Goal: Task Accomplishment & Management: Use online tool/utility

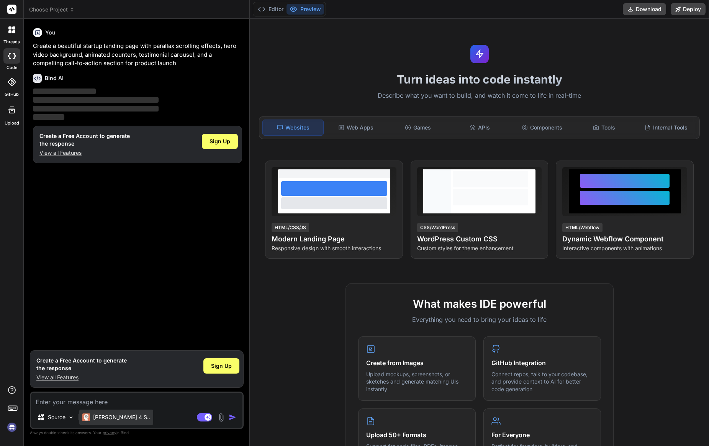
click at [110, 416] on p "Claude 4 S.." at bounding box center [121, 417] width 57 height 8
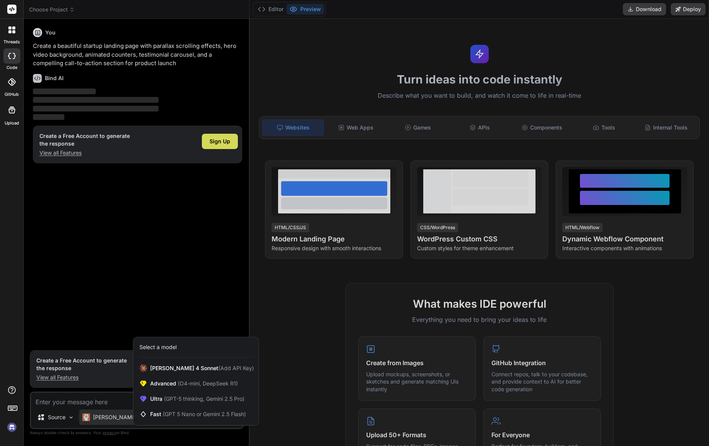
click at [183, 304] on div at bounding box center [354, 223] width 709 height 446
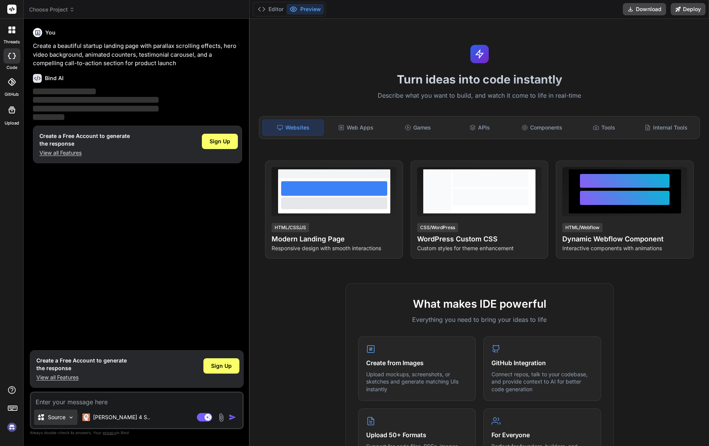
click at [57, 415] on p "Source" at bounding box center [57, 417] width 18 height 8
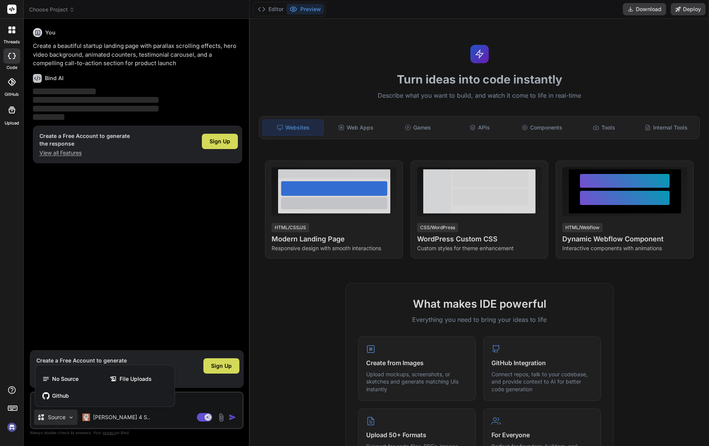
click at [163, 295] on div at bounding box center [354, 223] width 709 height 446
type textarea "x"
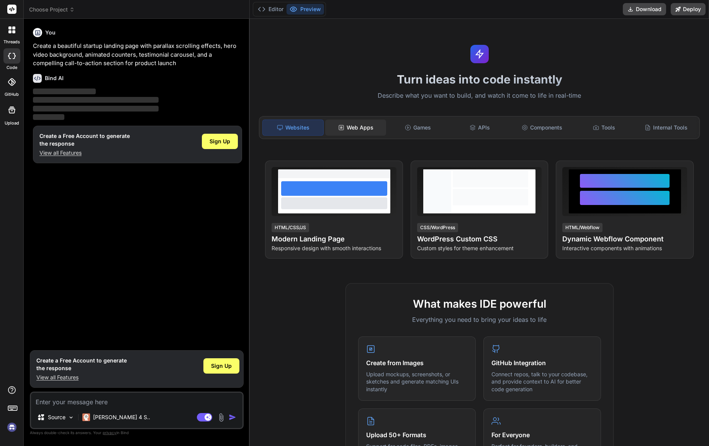
click at [352, 126] on div "Web Apps" at bounding box center [355, 128] width 61 height 16
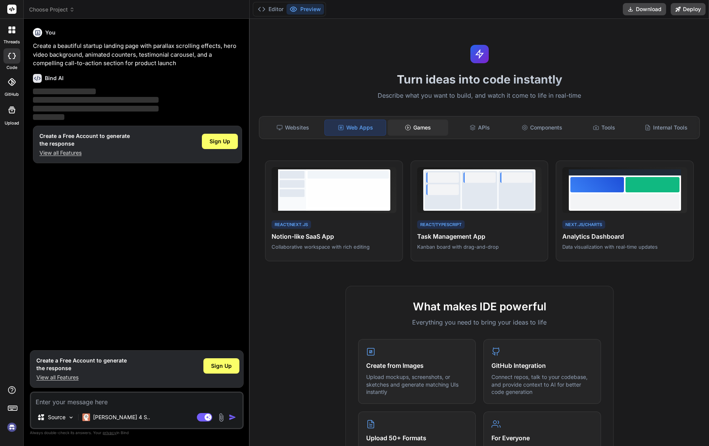
click at [398, 127] on div "Games" at bounding box center [418, 128] width 61 height 16
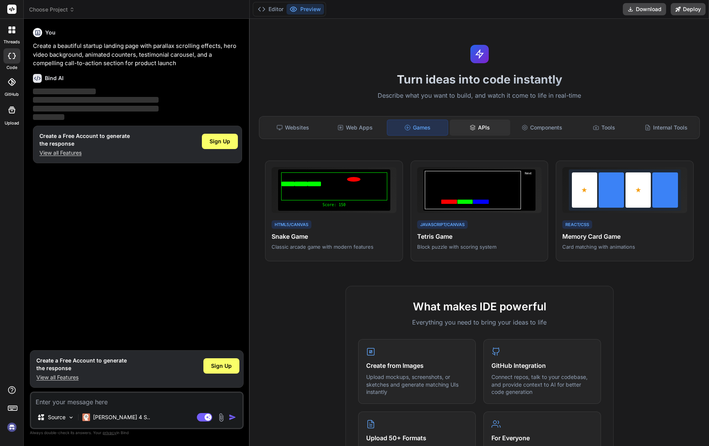
click at [477, 126] on div "APIs" at bounding box center [480, 128] width 61 height 16
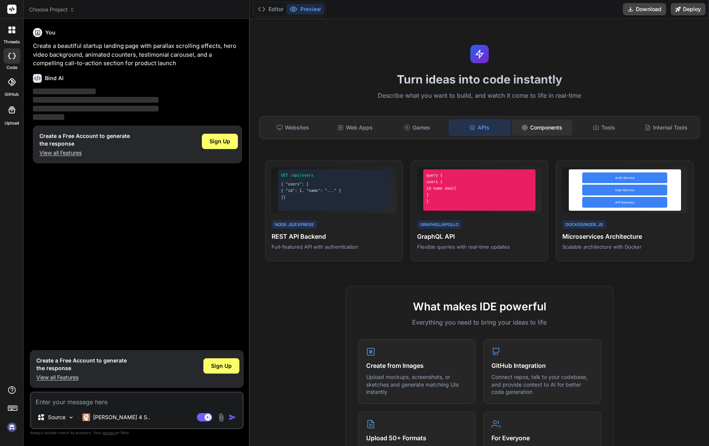
click at [551, 128] on div "Components" at bounding box center [542, 128] width 61 height 16
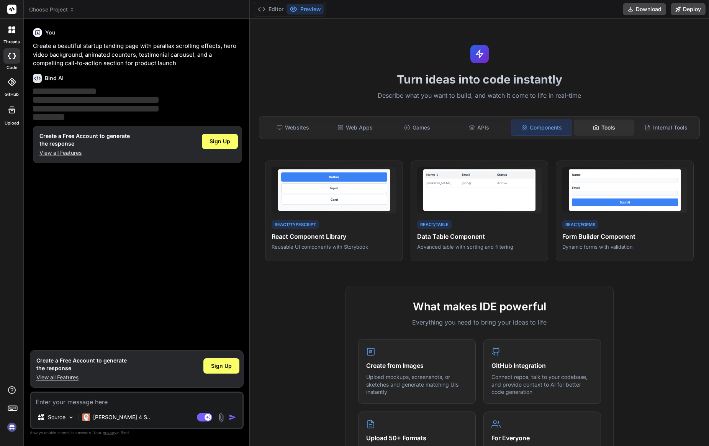
click at [595, 126] on icon at bounding box center [596, 128] width 6 height 6
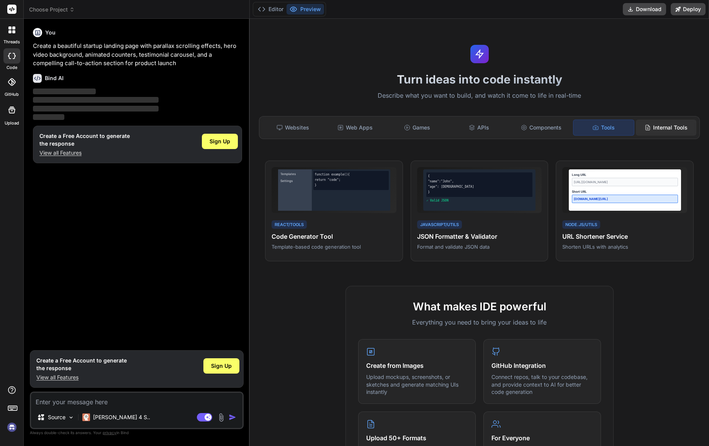
click at [652, 126] on div "Internal Tools" at bounding box center [666, 128] width 61 height 16
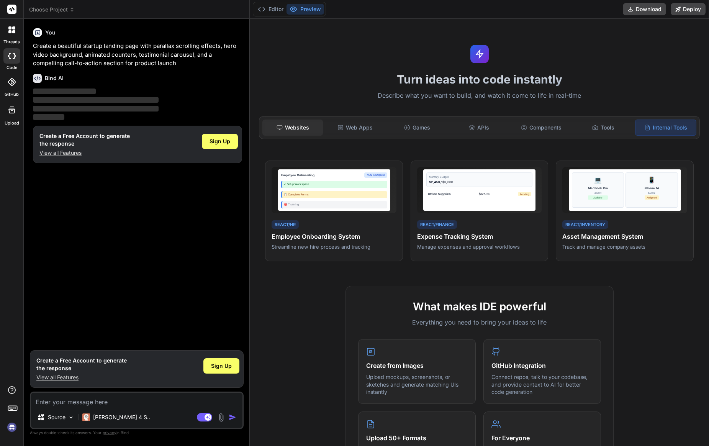
click at [289, 130] on div "Websites" at bounding box center [292, 128] width 61 height 16
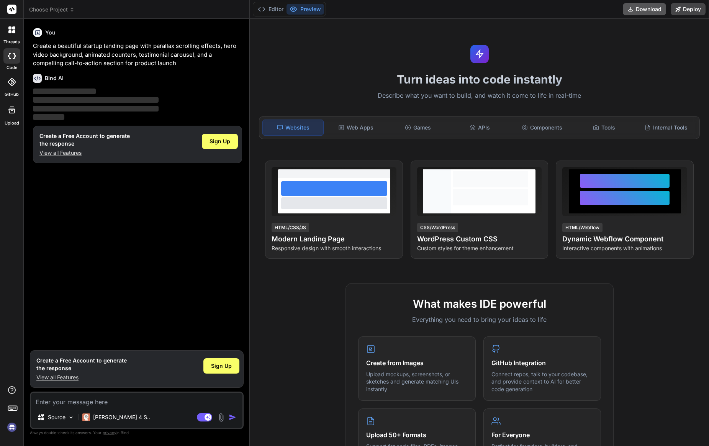
click at [644, 11] on button "Download" at bounding box center [644, 9] width 43 height 12
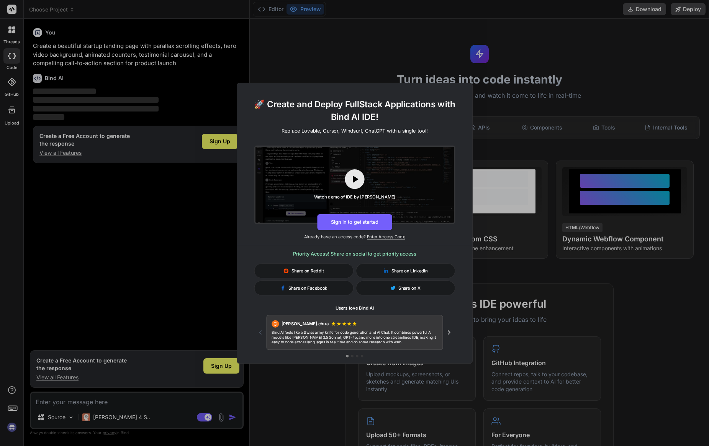
click at [384, 321] on div "C Clark.chua ★ ★ ★ ★ ★" at bounding box center [355, 323] width 166 height 7
click at [505, 57] on div "🚀 Create and Deploy FullStack Applications with Bind AI IDE! Replace Lovable, C…" at bounding box center [354, 223] width 709 height 446
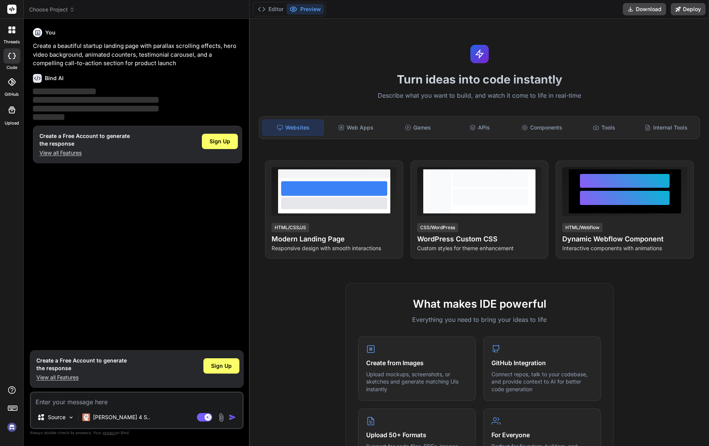
click at [65, 10] on span "Choose Project" at bounding box center [52, 10] width 46 height 8
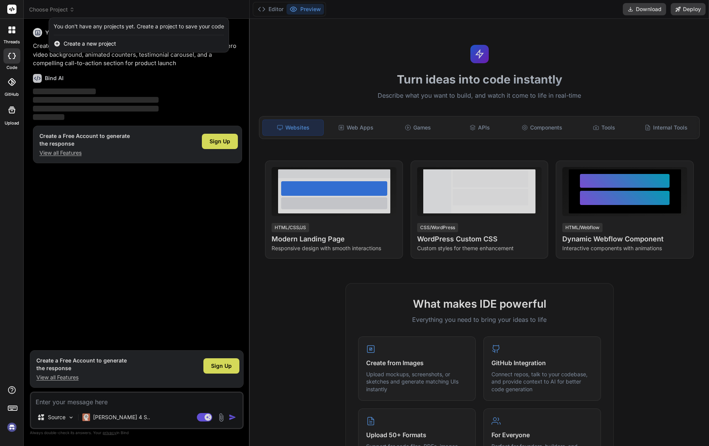
click at [65, 10] on div at bounding box center [354, 223] width 709 height 446
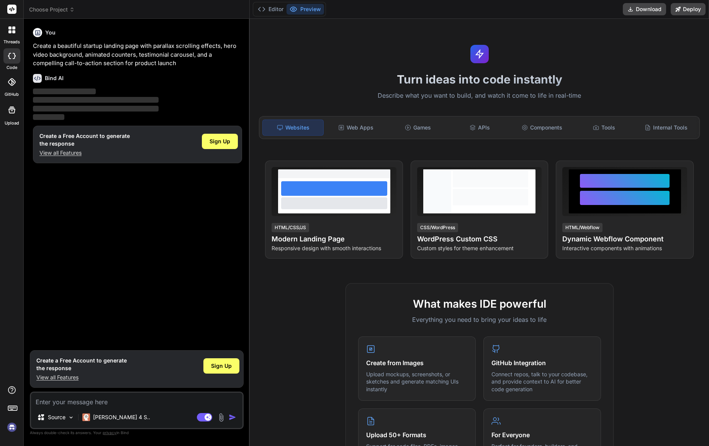
click at [11, 82] on icon at bounding box center [12, 82] width 8 height 8
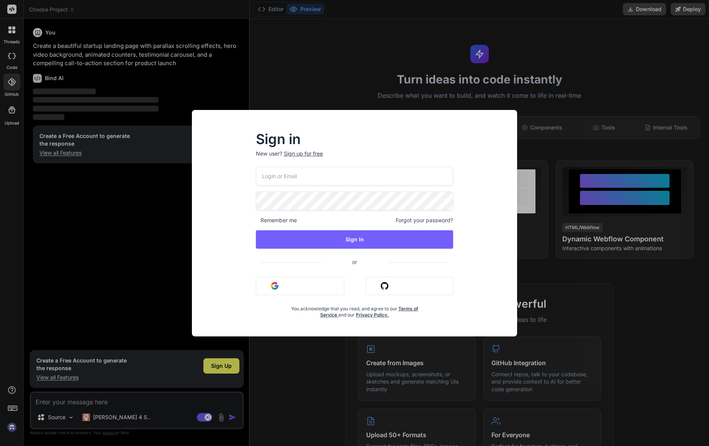
click at [12, 62] on div "Sign in New user? Sign up for free Remember me Forgot your password? Sign In or…" at bounding box center [354, 223] width 709 height 446
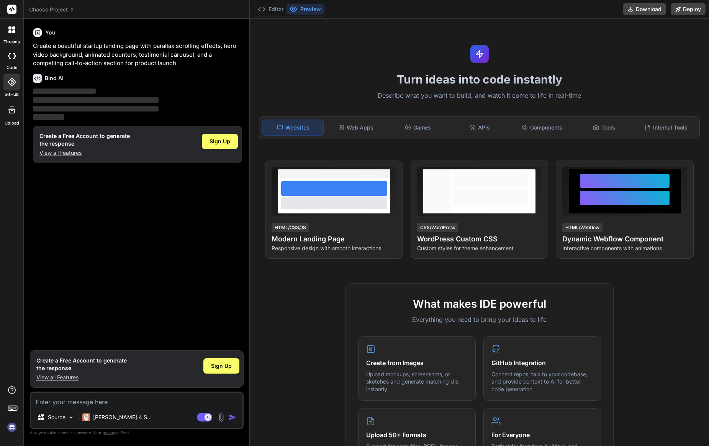
click at [13, 118] on div at bounding box center [12, 110] width 18 height 18
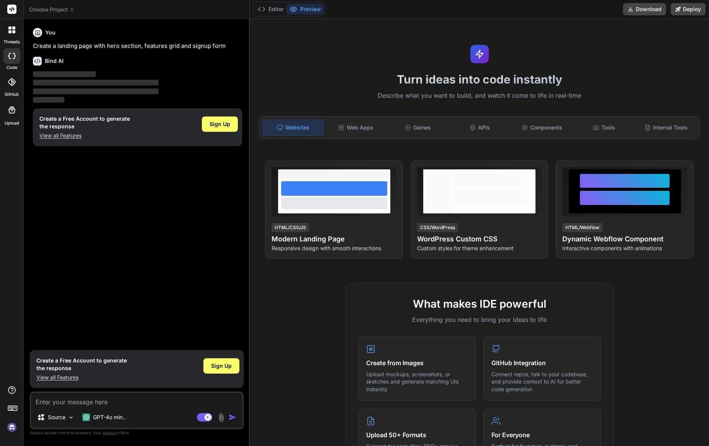
type textarea "x"
click at [9, 79] on icon at bounding box center [12, 82] width 8 height 8
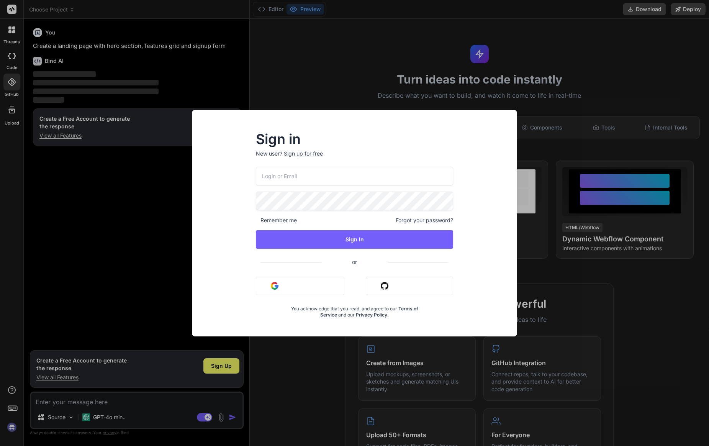
click at [10, 103] on div "Sign in New user? Sign up for free Remember me Forgot your password? Sign In or…" at bounding box center [354, 223] width 709 height 446
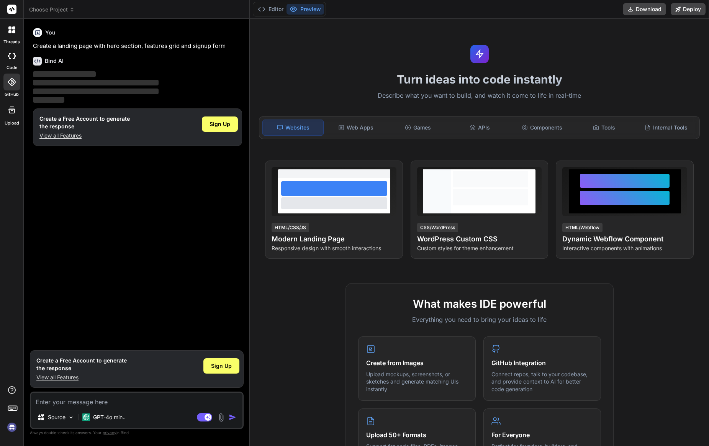
click at [13, 113] on icon at bounding box center [11, 109] width 9 height 9
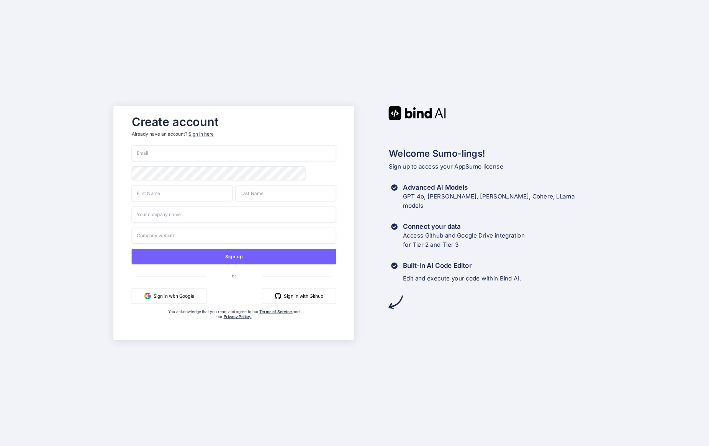
type input "[EMAIL_ADDRESS][DOMAIN_NAME]"
click at [220, 195] on input "text" at bounding box center [182, 193] width 101 height 16
click at [226, 194] on input "text" at bounding box center [182, 193] width 101 height 16
type input "Michele"
type input "Bazzoli"
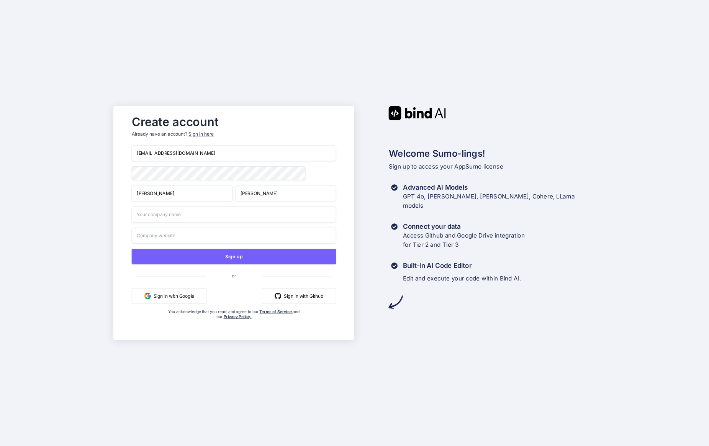
type input "emmeBiweb"
click at [179, 216] on input "emmeBiweb" at bounding box center [234, 214] width 205 height 16
paste input "emmeBiweb"
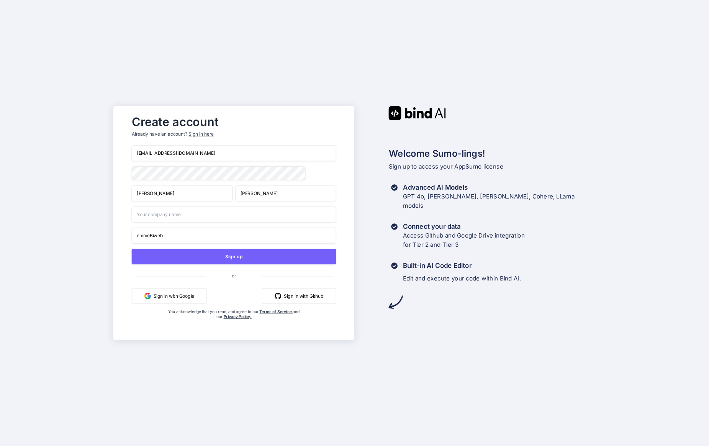
type input "emmeBiweb"
click at [180, 235] on input "emmeBiweb" at bounding box center [234, 235] width 205 height 16
drag, startPoint x: 180, startPoint y: 235, endPoint x: 192, endPoint y: 234, distance: 12.7
click at [180, 235] on input "emmeBiweb" at bounding box center [234, 235] width 205 height 16
paste input "emmeBiweb"
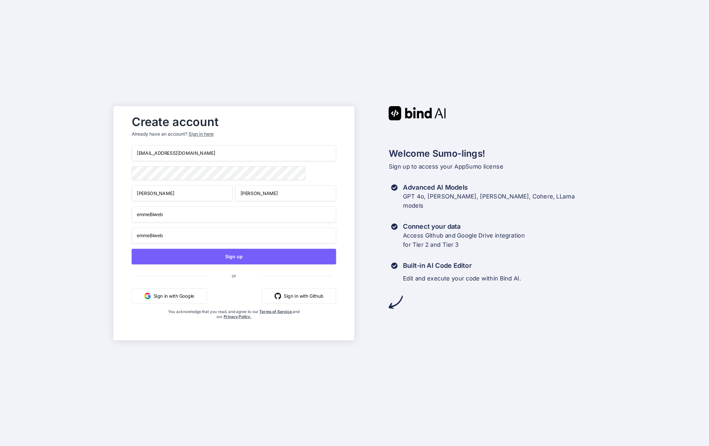
click at [184, 236] on input "emmeBiweb" at bounding box center [234, 235] width 205 height 16
type input "emmeBiweb.com"
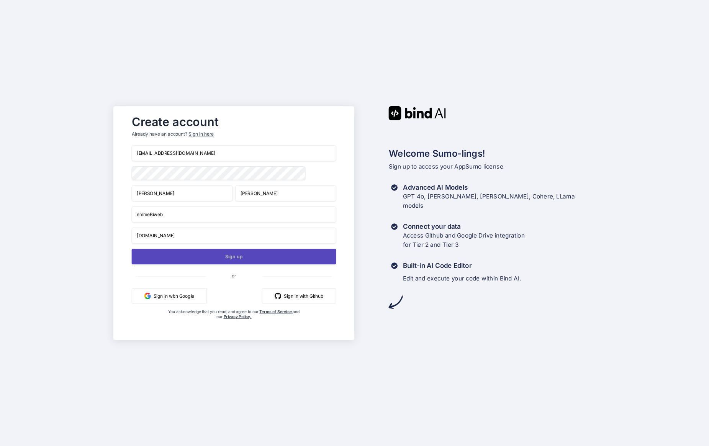
click at [222, 255] on button "Sign up" at bounding box center [234, 257] width 205 height 16
click at [228, 258] on button "Sign up" at bounding box center [234, 257] width 205 height 16
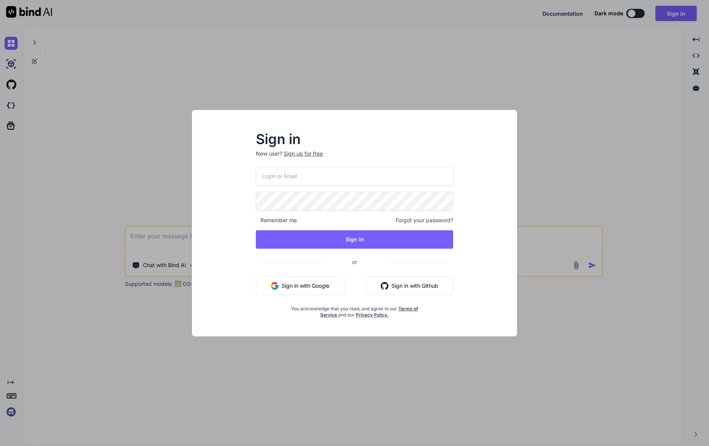
click at [348, 187] on div "Remember me Forgot your password? Sign In or Sign in with Google Sign in with G…" at bounding box center [355, 242] width 198 height 151
type input "[EMAIL_ADDRESS][DOMAIN_NAME]"
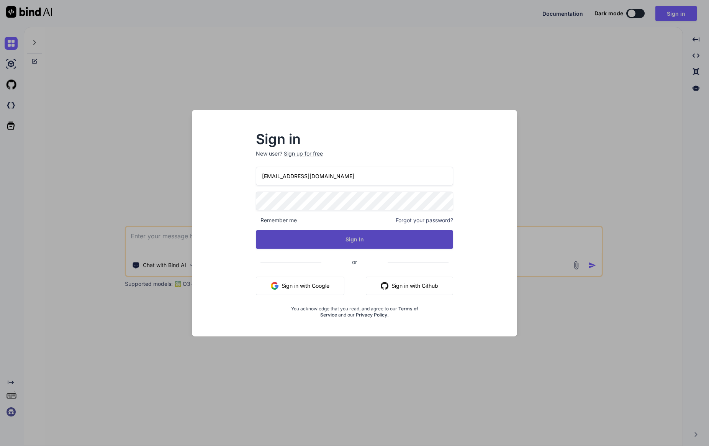
click at [361, 243] on button "Sign In" at bounding box center [355, 239] width 198 height 18
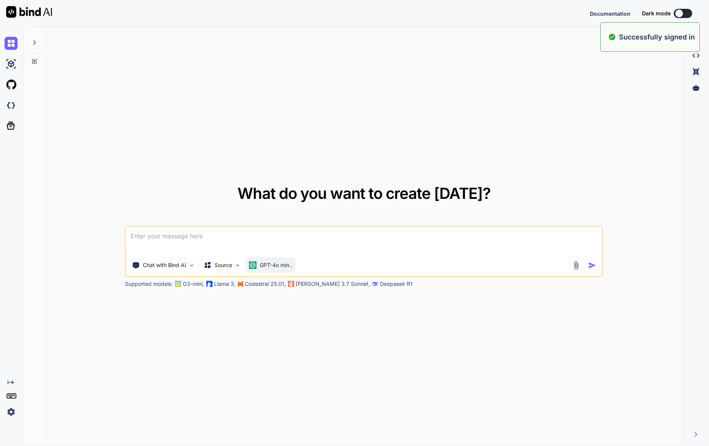
click at [267, 264] on p "GPT-4o min.." at bounding box center [276, 265] width 33 height 8
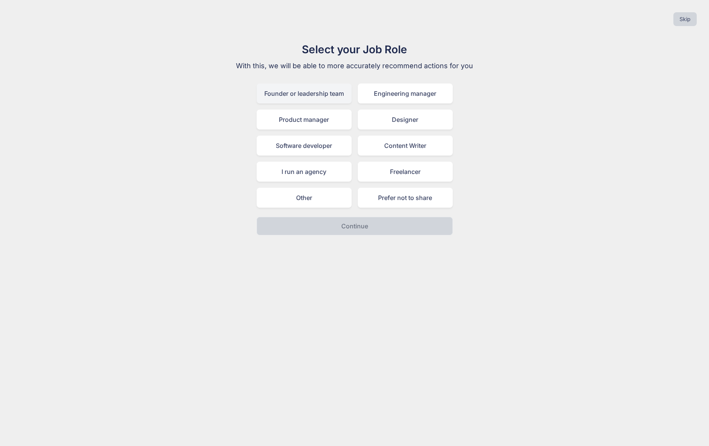
click at [309, 94] on div "Founder or leadership team" at bounding box center [304, 94] width 95 height 20
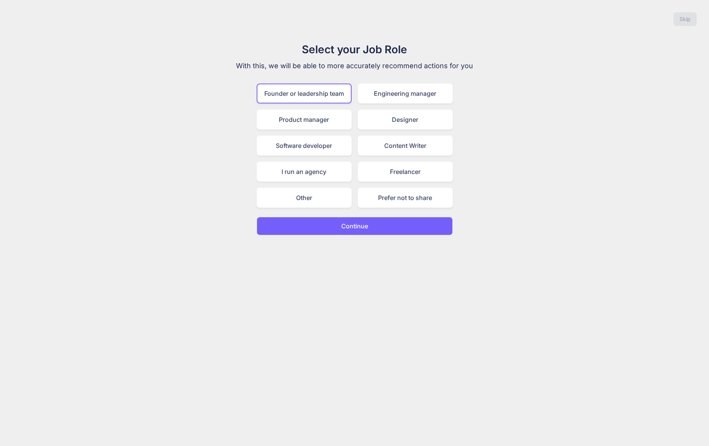
click at [340, 228] on button "Continue" at bounding box center [355, 226] width 196 height 18
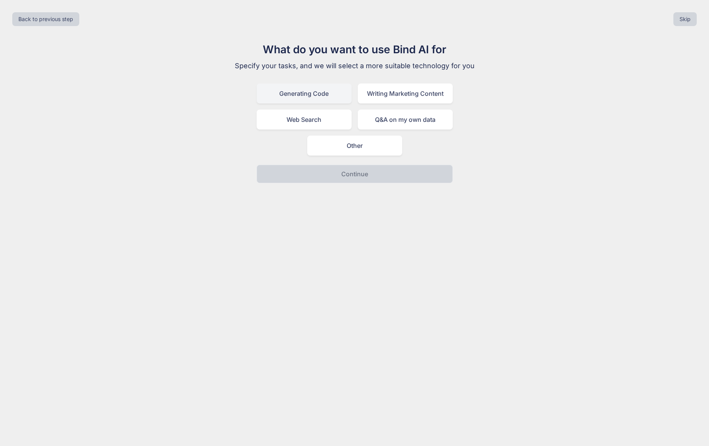
click at [311, 96] on div "Generating Code" at bounding box center [304, 94] width 95 height 20
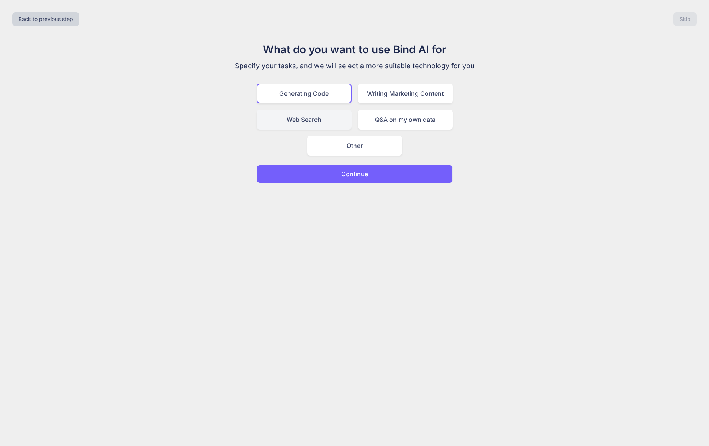
click at [306, 113] on div "Web Search" at bounding box center [304, 120] width 95 height 20
click at [323, 97] on div "Generating Code" at bounding box center [304, 94] width 95 height 20
click at [341, 177] on p "Continue" at bounding box center [354, 173] width 27 height 9
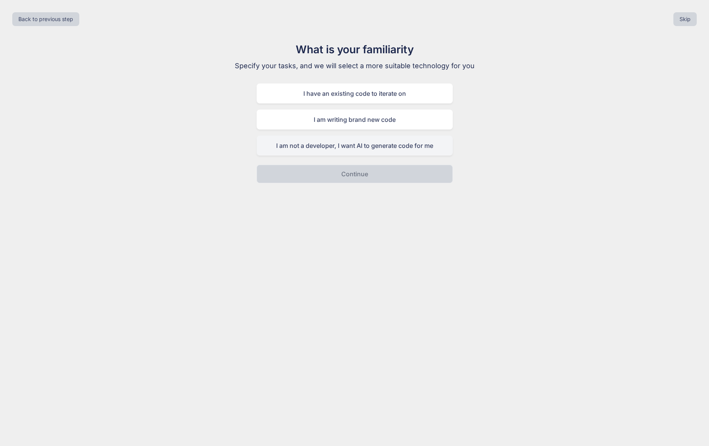
click at [345, 145] on div "I am not a developer, I want AI to generate code for me" at bounding box center [355, 146] width 196 height 20
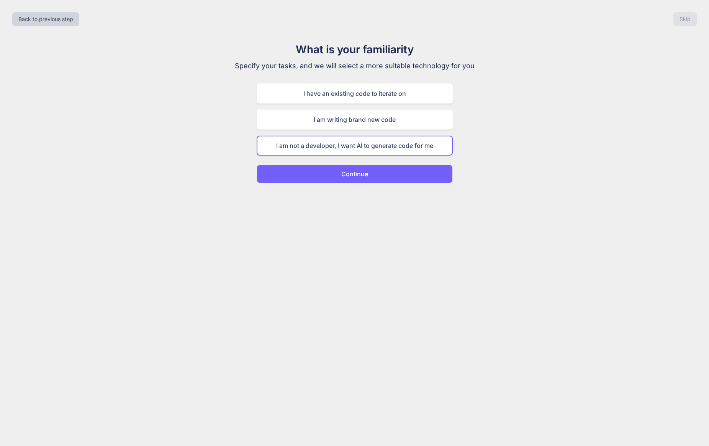
click at [338, 170] on button "Continue" at bounding box center [355, 174] width 196 height 18
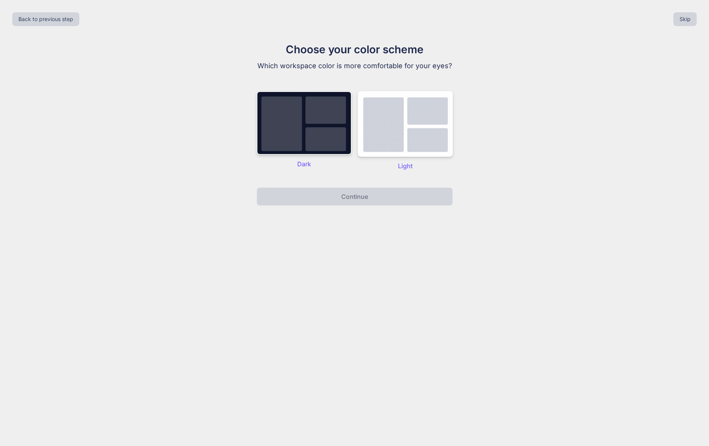
click at [317, 127] on img at bounding box center [304, 123] width 95 height 64
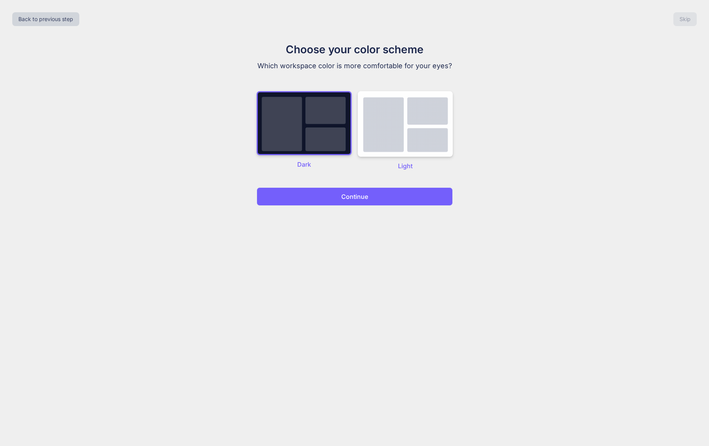
click at [326, 195] on button "Continue" at bounding box center [355, 196] width 196 height 18
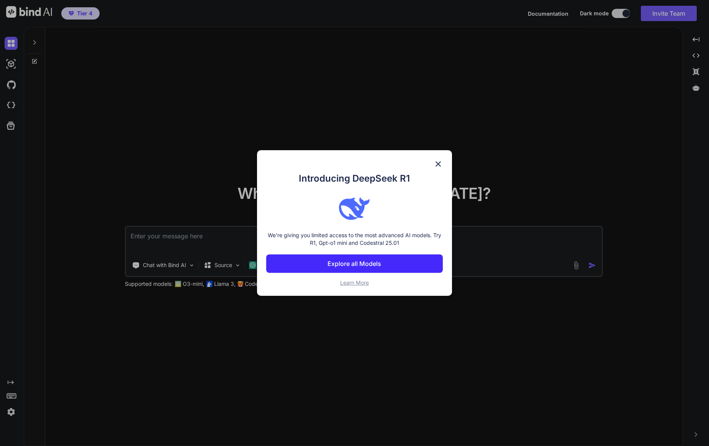
click at [357, 262] on p "Explore all Models" at bounding box center [355, 263] width 54 height 9
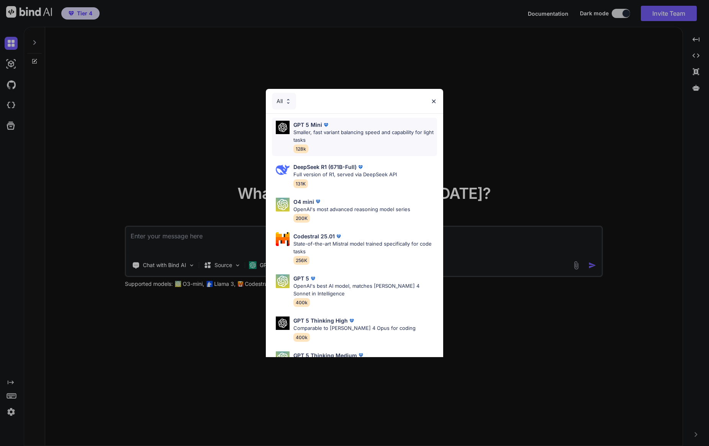
scroll to position [0, 0]
click at [331, 128] on div "GPT 5 Mini" at bounding box center [365, 125] width 144 height 8
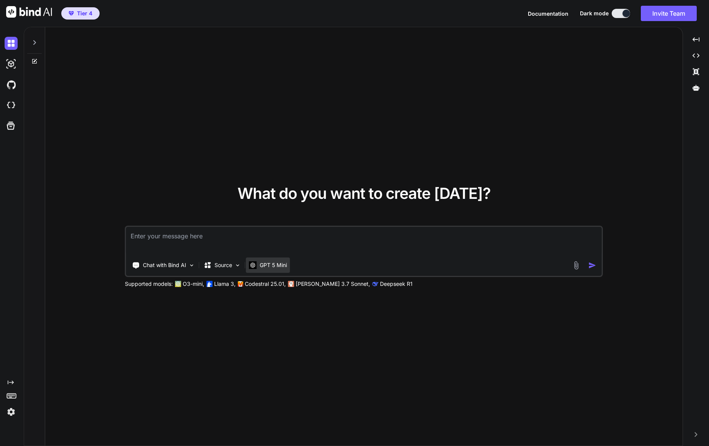
click at [274, 264] on p "GPT 5 Mini" at bounding box center [273, 265] width 27 height 8
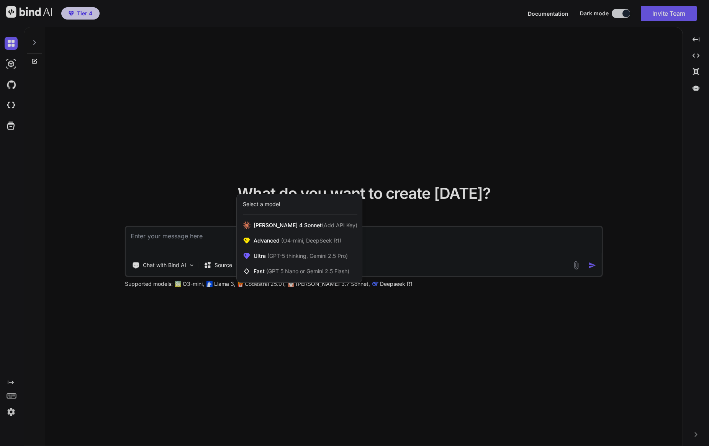
click at [258, 303] on div at bounding box center [354, 223] width 709 height 446
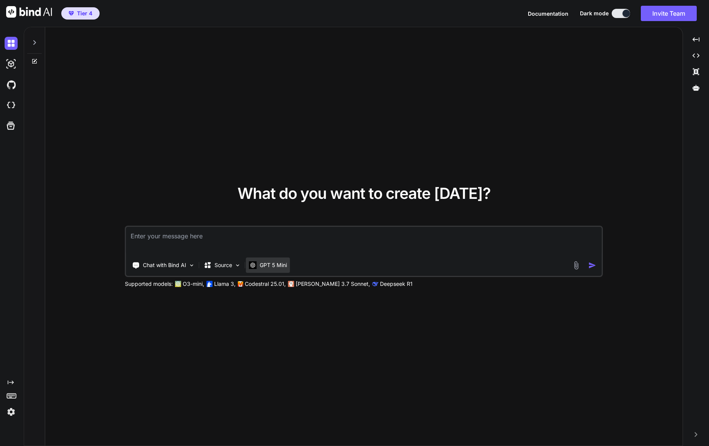
click at [272, 264] on p "GPT 5 Mini" at bounding box center [273, 265] width 27 height 8
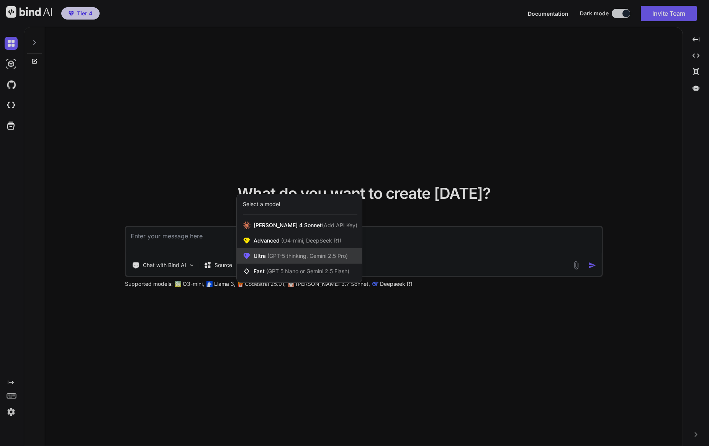
click at [327, 253] on span "(GPT-5 thinking, Gemini 2.5 Pro)" at bounding box center [307, 255] width 82 height 7
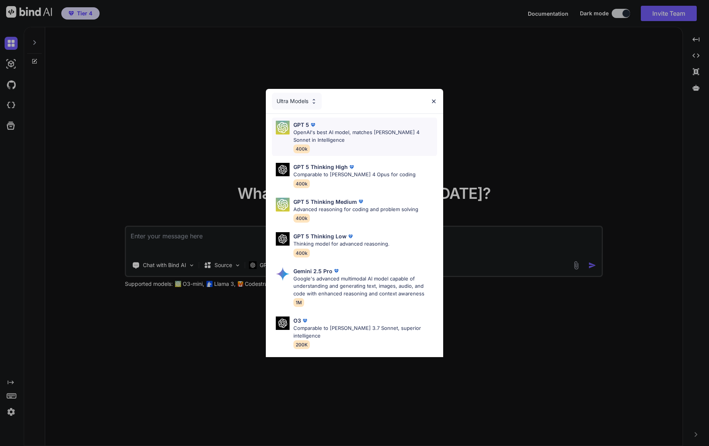
click at [361, 126] on div "GPT 5" at bounding box center [365, 125] width 144 height 8
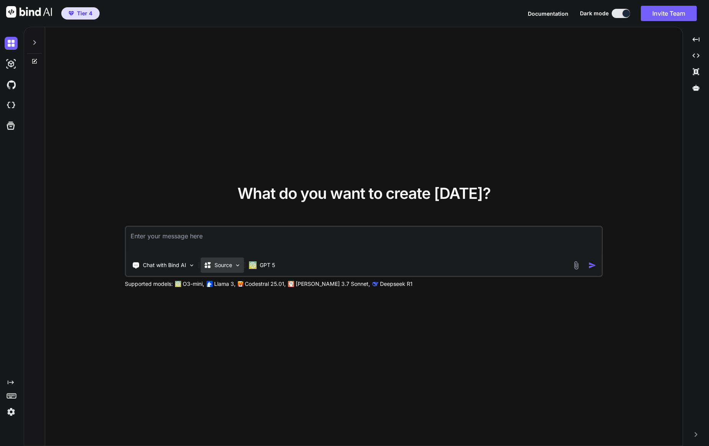
click at [217, 268] on p "Source" at bounding box center [224, 265] width 18 height 8
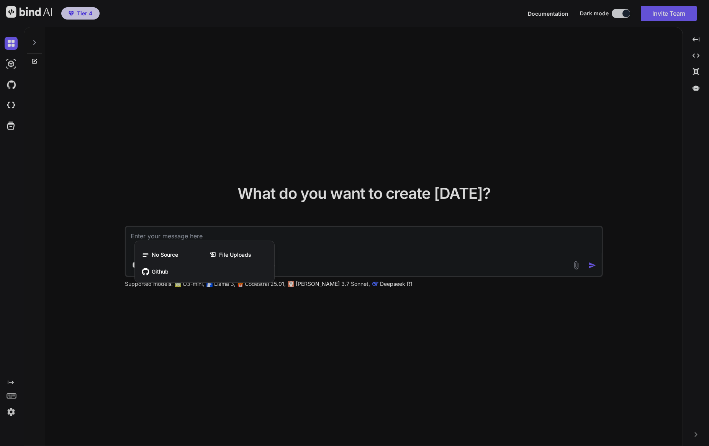
click at [207, 198] on div at bounding box center [354, 223] width 709 height 446
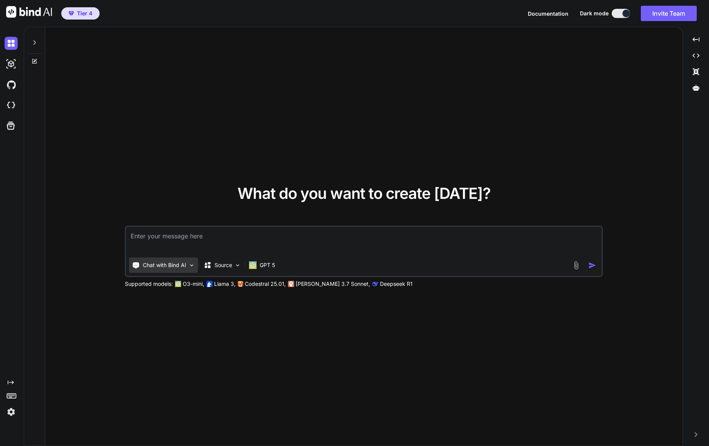
click at [154, 269] on div "Chat with Bind AI" at bounding box center [163, 264] width 69 height 15
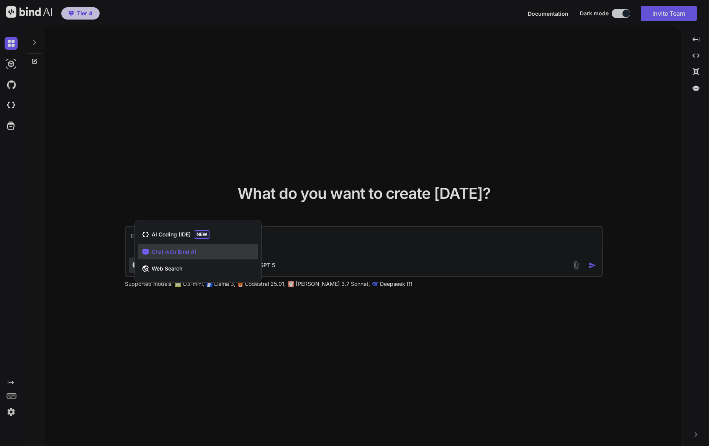
click at [171, 253] on span "Chat with Bind AI" at bounding box center [174, 252] width 44 height 8
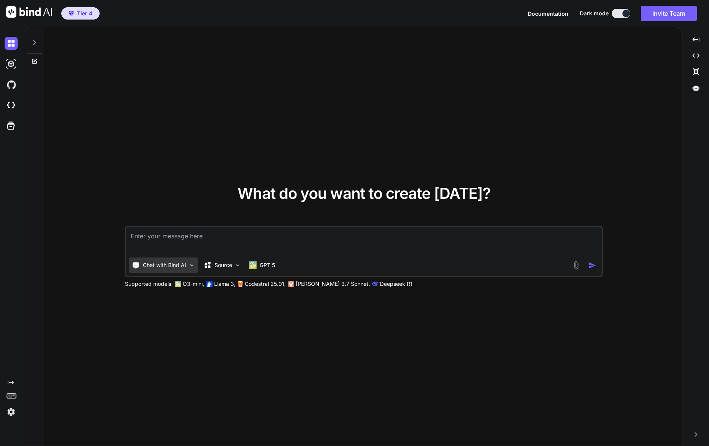
click at [154, 261] on div "Chat with Bind AI" at bounding box center [163, 264] width 69 height 15
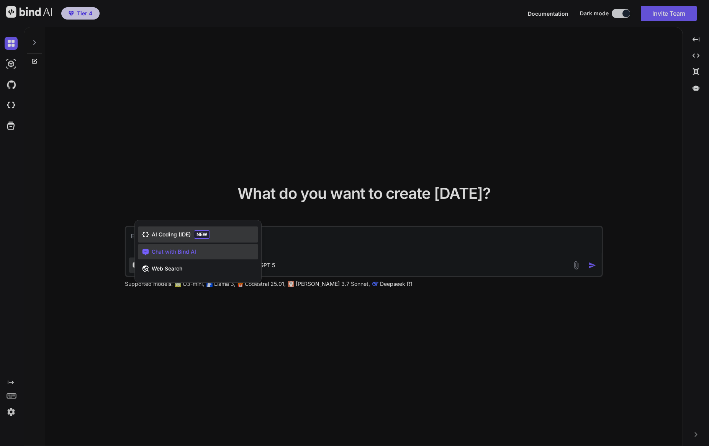
click at [169, 236] on span "AI Coding (IDE)" at bounding box center [171, 235] width 39 height 8
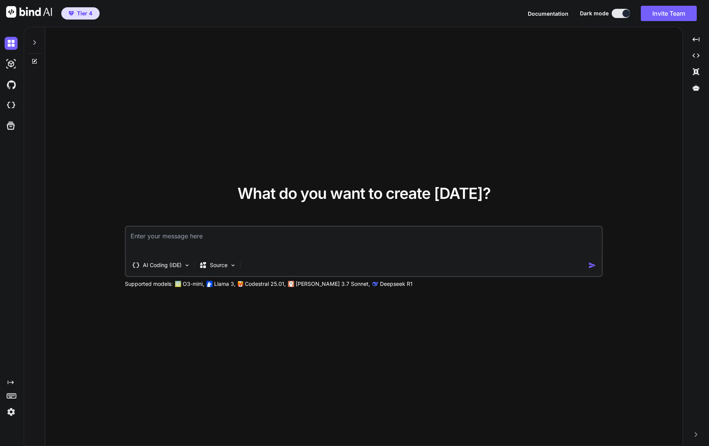
click at [171, 239] on textarea at bounding box center [364, 241] width 476 height 28
click at [31, 41] on div at bounding box center [34, 40] width 15 height 26
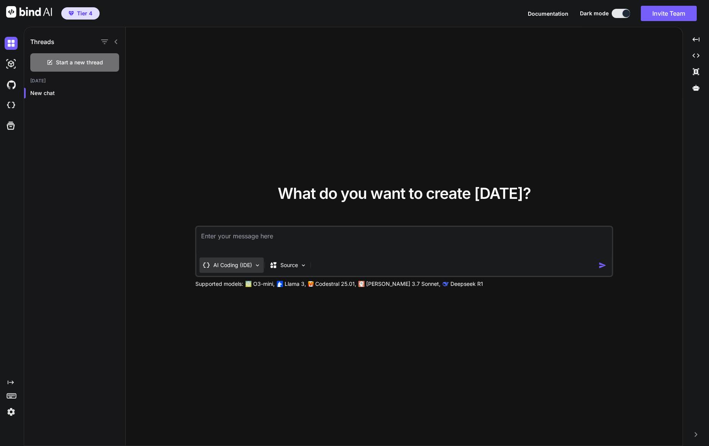
click at [226, 264] on p "AI Coding (IDE)" at bounding box center [232, 265] width 39 height 8
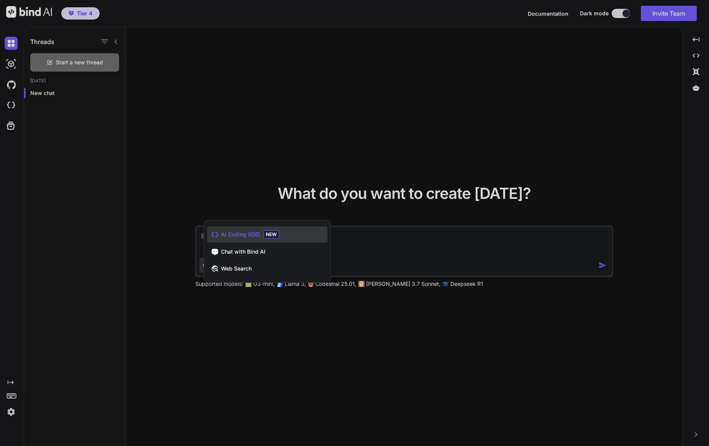
click at [264, 185] on div at bounding box center [354, 223] width 709 height 446
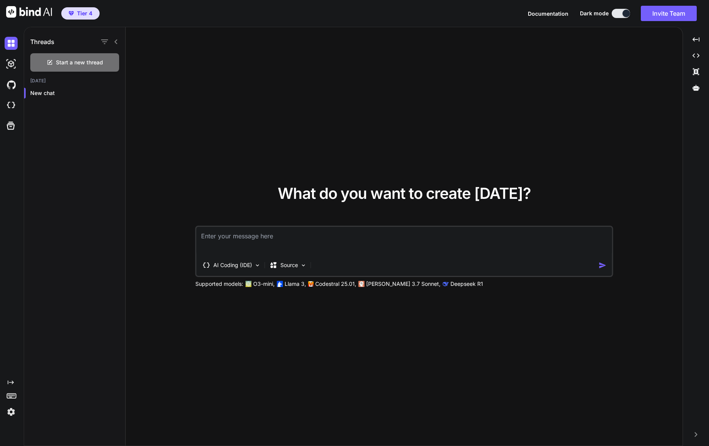
click at [4, 59] on div at bounding box center [10, 64] width 21 height 21
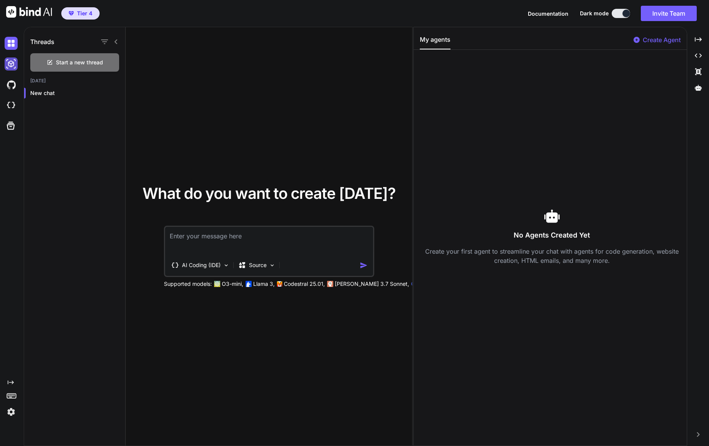
click at [10, 65] on img at bounding box center [11, 63] width 13 height 13
click at [8, 44] on img at bounding box center [11, 43] width 13 height 13
click at [10, 64] on img at bounding box center [11, 63] width 13 height 13
click at [9, 78] on div at bounding box center [13, 84] width 16 height 21
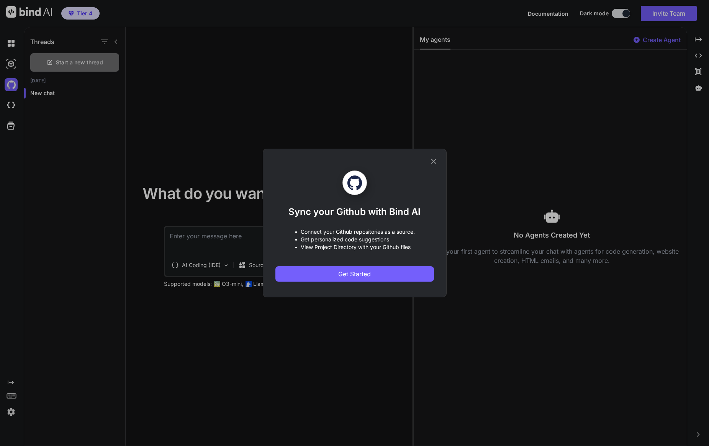
drag, startPoint x: 433, startPoint y: 161, endPoint x: 172, endPoint y: 110, distance: 266.4
click at [433, 161] on icon at bounding box center [433, 161] width 8 height 8
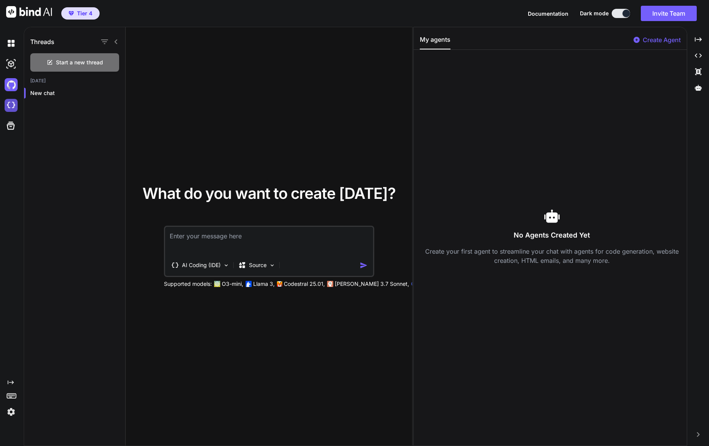
click at [15, 102] on img at bounding box center [11, 105] width 13 height 13
click at [34, 12] on img at bounding box center [29, 11] width 46 height 11
type textarea "x"
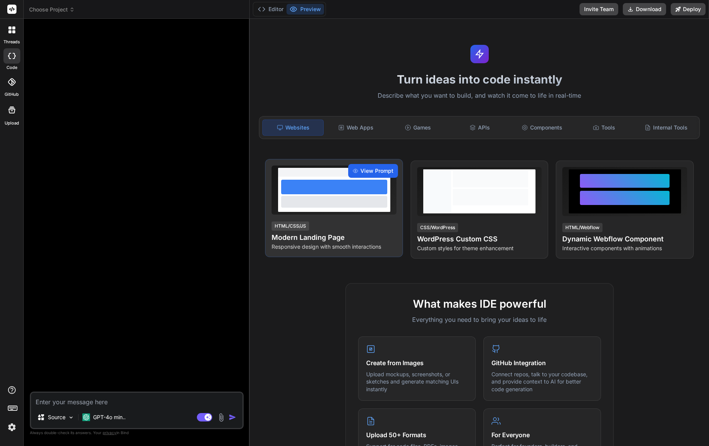
click at [373, 170] on span "View Prompt" at bounding box center [377, 171] width 33 height 8
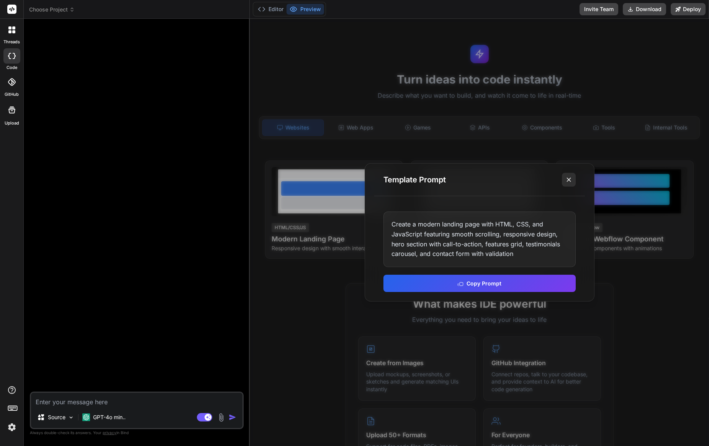
click at [565, 178] on button at bounding box center [569, 180] width 14 height 14
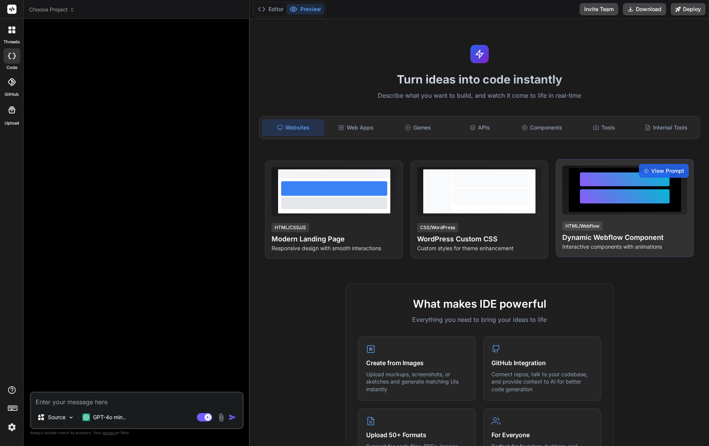
click at [603, 209] on div at bounding box center [625, 190] width 112 height 44
click at [656, 170] on span "View Prompt" at bounding box center [667, 171] width 33 height 8
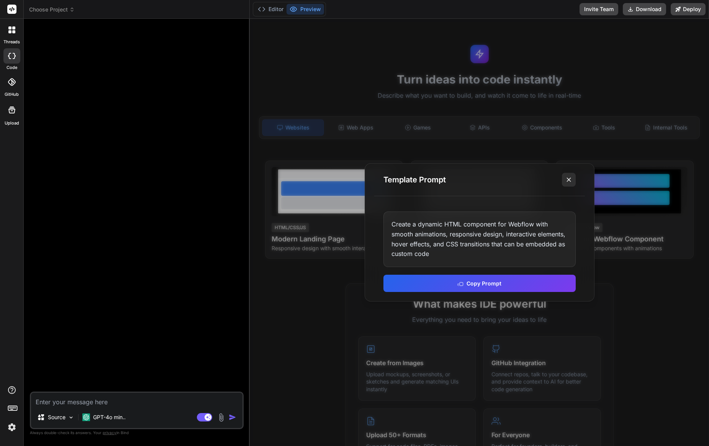
click at [569, 181] on line at bounding box center [569, 180] width 4 height 4
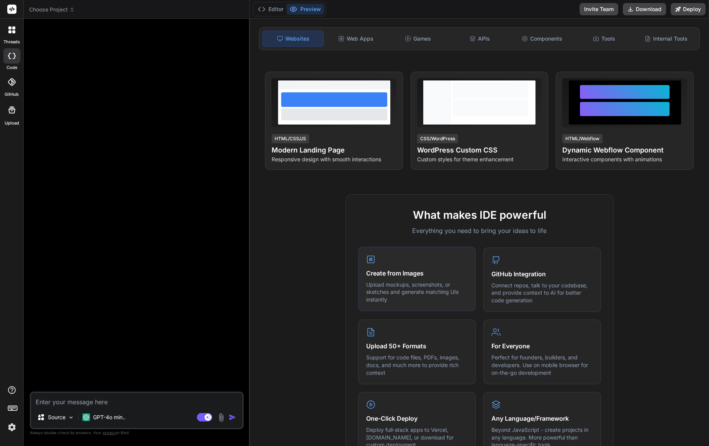
scroll to position [163, 0]
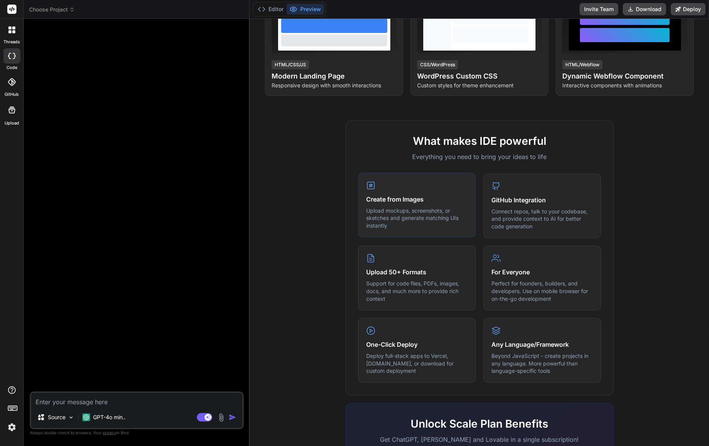
click at [390, 192] on div "Create from Images Upload mockups, screenshots, or sketches and generate matchi…" at bounding box center [417, 205] width 118 height 65
click at [394, 203] on h4 "Create from Images" at bounding box center [417, 199] width 102 height 9
click at [11, 57] on icon at bounding box center [12, 56] width 8 height 6
type textarea "x"
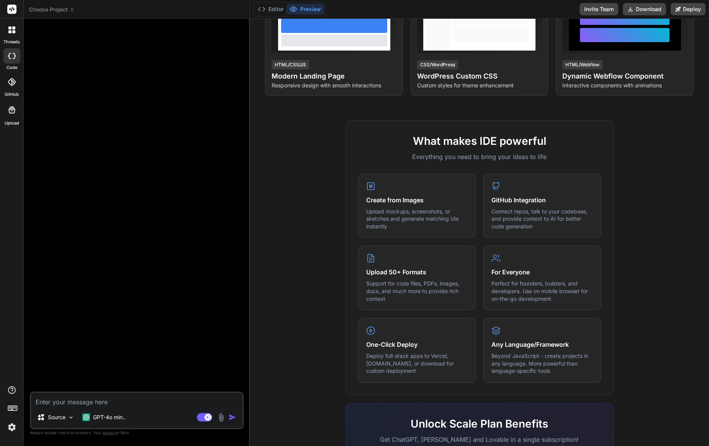
click at [55, 12] on span "Choose Project" at bounding box center [52, 10] width 46 height 8
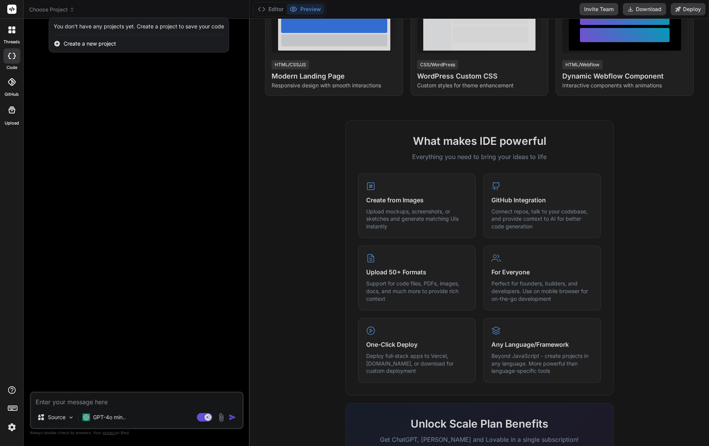
click at [269, 10] on div at bounding box center [354, 223] width 709 height 446
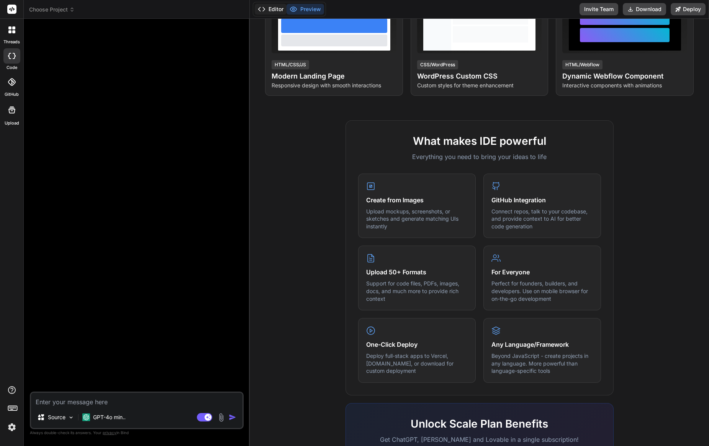
click at [281, 9] on button "Editor" at bounding box center [271, 9] width 32 height 11
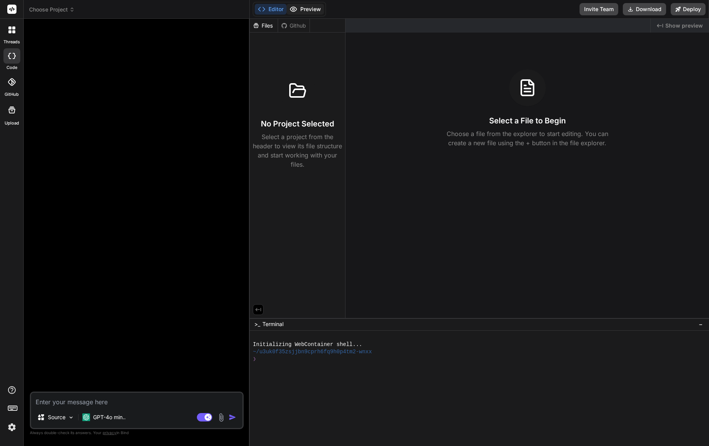
click at [298, 9] on button "Preview" at bounding box center [306, 9] width 38 height 11
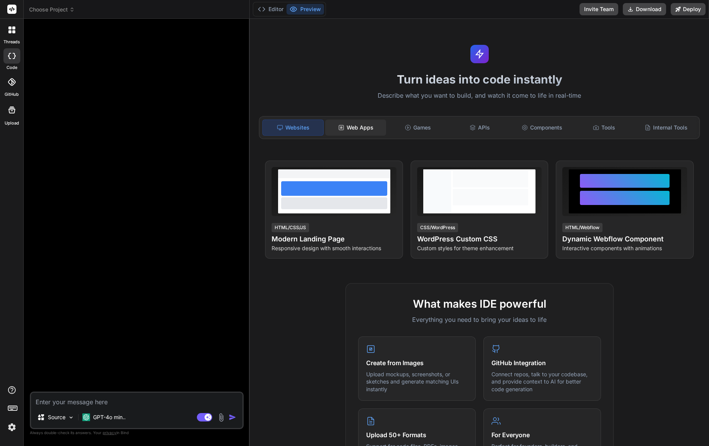
click at [360, 131] on div "Web Apps" at bounding box center [355, 128] width 61 height 16
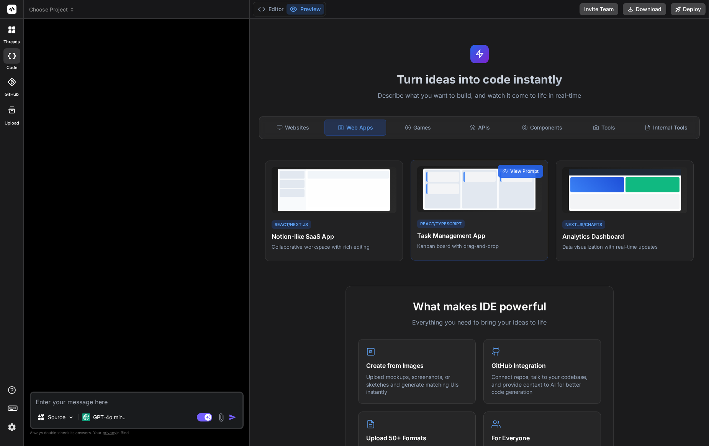
click at [474, 187] on div at bounding box center [479, 189] width 35 height 38
click at [507, 175] on div "View Prompt" at bounding box center [520, 171] width 45 height 13
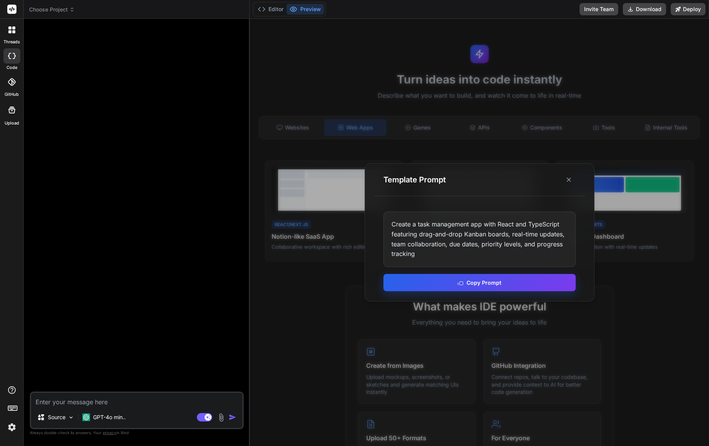
click at [465, 282] on button "Copy Prompt" at bounding box center [480, 282] width 192 height 17
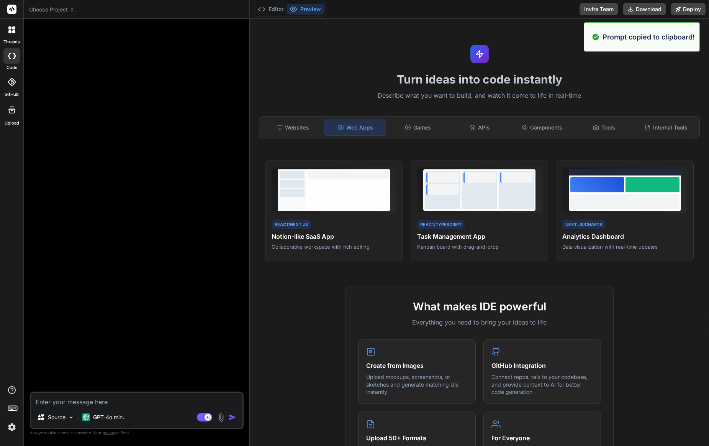
click at [149, 333] on div at bounding box center [137, 208] width 212 height 367
click at [103, 399] on textarea at bounding box center [136, 400] width 211 height 14
paste textarea "Create a task management app with React and TypeScript featuring drag-and-drop …"
type textarea "Create a task management app with React and TypeScript featuring drag-and-drop …"
type textarea "x"
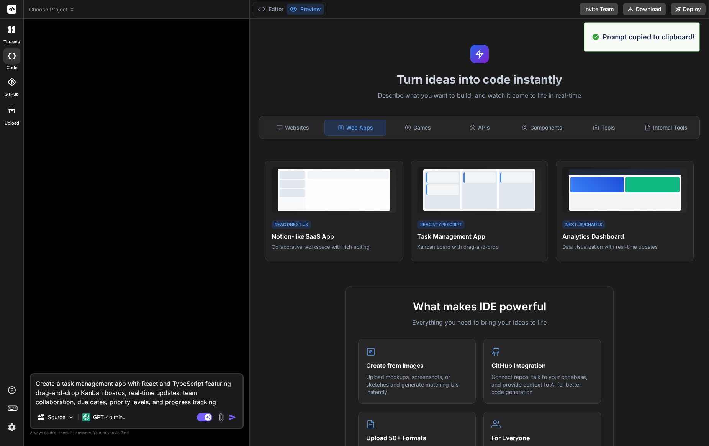
type textarea "Create a task management app with React and TypeScript featuring drag-and-drop …"
click at [229, 418] on img "button" at bounding box center [233, 417] width 8 height 8
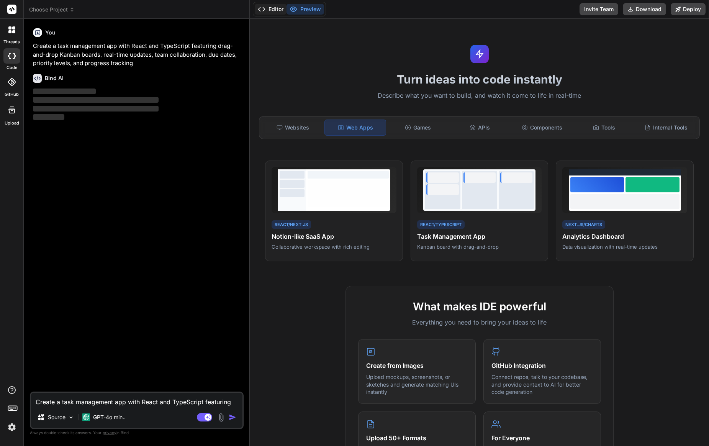
click at [272, 8] on button "Editor" at bounding box center [271, 9] width 32 height 11
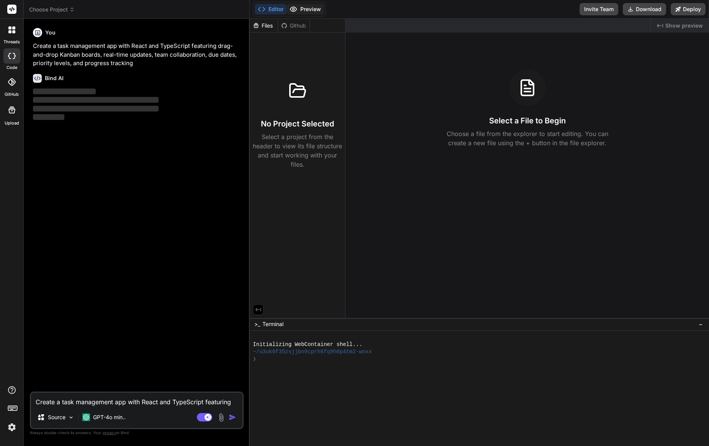
click at [311, 10] on button "Preview" at bounding box center [306, 9] width 38 height 11
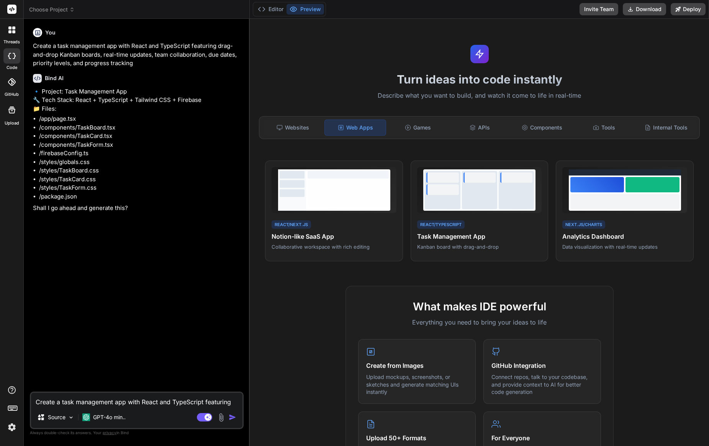
type textarea "x"
click at [79, 401] on textarea "Create a task management app with React and TypeScript featuring drag-and-drop …" at bounding box center [136, 400] width 211 height 14
type textarea "y"
type textarea "x"
type textarea "ye"
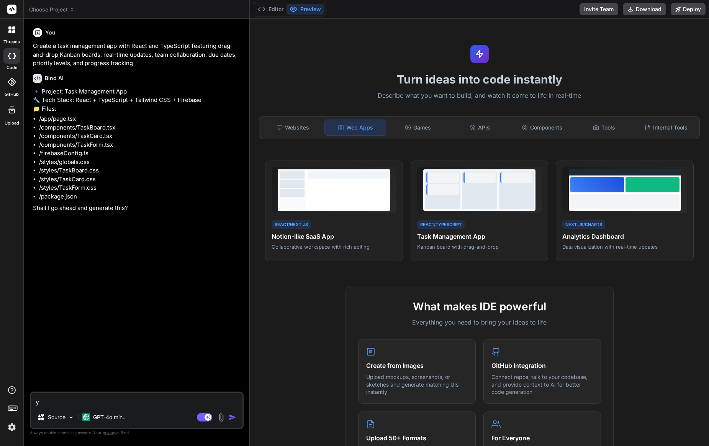
type textarea "x"
type textarea "yes"
type textarea "x"
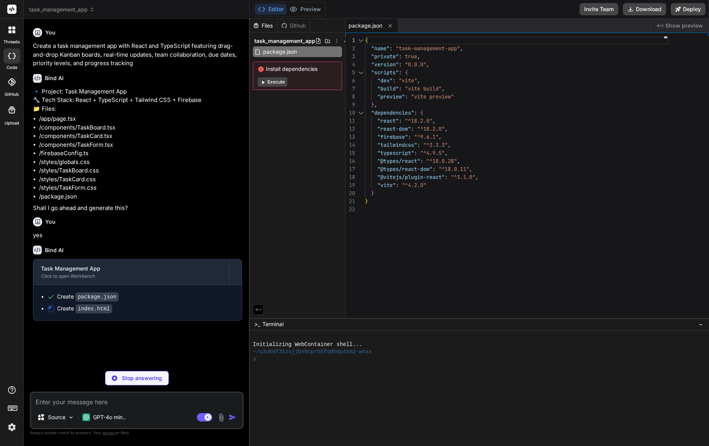
click at [269, 84] on button "Execute" at bounding box center [273, 81] width 30 height 9
type textarea "x"
type textarea "<script type="module" src="/src/main.tsx"></script> </body> </html>"
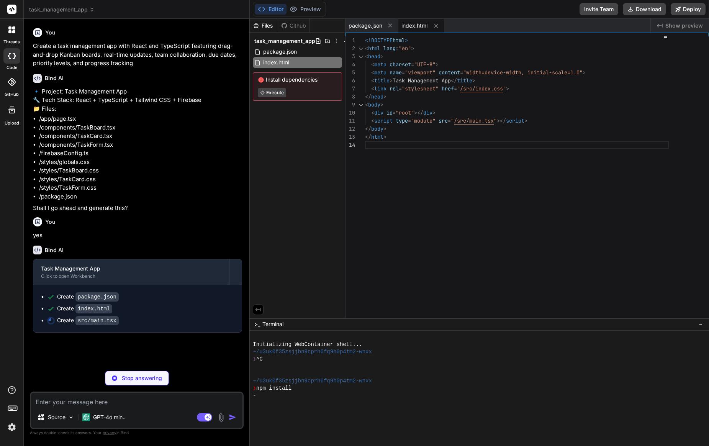
type textarea "x"
type textarea ");"
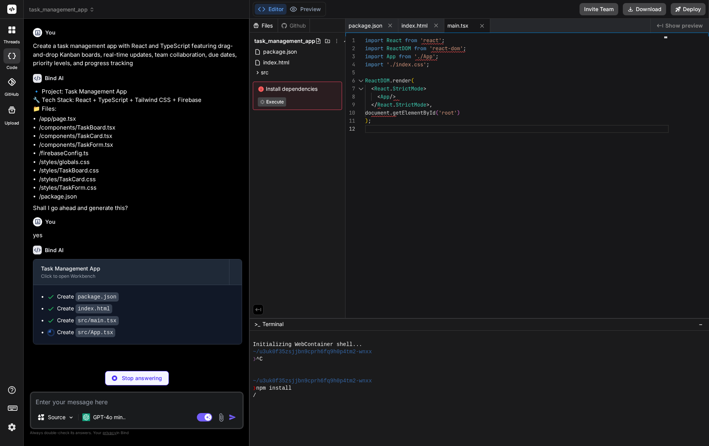
type textarea "x"
type textarea "); }; export default App;"
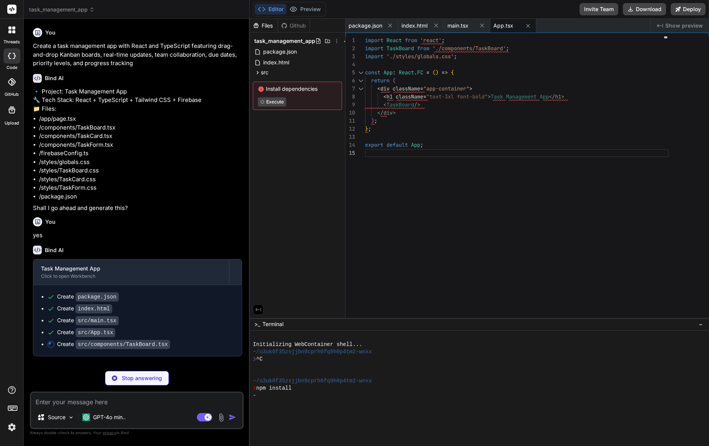
type textarea "x"
type textarea "<TaskCard title="Sample Task" /> </div> </div> ); }; export default TaskBoard;"
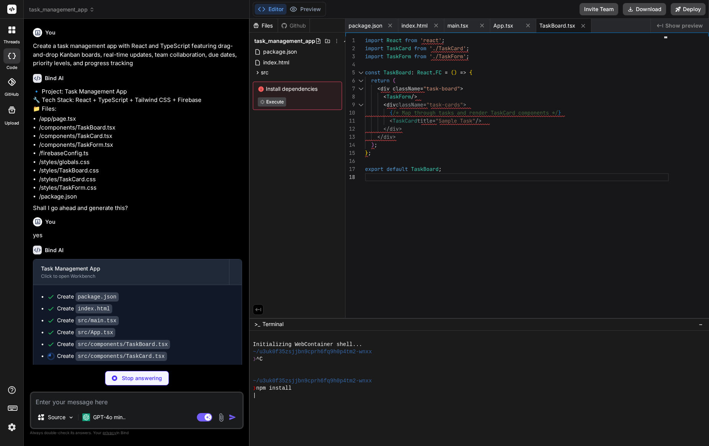
type textarea "x"
type textarea "{/* Additional task details */} </div> ); }; export default TaskCard;"
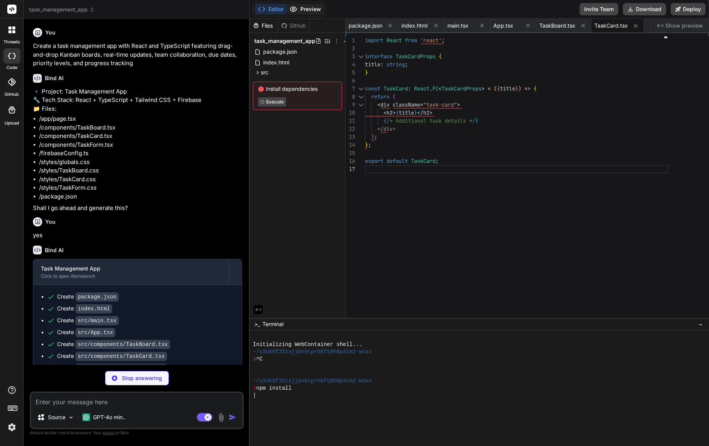
click at [311, 11] on button "Preview" at bounding box center [306, 9] width 38 height 11
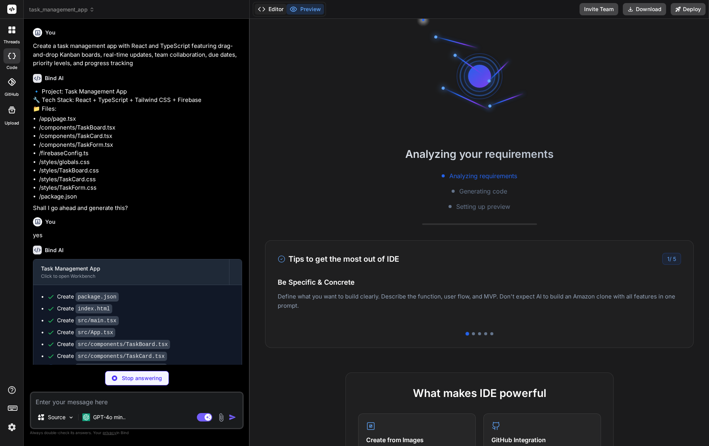
type textarea "x"
type textarea "export default TaskForm;"
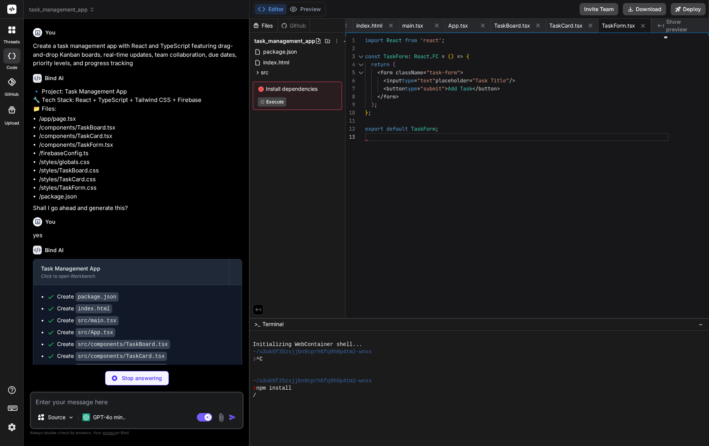
type textarea "x"
type textarea "@tailwind base; @tailwind components; @tailwind utilities;"
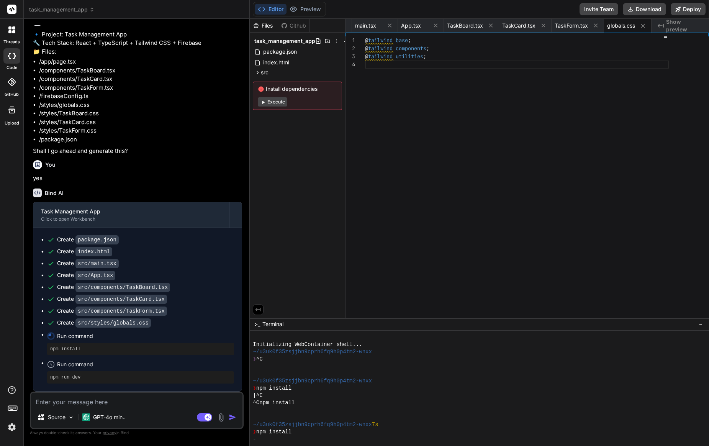
scroll to position [67, 0]
click at [680, 8] on icon at bounding box center [678, 9] width 5 height 5
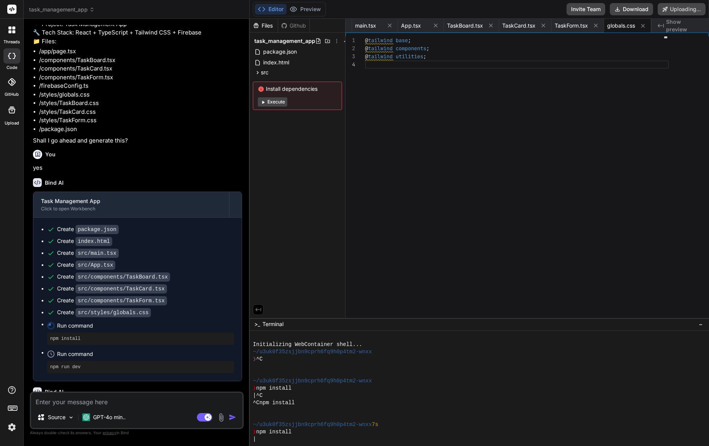
scroll to position [134, 0]
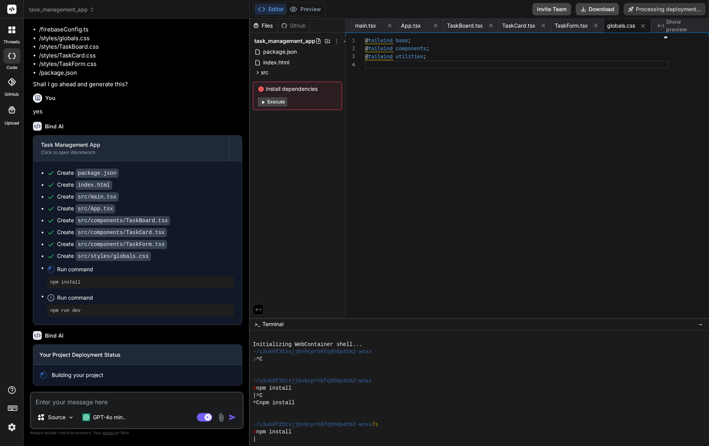
click at [90, 375] on span "Building your project" at bounding box center [78, 375] width 52 height 8
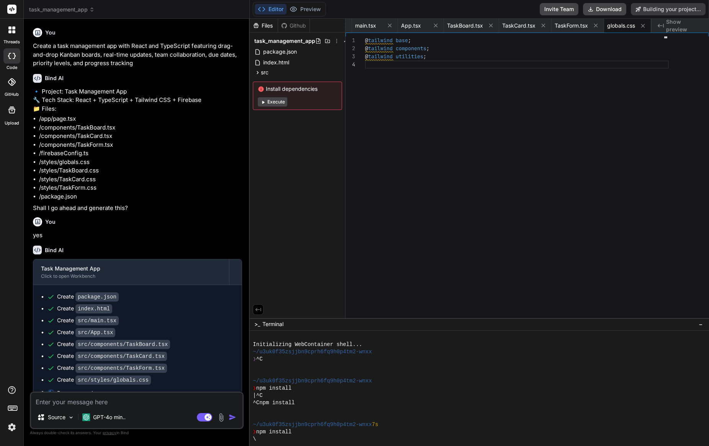
scroll to position [0, 0]
click at [279, 105] on button "Execute" at bounding box center [273, 101] width 30 height 9
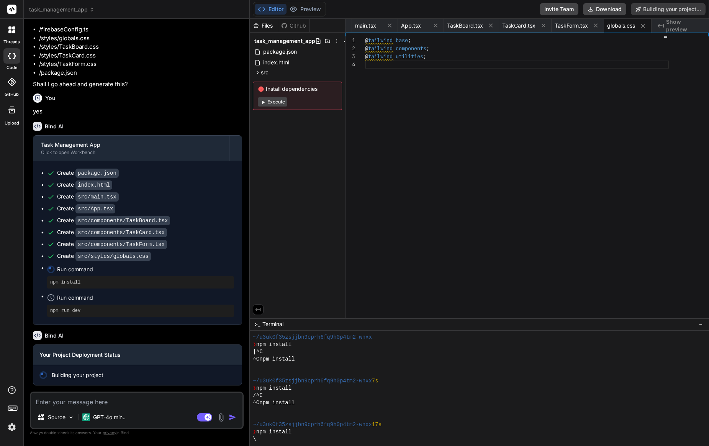
scroll to position [134, 0]
click at [110, 418] on p "GPT-4o min.." at bounding box center [109, 417] width 33 height 8
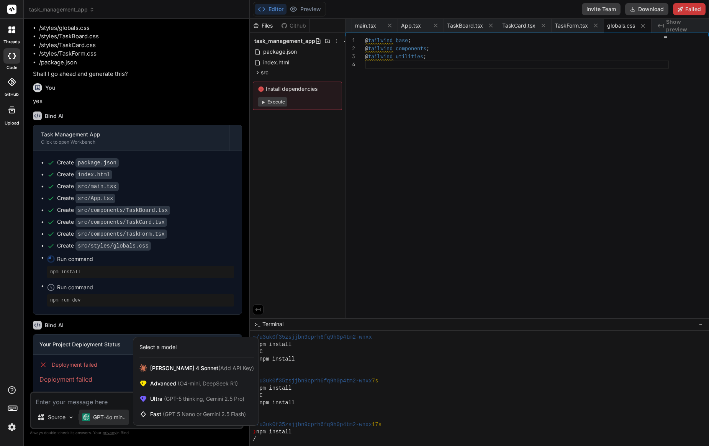
click at [87, 369] on div at bounding box center [354, 223] width 709 height 446
type textarea "x"
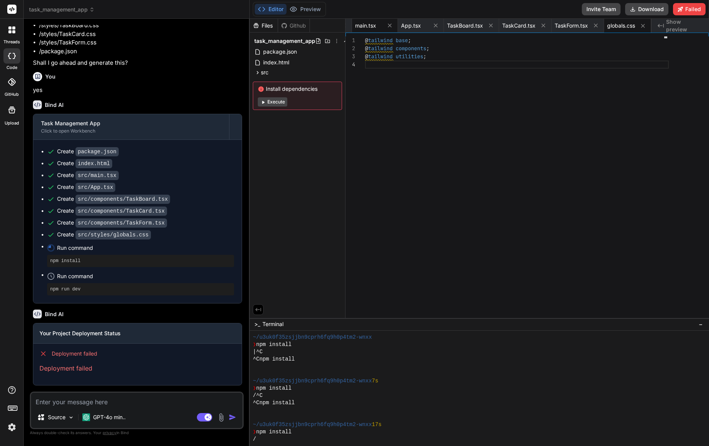
scroll to position [0, 0]
click at [373, 28] on span "main.tsx" at bounding box center [365, 26] width 21 height 8
type textarea ");"
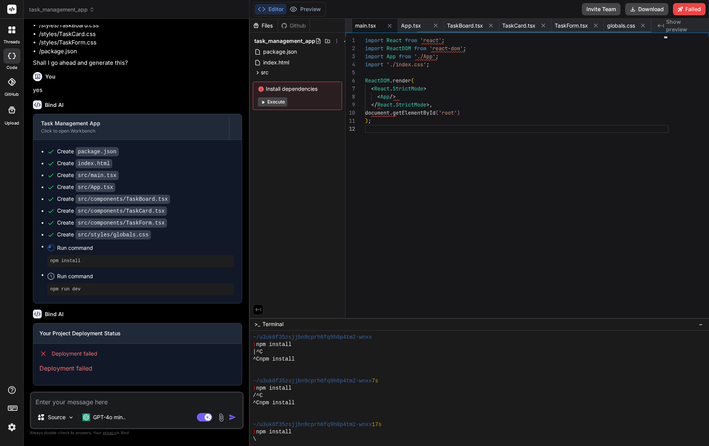
scroll to position [8, 0]
click at [266, 8] on icon at bounding box center [262, 9] width 8 height 8
click at [677, 24] on span "Show preview" at bounding box center [684, 25] width 37 height 15
click at [662, 24] on icon "Created with Pixso." at bounding box center [661, 26] width 6 height 6
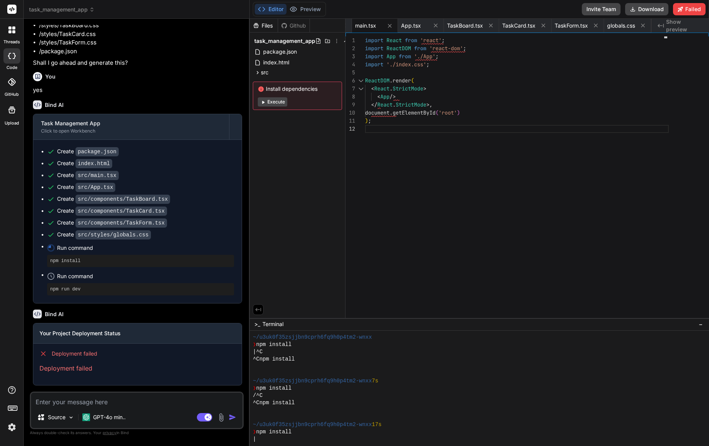
click at [98, 433] on p "Always double-check its answers. Your privacy in Bind" at bounding box center [137, 432] width 214 height 7
click at [88, 434] on p "Always double-check its answers. Your privacy in Bind" at bounding box center [137, 432] width 214 height 7
click at [110, 434] on span "privacy" at bounding box center [110, 432] width 14 height 5
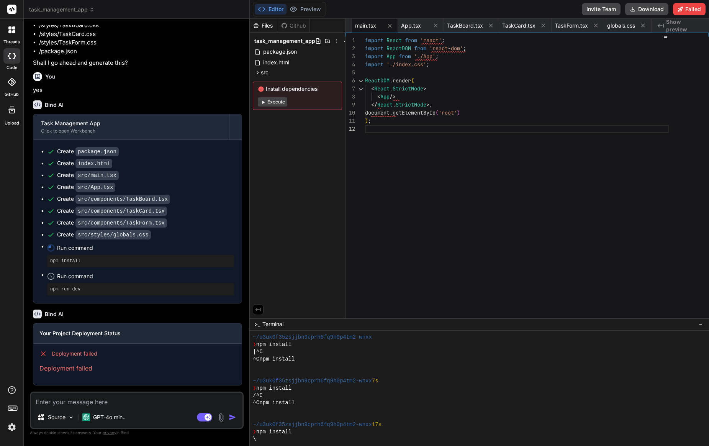
click at [123, 433] on p "Always double-check its answers. Your privacy in Bind" at bounding box center [137, 432] width 214 height 7
click at [86, 402] on textarea at bounding box center [136, 400] width 211 height 14
click at [11, 426] on img at bounding box center [11, 427] width 13 height 13
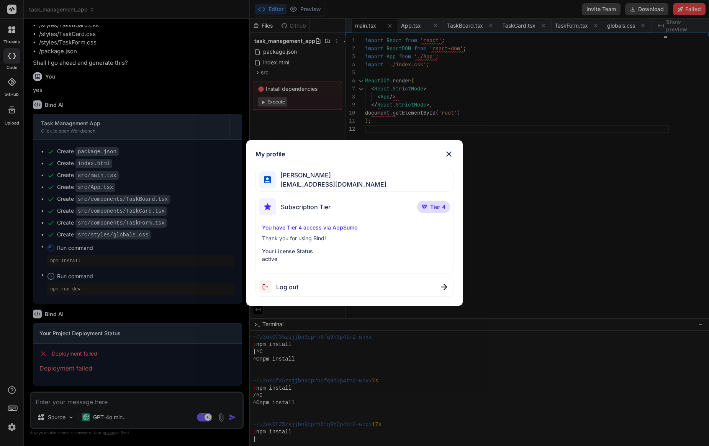
click at [17, 407] on div "My profile Michele Bazzoli bazzomike@gmail.com Subscription Tier Tier 4 You hav…" at bounding box center [354, 223] width 709 height 446
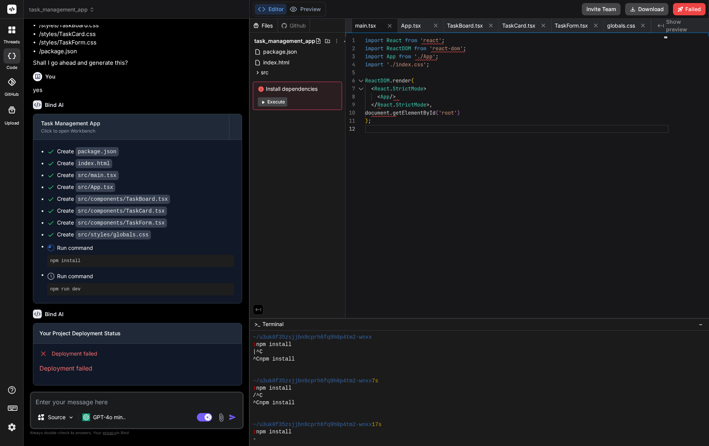
click at [12, 407] on rect at bounding box center [11, 407] width 1 height 1
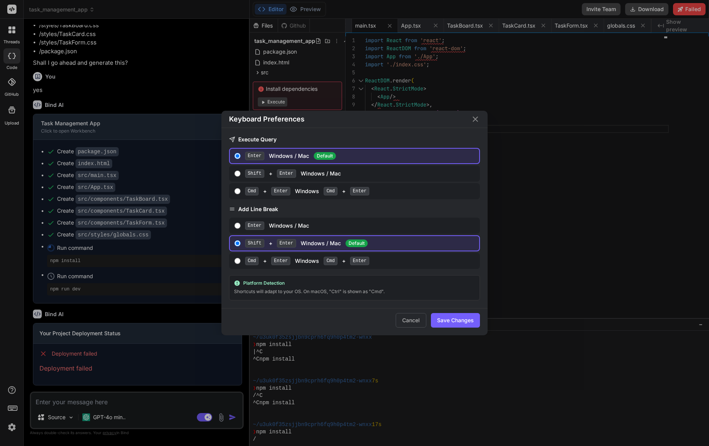
click at [12, 407] on div "Keyboard Preferences Execute Query Enter Windows / Mac Default Shift + Enter Wi…" at bounding box center [354, 223] width 709 height 446
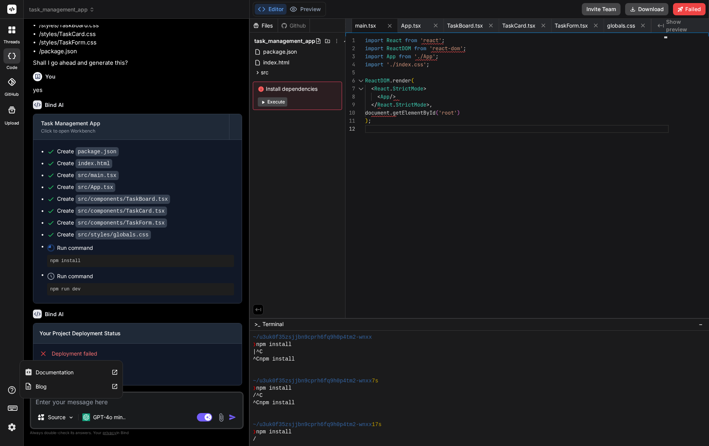
click at [13, 393] on icon at bounding box center [11, 389] width 9 height 9
click at [180, 341] on div "Your Project Deployment Status" at bounding box center [137, 333] width 208 height 20
click at [9, 24] on div at bounding box center [12, 30] width 16 height 16
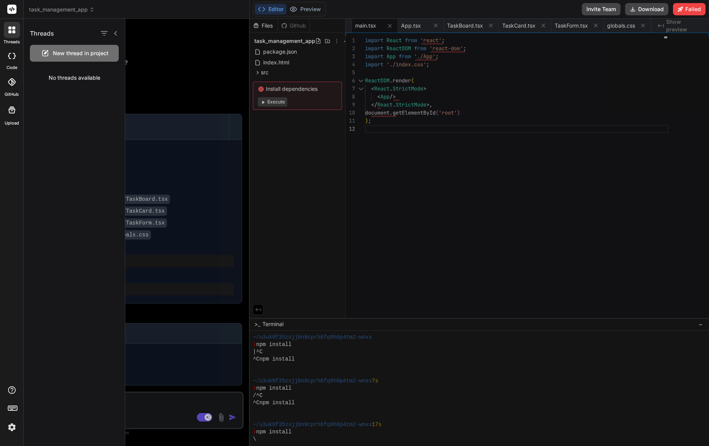
click at [9, 57] on icon at bounding box center [9, 56] width 3 height 6
type textarea "x"
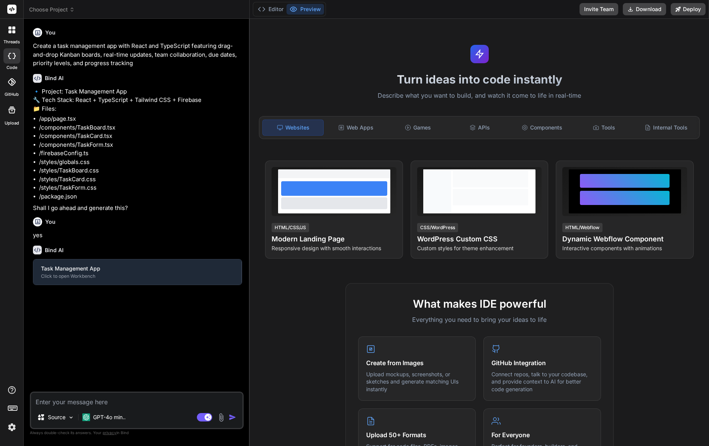
click at [59, 8] on span "Choose Project" at bounding box center [52, 10] width 46 height 8
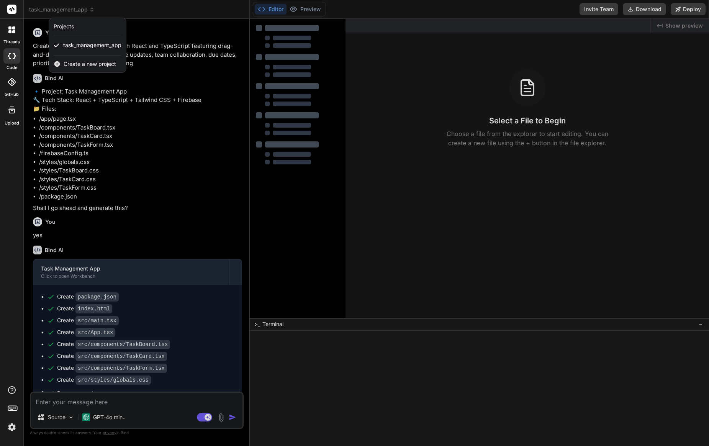
type textarea "x"
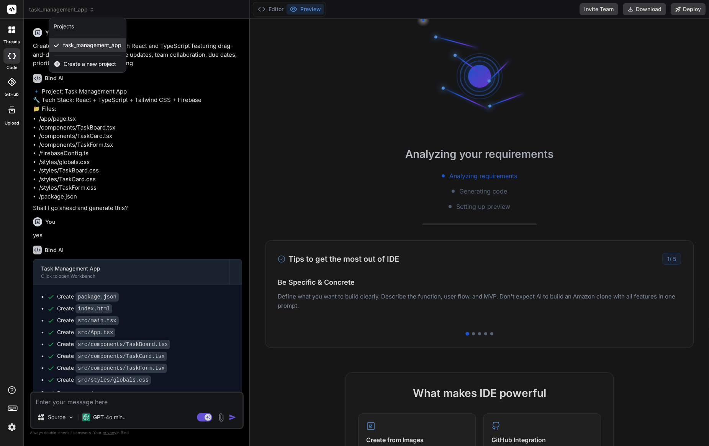
click at [111, 47] on span "task_management_app" at bounding box center [92, 45] width 58 height 8
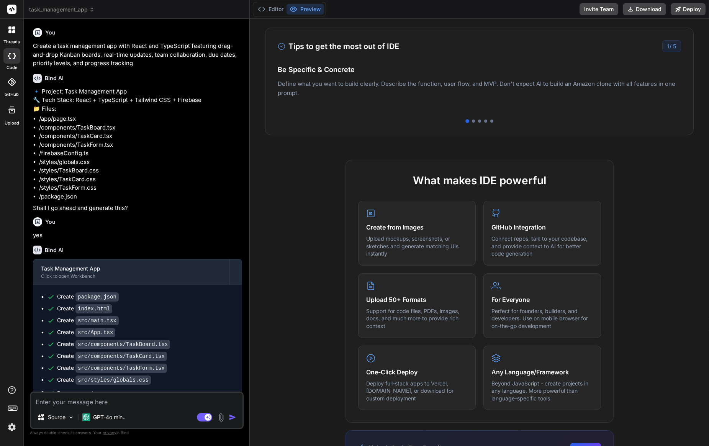
scroll to position [0, 0]
click at [148, 97] on p "🔹 Project: Task Management App 🔧 Tech Stack: React + TypeScript + Tailwind CSS …" at bounding box center [137, 100] width 209 height 26
click at [297, 12] on icon at bounding box center [294, 9] width 8 height 8
click at [310, 41] on h3 "Tips to get the most out of IDE" at bounding box center [338, 46] width 121 height 11
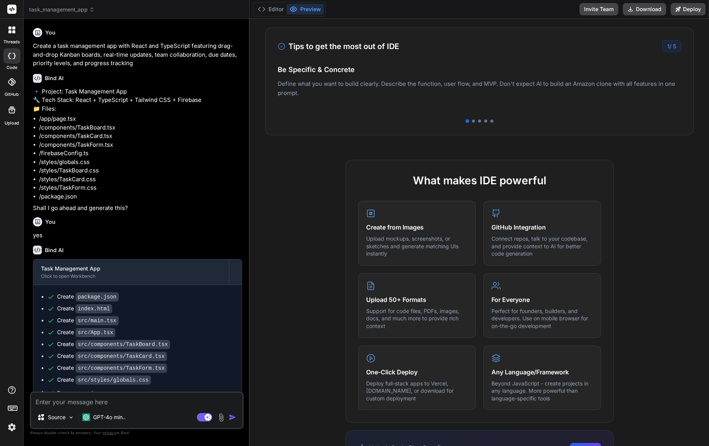
click at [378, 51] on div "Tips to get the most out of IDE 1 / 5" at bounding box center [479, 46] width 403 height 12
drag, startPoint x: 658, startPoint y: 41, endPoint x: 636, endPoint y: 42, distance: 22.3
click at [652, 41] on div "Tips to get the most out of IDE 1 / 5" at bounding box center [479, 46] width 403 height 12
click at [271, 10] on button "Editor" at bounding box center [271, 9] width 32 height 11
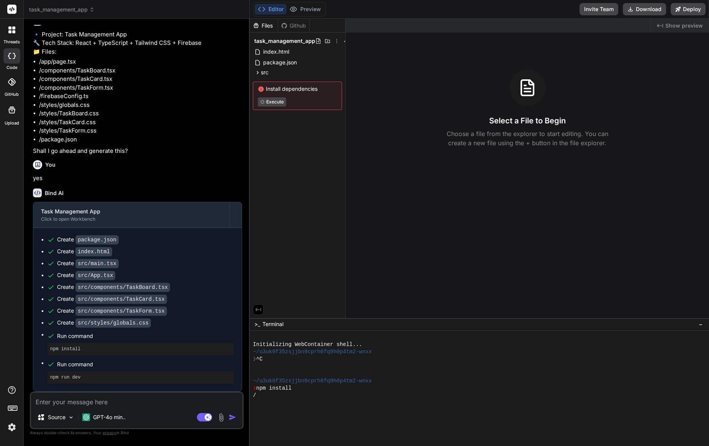
scroll to position [67, 0]
click at [335, 39] on icon at bounding box center [337, 41] width 6 height 6
click at [335, 39] on div at bounding box center [479, 232] width 459 height 427
click at [295, 39] on span "task_management_app" at bounding box center [284, 41] width 61 height 8
click at [313, 39] on span "task_management_app" at bounding box center [284, 41] width 61 height 8
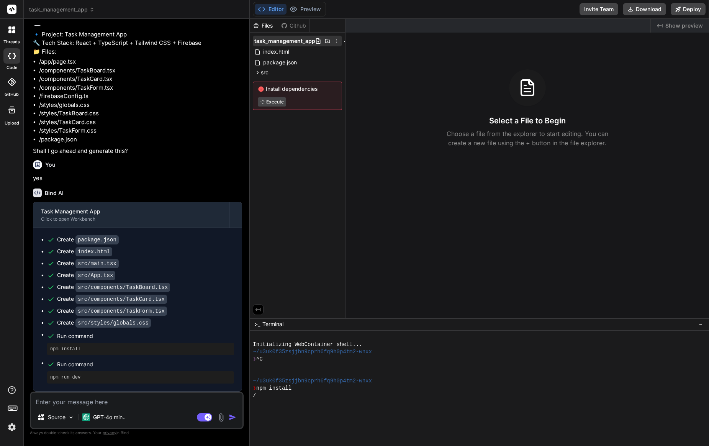
click at [318, 40] on icon at bounding box center [318, 41] width 6 height 6
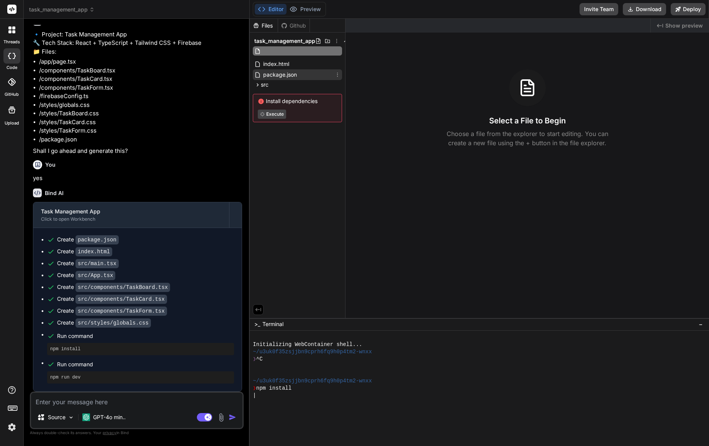
click at [327, 70] on div "task_management_app index.html package.json src App.tsx components TaskBoard.ts…" at bounding box center [297, 79] width 95 height 93
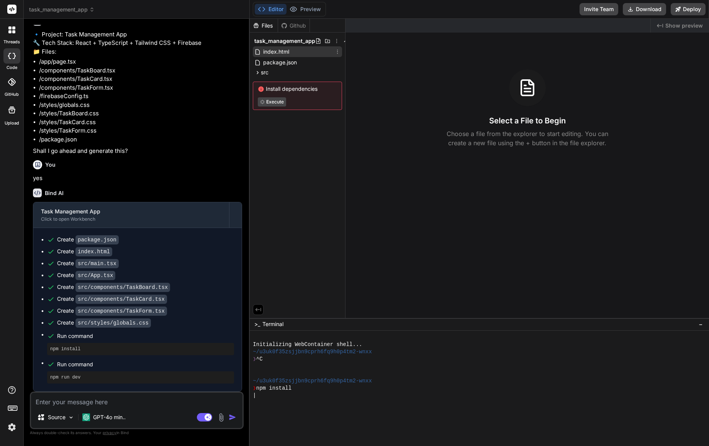
click at [305, 50] on div "index.html" at bounding box center [297, 51] width 89 height 11
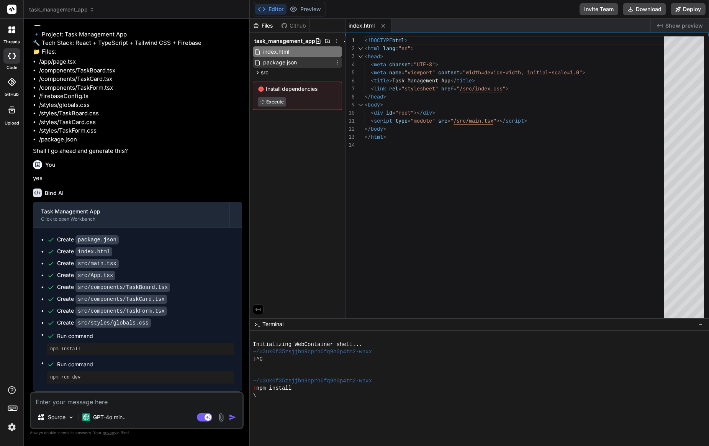
click at [302, 64] on div "package.json" at bounding box center [297, 62] width 89 height 11
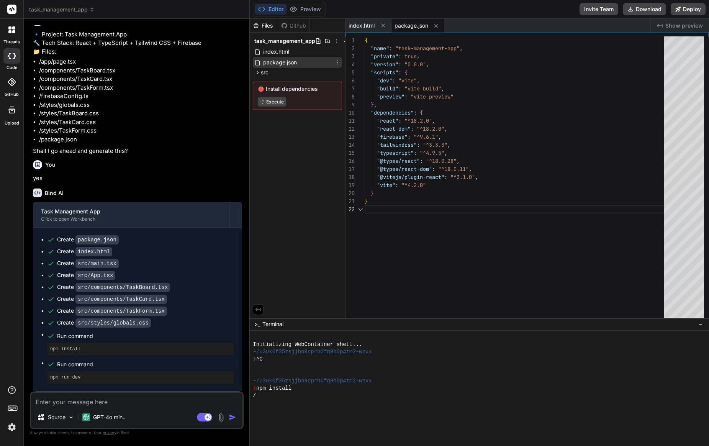
scroll to position [8, 0]
click at [302, 52] on div "index.html" at bounding box center [297, 51] width 89 height 11
type textarea "<script type="module" src="/src/main.tsx"></script> </body> </html>"
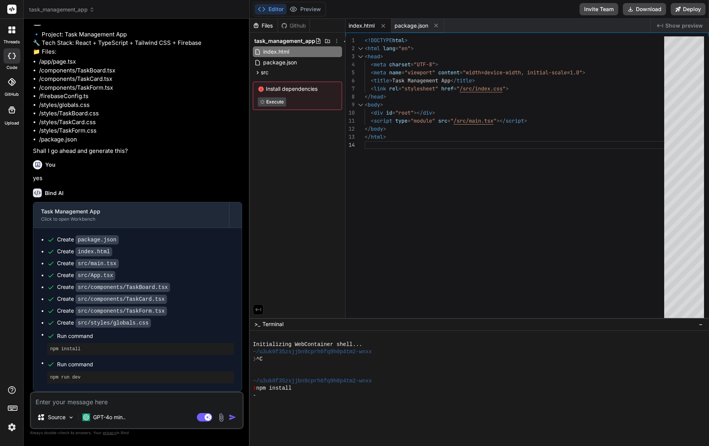
click at [290, 24] on div "Github" at bounding box center [293, 26] width 31 height 8
click at [303, 10] on button "Preview" at bounding box center [306, 9] width 38 height 11
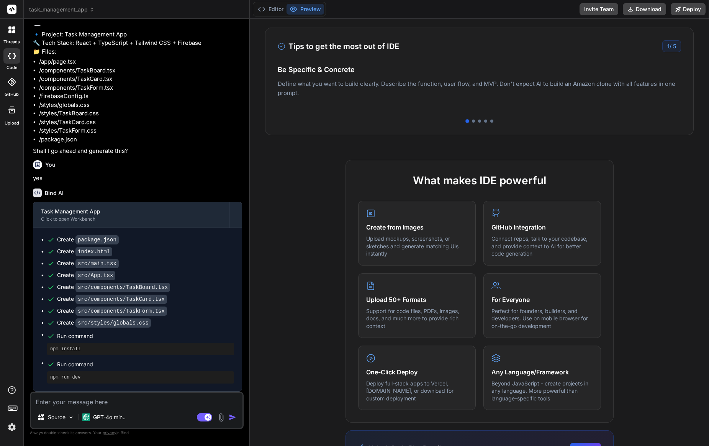
click at [679, 45] on div "1 / 5" at bounding box center [671, 46] width 19 height 12
click at [271, 6] on button "Editor" at bounding box center [271, 9] width 32 height 11
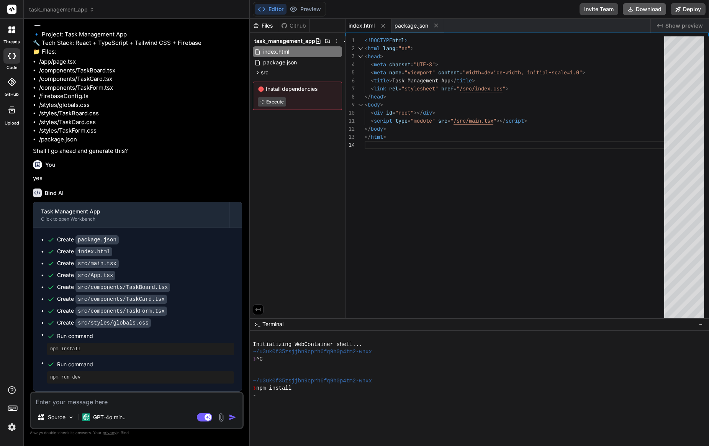
click at [654, 13] on button "Download" at bounding box center [644, 9] width 43 height 12
click at [361, 250] on div "1 2 3 4 5 6 7 8 9 10 11 12 13 14" at bounding box center [355, 178] width 19 height 285
click at [82, 10] on span "task_management_app" at bounding box center [62, 10] width 66 height 8
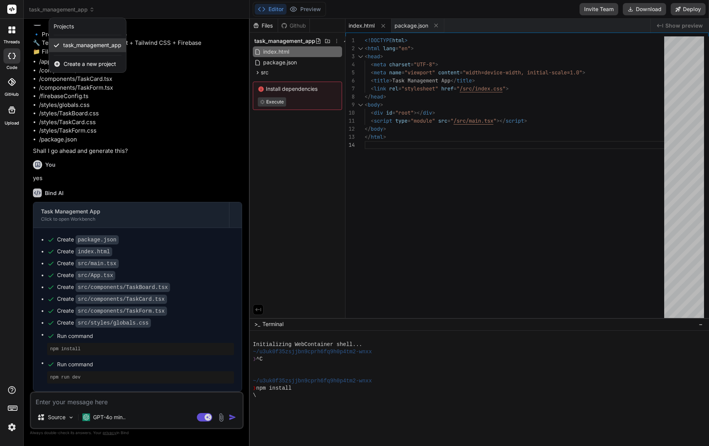
click at [79, 47] on span "task_management_app" at bounding box center [92, 45] width 58 height 8
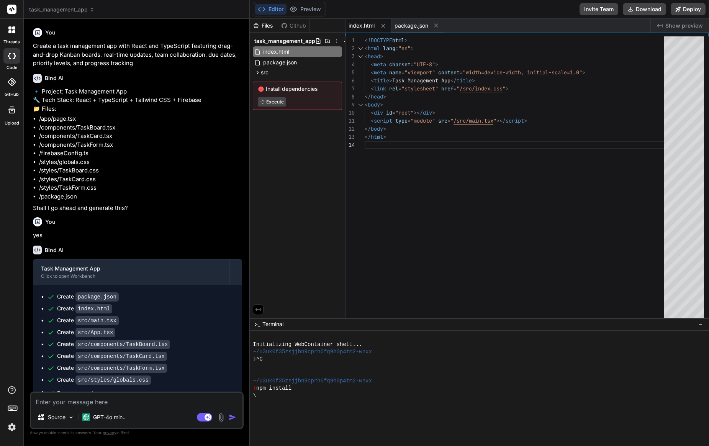
scroll to position [0, 0]
click at [8, 54] on icon at bounding box center [12, 56] width 8 height 6
click at [11, 27] on icon at bounding box center [9, 27] width 3 height 3
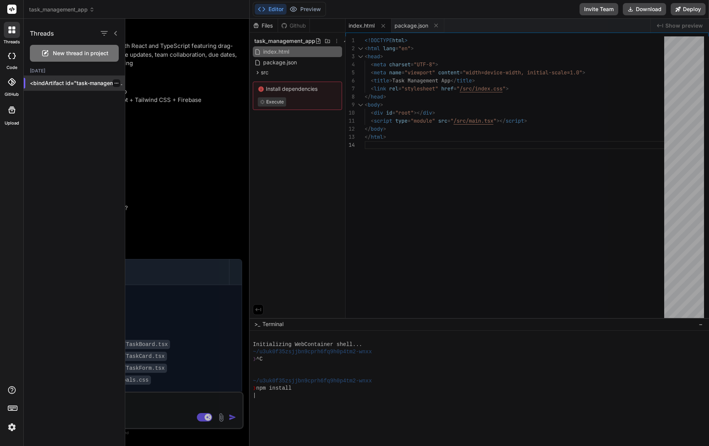
click at [69, 83] on p "<bindArtifact id="task-management-app" title="Task Management App"> <bindAction…" at bounding box center [77, 83] width 95 height 8
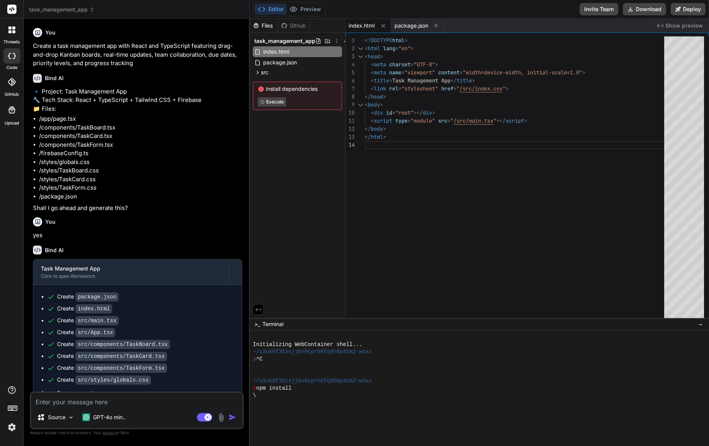
click at [13, 53] on icon at bounding box center [14, 56] width 3 height 6
click at [16, 57] on div at bounding box center [11, 55] width 17 height 15
click at [14, 37] on div at bounding box center [12, 30] width 16 height 16
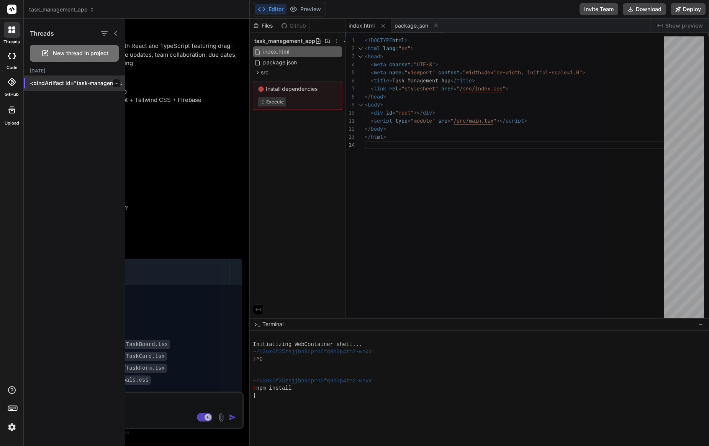
click at [114, 82] on icon "button" at bounding box center [116, 83] width 5 height 5
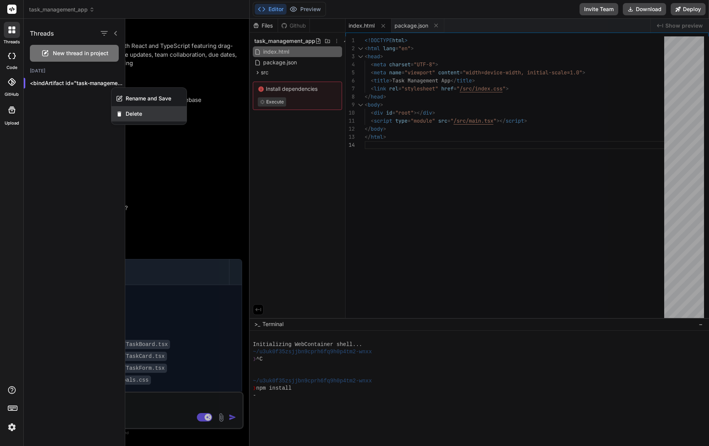
click at [128, 111] on span "Delete" at bounding box center [134, 114] width 16 height 8
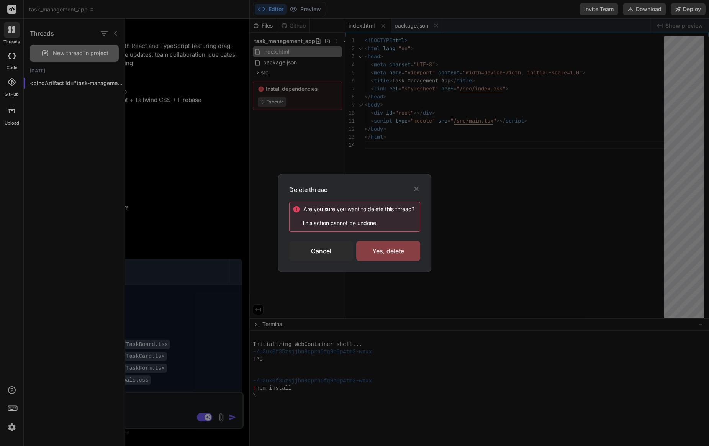
click at [389, 249] on div "Yes, delete" at bounding box center [388, 251] width 64 height 20
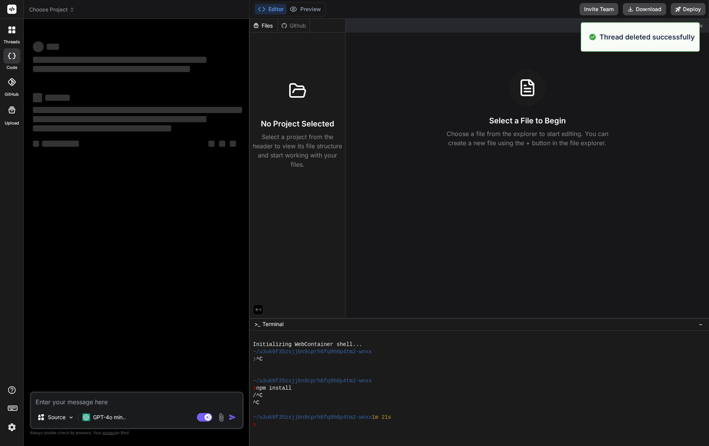
type textarea "x"
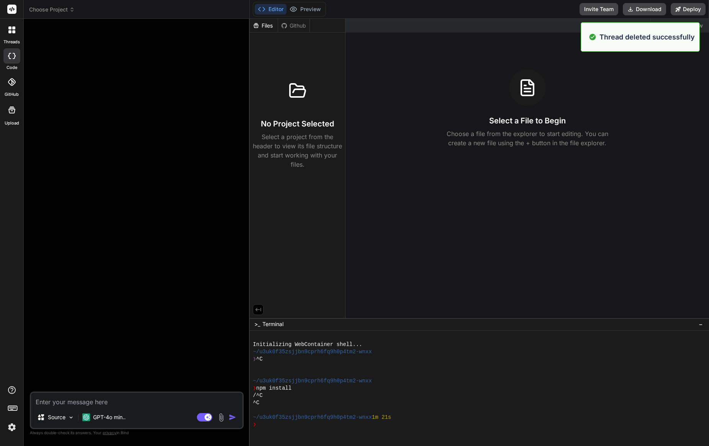
click at [425, 226] on div "Created with Pixso. Show preview Select a File to Begin Choose a file from the …" at bounding box center [528, 168] width 364 height 299
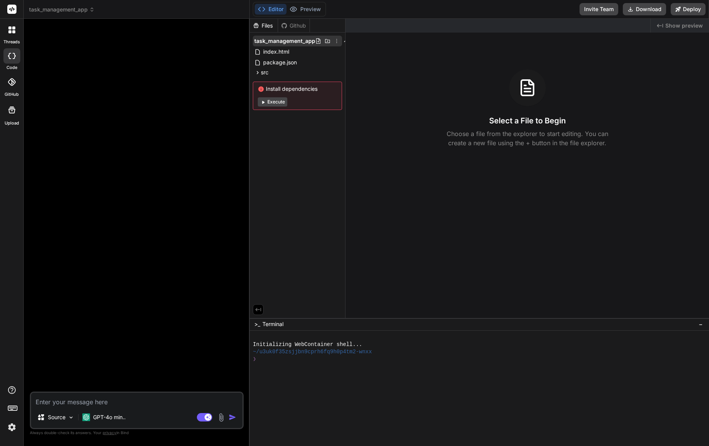
click at [335, 39] on icon at bounding box center [337, 41] width 6 height 6
click at [291, 71] on span "Delete" at bounding box center [285, 73] width 16 height 8
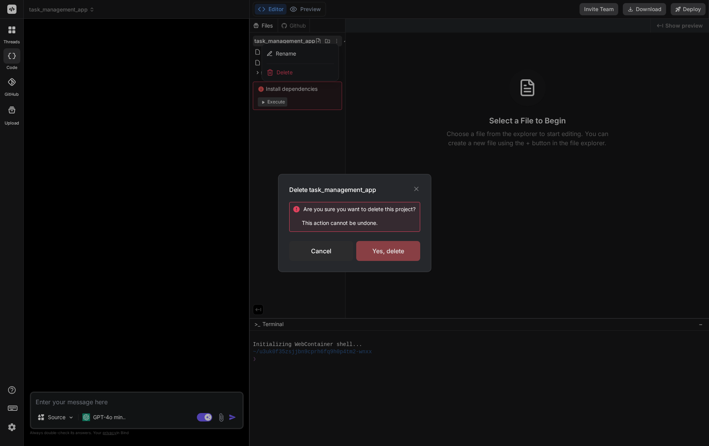
click at [397, 259] on div "Yes, delete" at bounding box center [388, 251] width 64 height 20
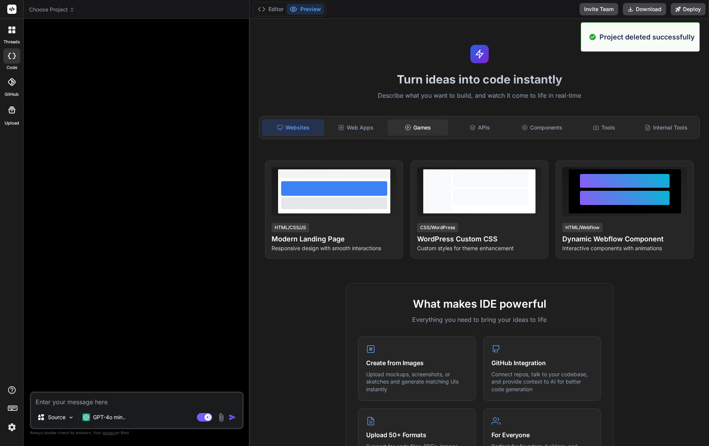
click at [408, 126] on icon at bounding box center [408, 128] width 6 height 6
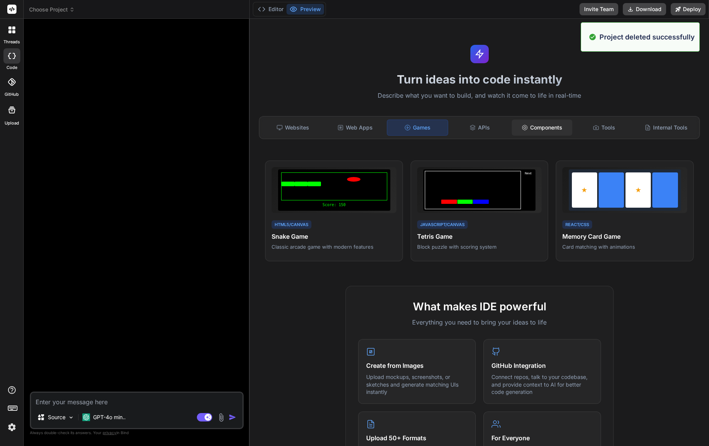
click at [540, 125] on div "Components" at bounding box center [542, 128] width 61 height 16
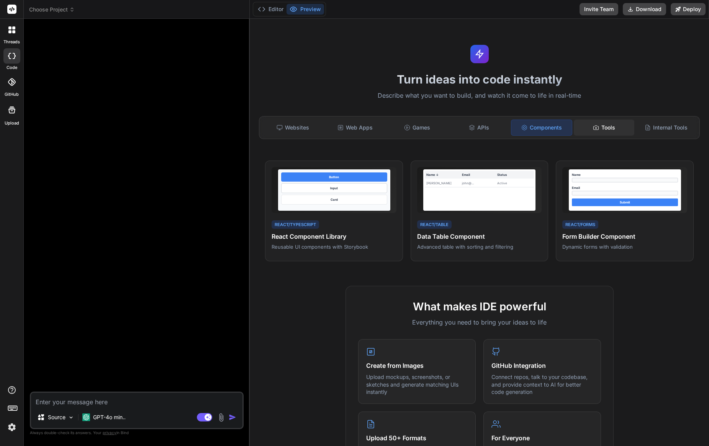
click at [597, 125] on icon at bounding box center [596, 128] width 6 height 6
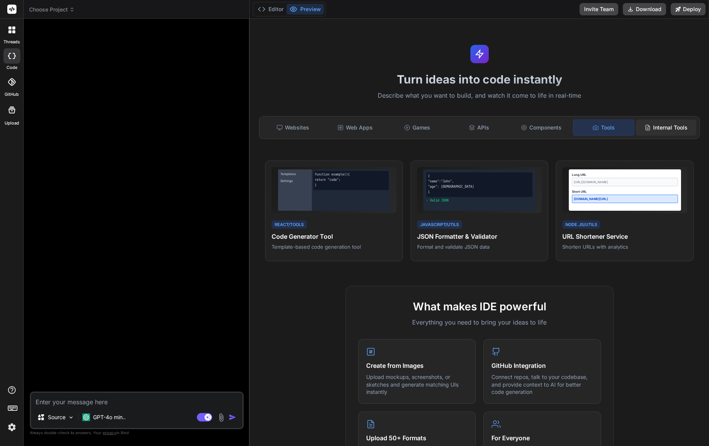
click at [657, 127] on div "Internal Tools" at bounding box center [666, 128] width 61 height 16
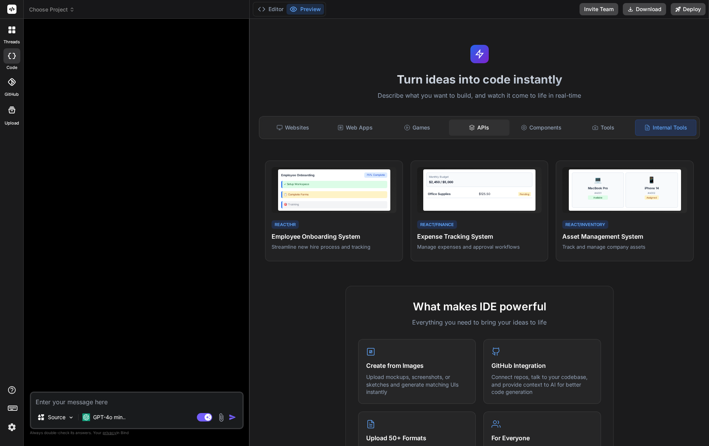
click at [471, 123] on div "APIs" at bounding box center [479, 128] width 61 height 16
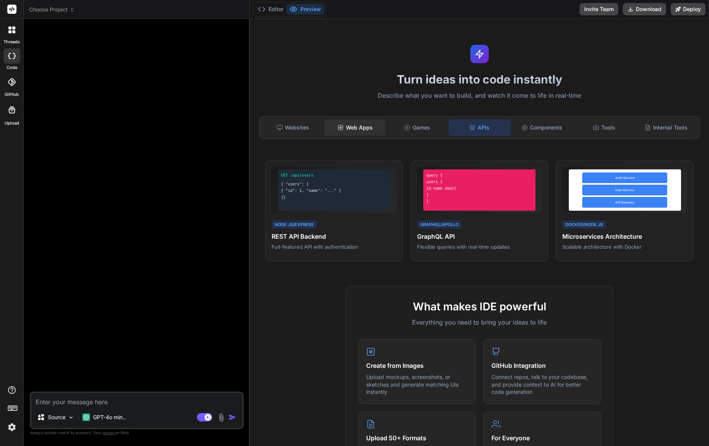
click at [340, 123] on div "Web Apps" at bounding box center [355, 128] width 61 height 16
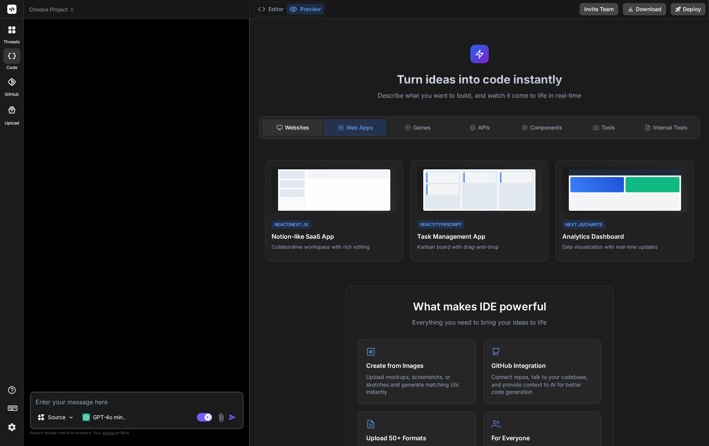
click at [274, 125] on div "Websites" at bounding box center [292, 128] width 61 height 16
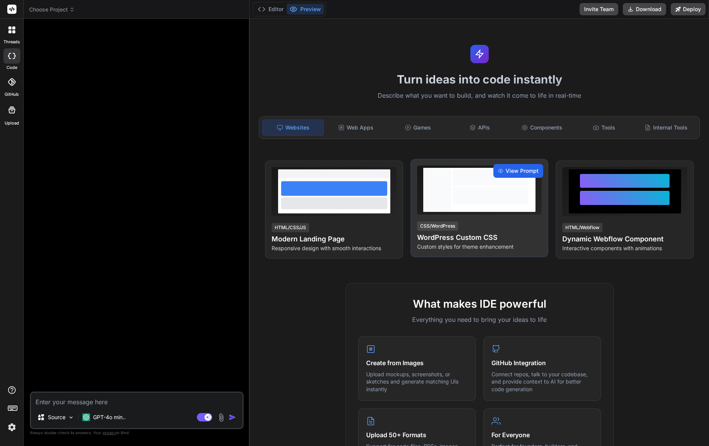
click at [531, 170] on span "View Prompt" at bounding box center [522, 171] width 33 height 8
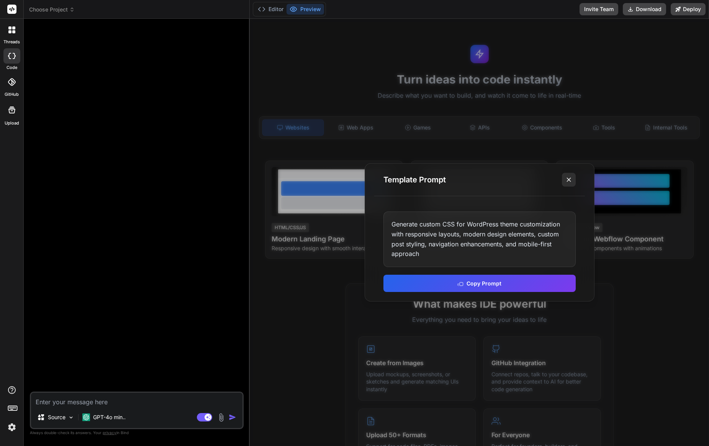
click at [571, 182] on icon at bounding box center [569, 180] width 8 height 8
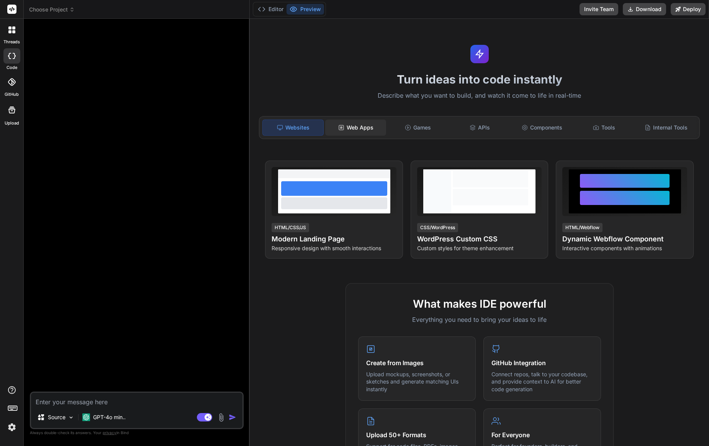
click at [350, 123] on div "Web Apps" at bounding box center [355, 128] width 61 height 16
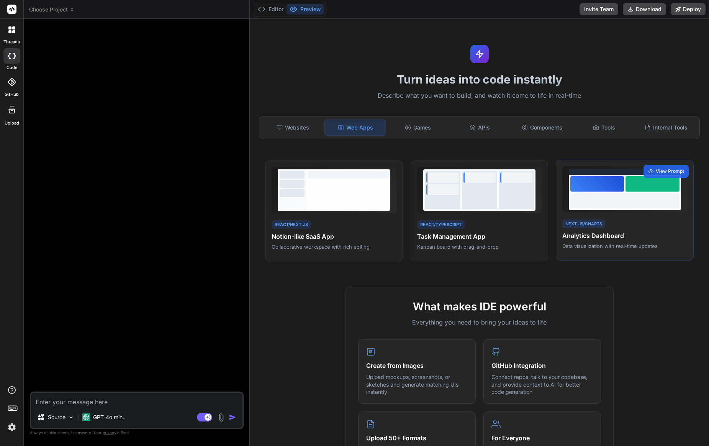
click at [587, 184] on div at bounding box center [597, 183] width 54 height 15
click at [676, 169] on span "View Prompt" at bounding box center [670, 171] width 28 height 7
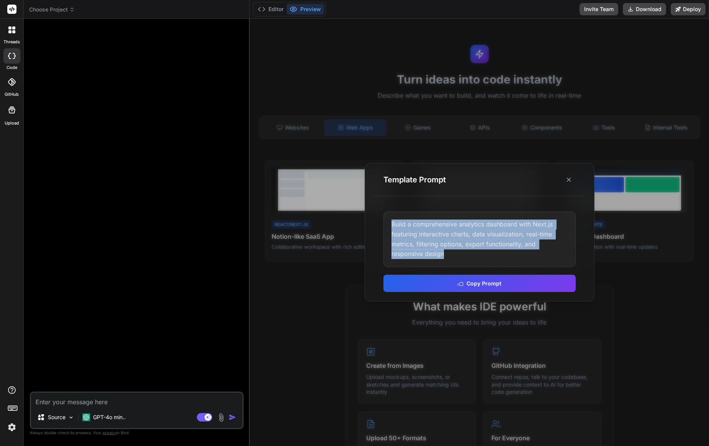
drag, startPoint x: 388, startPoint y: 223, endPoint x: 484, endPoint y: 260, distance: 102.7
click at [484, 260] on div "Build a comprehensive analytics dashboard with Next.js featuring interactive ch…" at bounding box center [480, 238] width 192 height 55
copy div "Build a comprehensive analytics dashboard with Next.js featuring interactive ch…"
click at [567, 180] on icon at bounding box center [569, 180] width 8 height 8
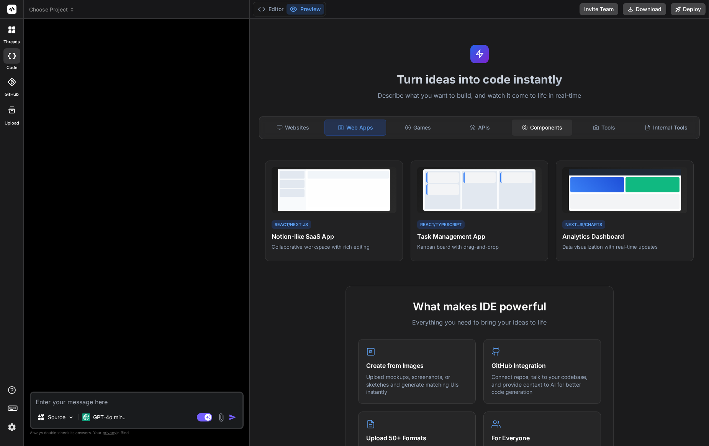
click at [551, 127] on div "Components" at bounding box center [542, 128] width 61 height 16
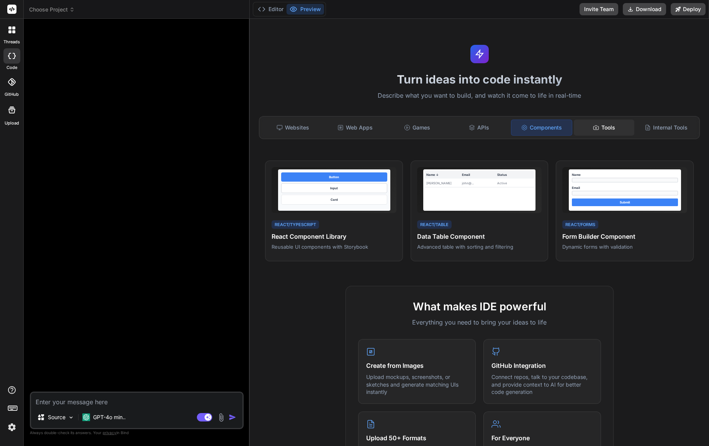
click at [588, 126] on div "Tools" at bounding box center [604, 128] width 61 height 16
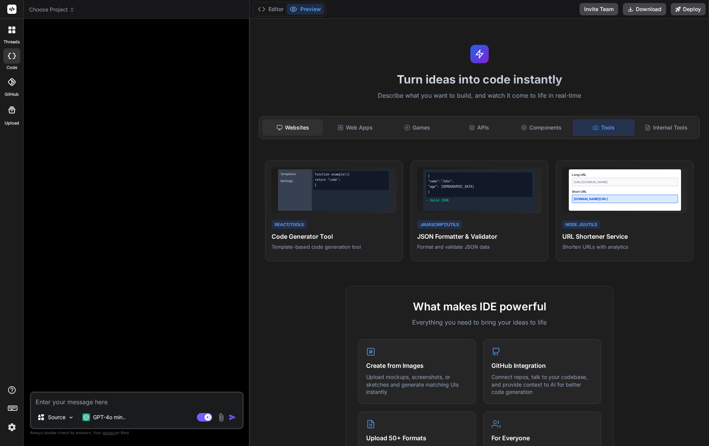
click at [305, 130] on div "Websites" at bounding box center [292, 128] width 61 height 16
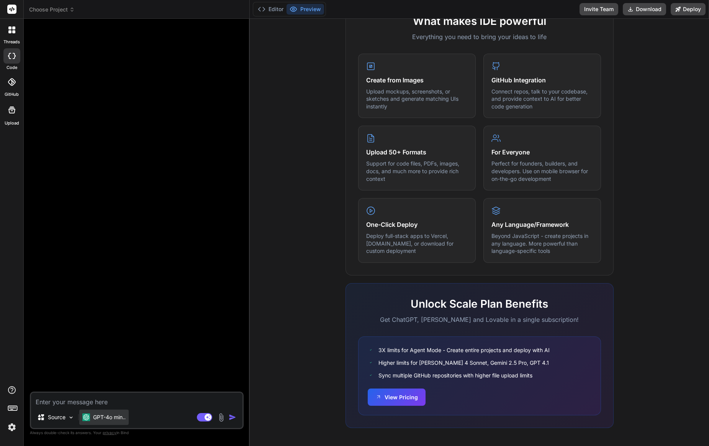
scroll to position [282, 0]
click at [113, 415] on p "GPT-4o min.." at bounding box center [109, 417] width 33 height 8
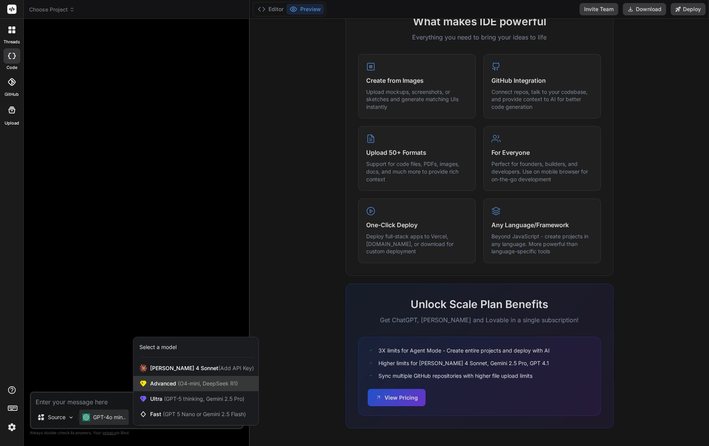
click at [191, 382] on span "(O4-mini, DeepSeek R1)" at bounding box center [207, 383] width 62 height 7
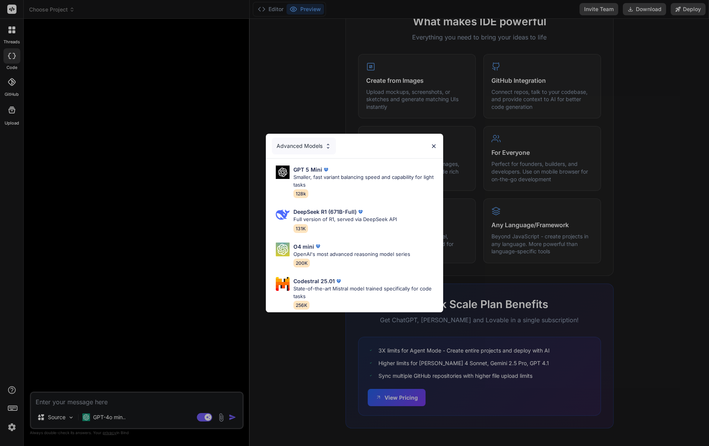
click at [300, 138] on div "Advanced Models" at bounding box center [304, 146] width 64 height 17
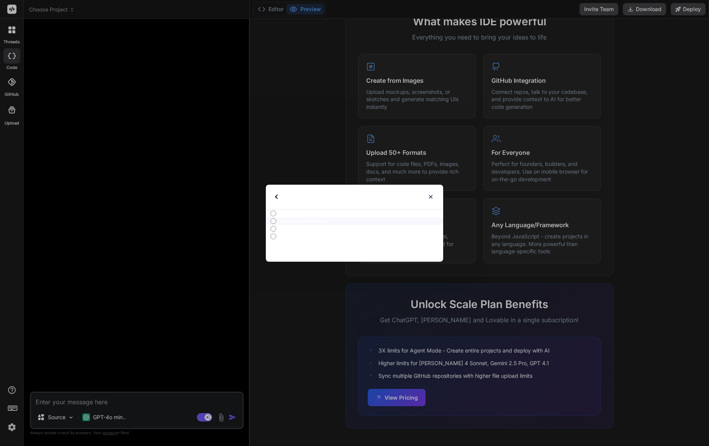
click at [277, 195] on img at bounding box center [276, 197] width 3 height 5
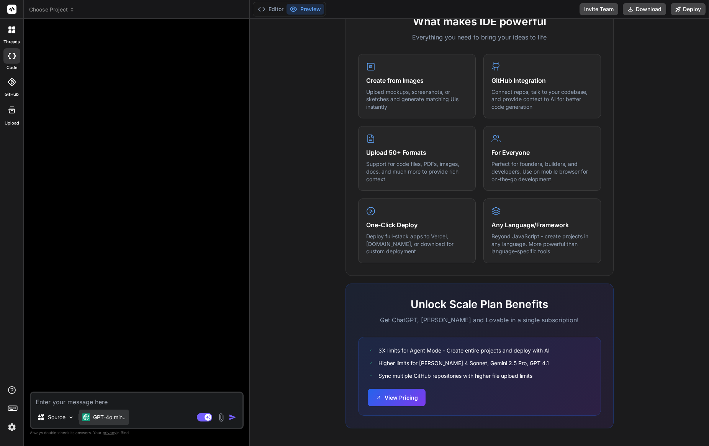
click at [105, 416] on p "GPT-4o min.." at bounding box center [109, 417] width 33 height 8
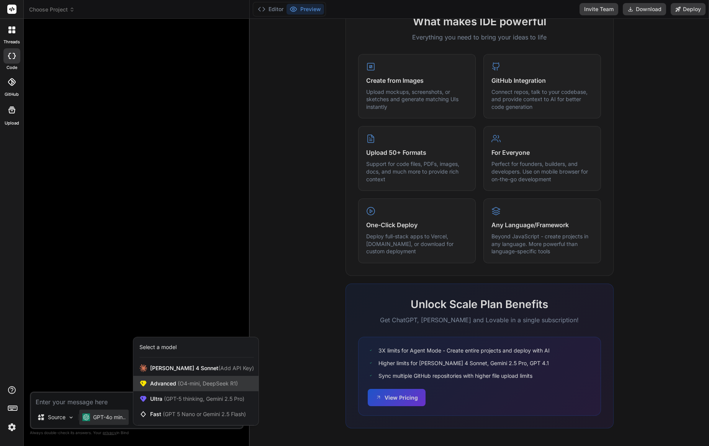
click at [175, 382] on span "Advanced (O4-mini, DeepSeek R1)" at bounding box center [194, 384] width 88 height 8
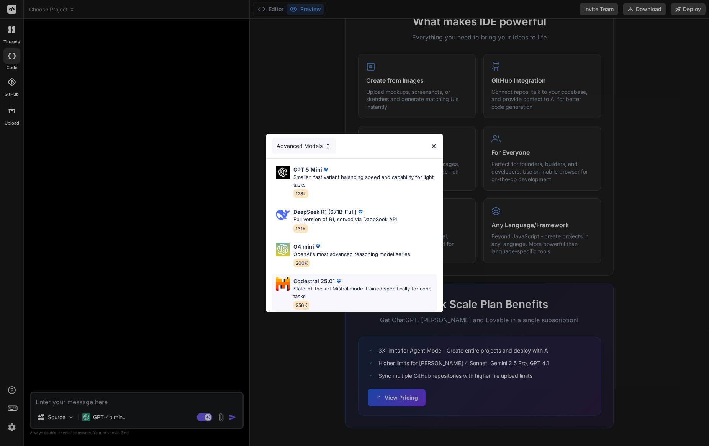
scroll to position [0, 0]
click at [343, 218] on p "Full version of R1, served via DeepSeek API" at bounding box center [344, 220] width 103 height 8
type textarea "x"
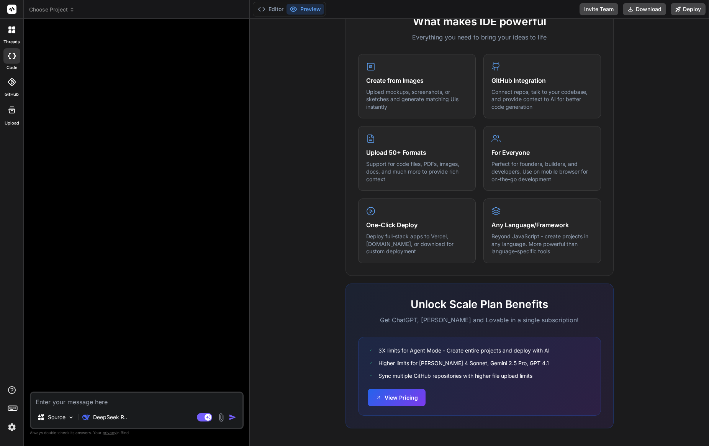
click at [77, 403] on textarea at bounding box center [136, 400] width 211 height 14
type textarea "c"
type textarea "x"
type textarea "cr"
type textarea "x"
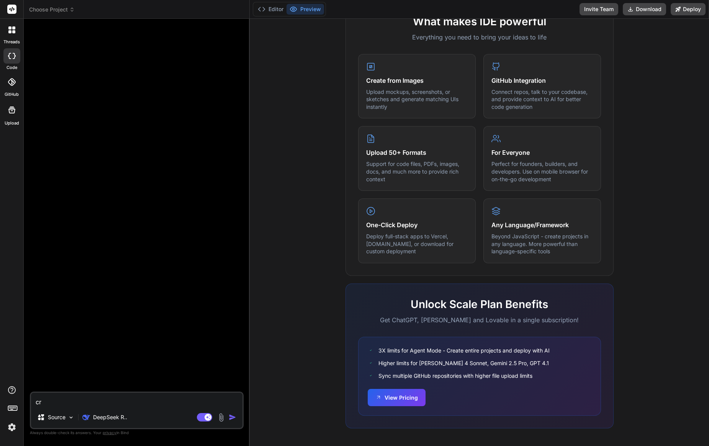
type textarea "cre"
type textarea "x"
type textarea "crea"
type textarea "x"
type textarea "crea"
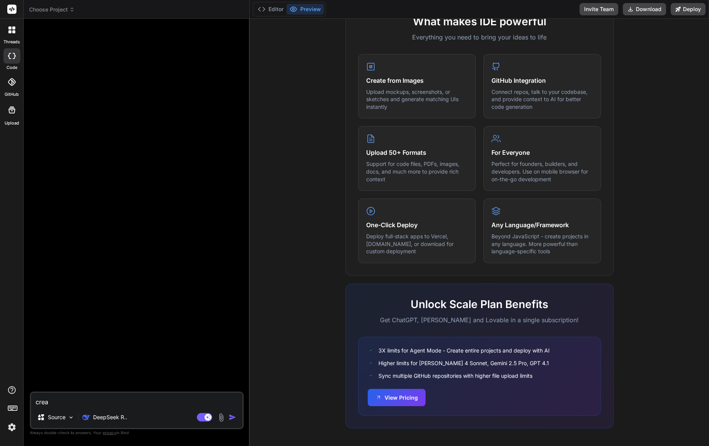
type textarea "x"
type textarea "crea u"
type textarea "x"
type textarea "crea un"
type textarea "x"
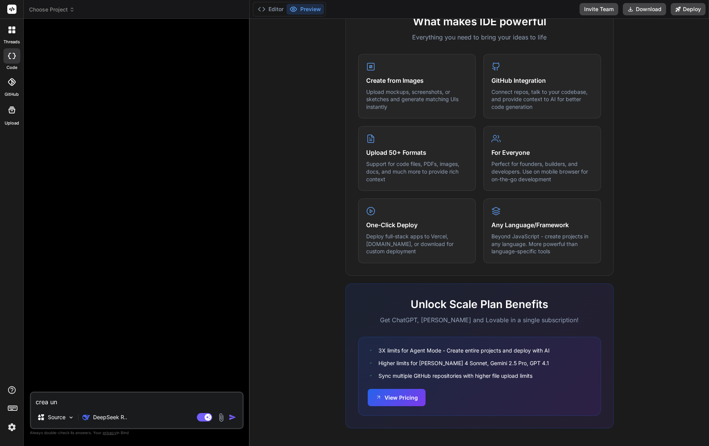
type textarea "crea un"
type textarea "x"
type textarea "crea un p"
type textarea "x"
type textarea "crea un pl"
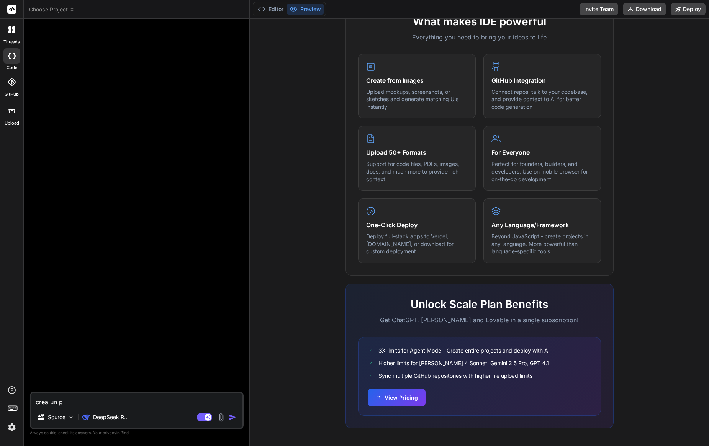
type textarea "x"
type textarea "crea un plu"
type textarea "x"
type textarea "crea un plug"
type textarea "x"
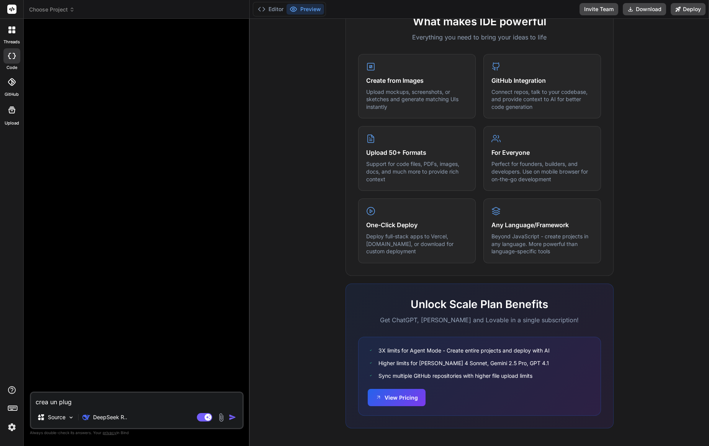
type textarea "crea un plugi"
type textarea "x"
type textarea "crea un plugin"
type textarea "x"
type textarea "crea un plugin"
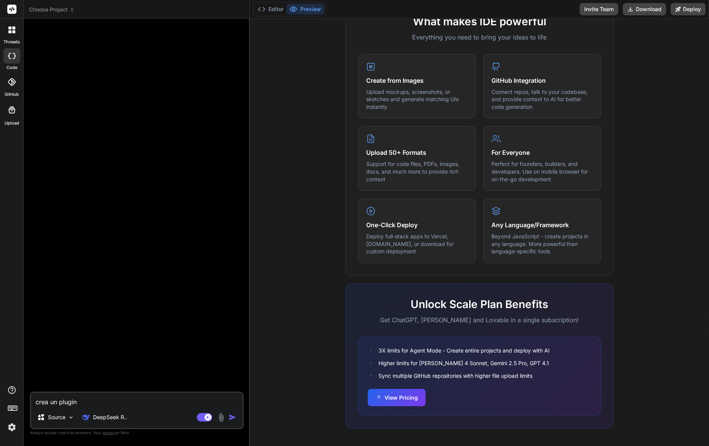
type textarea "x"
type textarea "crea un plugin p"
type textarea "x"
type textarea "crea un plugin pe"
type textarea "x"
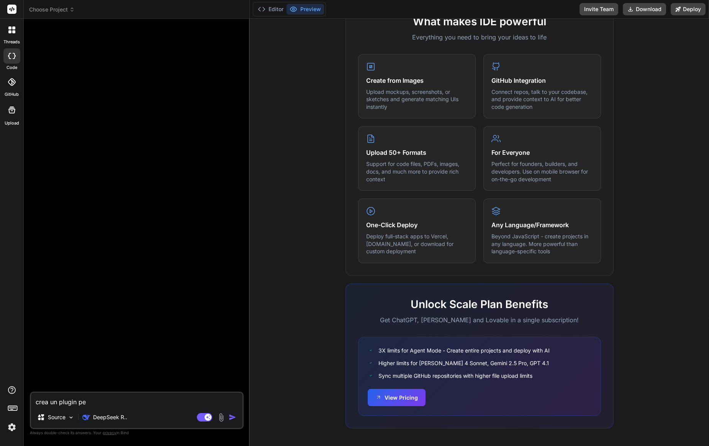
type textarea "crea un plugin per"
type textarea "x"
type textarea "crea un plugin per"
type textarea "x"
type textarea "crea un plugin per"
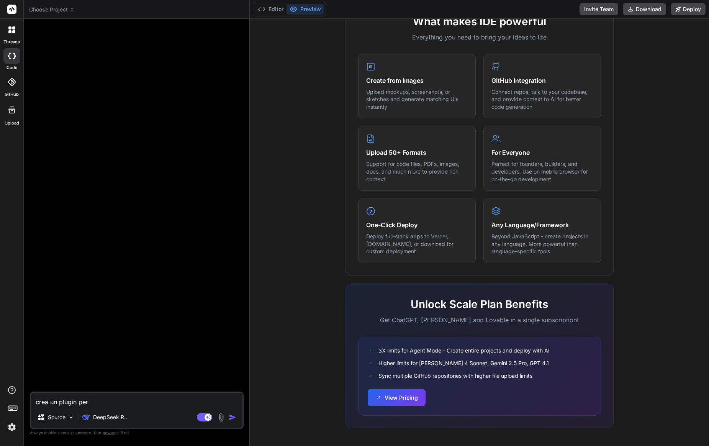
type textarea "x"
type textarea "crea un plugin pe"
type textarea "x"
type textarea "crea un plugin p"
type textarea "x"
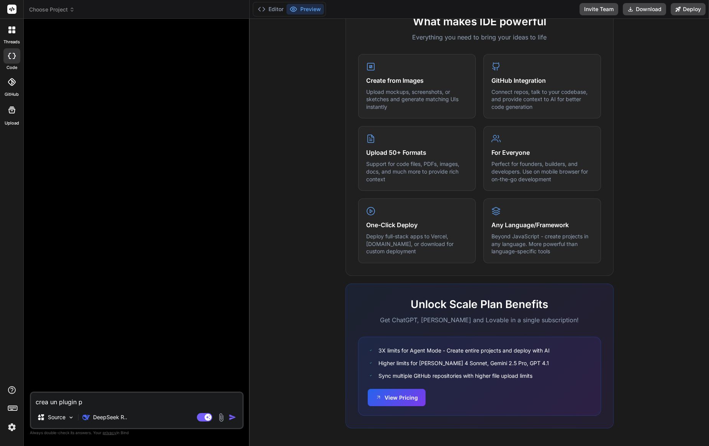
type textarea "crea un plugin"
type textarea "x"
type textarea "crea un plugin"
type textarea "x"
type textarea "crea un plugin"
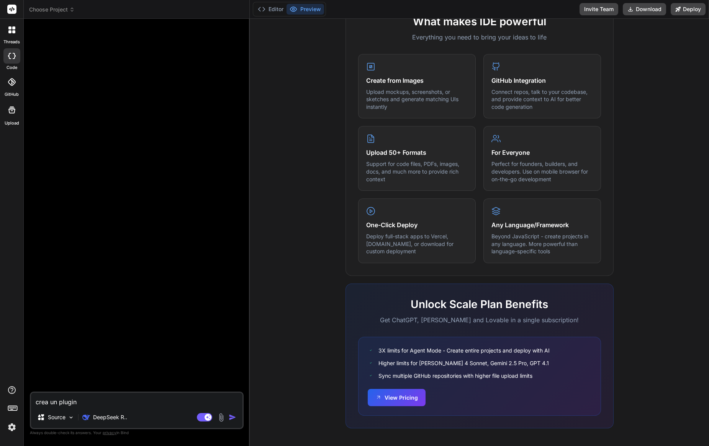
type textarea "x"
type textarea "crea un plugin c"
type textarea "x"
type textarea "crea un plugin ch"
type textarea "x"
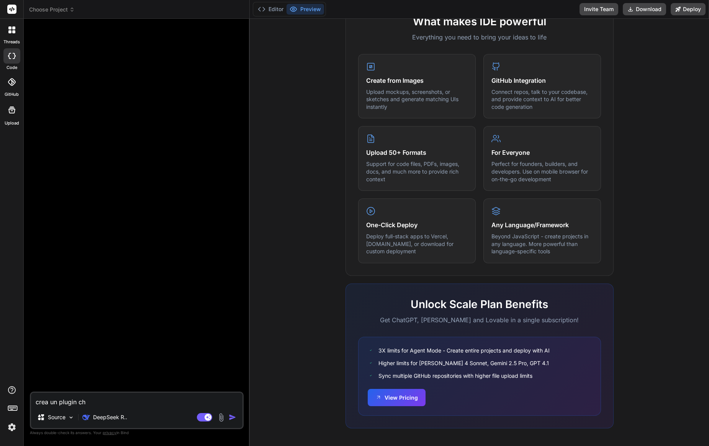
type textarea "crea un plugin che"
type textarea "x"
type textarea "crea un plugin che"
type textarea "x"
type textarea "crea un plugin che a"
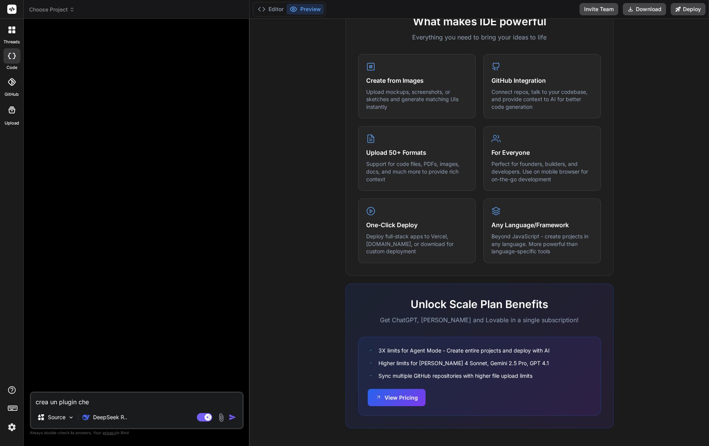
type textarea "x"
type textarea "crea un plugin che ag"
type textarea "x"
type textarea "crea un plugin che agg"
type textarea "x"
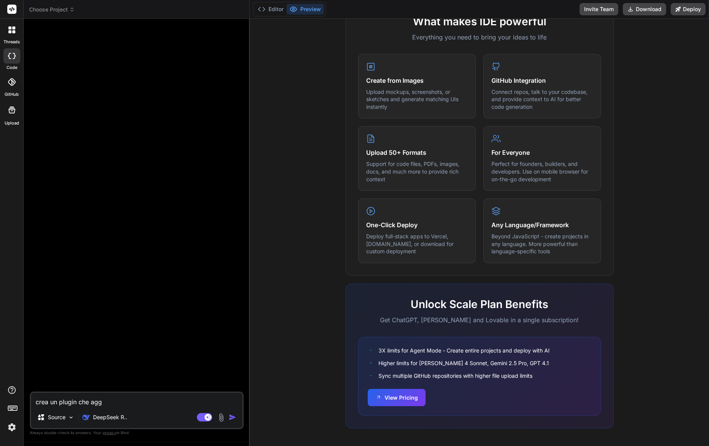
type textarea "crea un plugin che aggi"
type textarea "x"
type textarea "crea un plugin che aggiu"
type textarea "x"
type textarea "crea un plugin che aggiun"
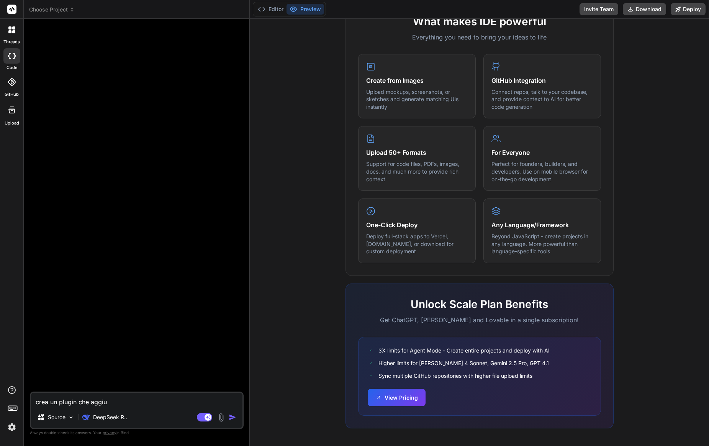
type textarea "x"
type textarea "crea un plugin che aggiung"
type textarea "x"
type textarea "crea un plugin che aggiunga"
type textarea "x"
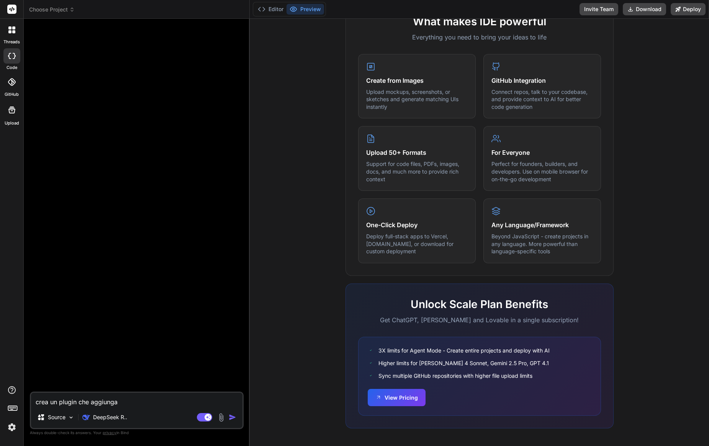
type textarea "crea un plugin che aggiunga"
type textarea "x"
type textarea "crea un plugin che aggiunga a"
type textarea "x"
type textarea "crea un plugin che aggiunga a"
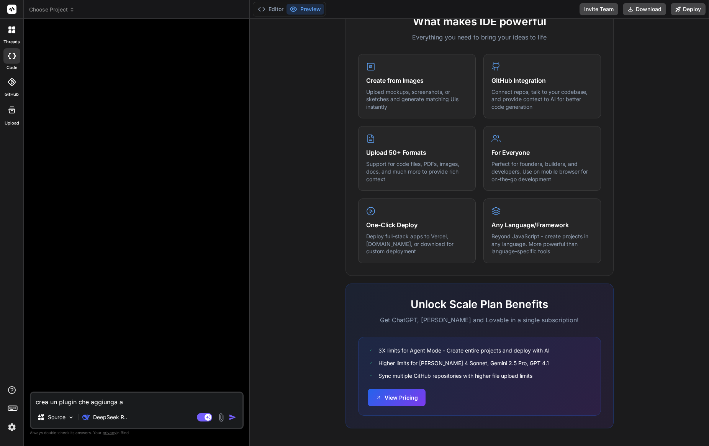
type textarea "x"
type textarea "crea un plugin che aggiunga a g"
type textarea "x"
type textarea "crea un plugin che aggiunga a gr"
type textarea "x"
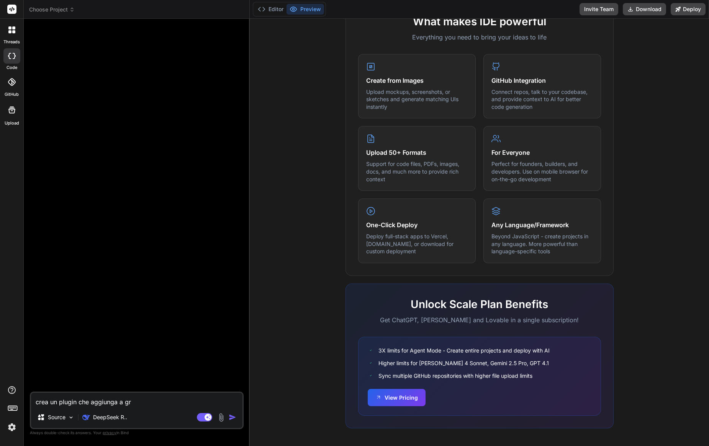
type textarea "crea un plugin che aggiunga a gra"
type textarea "x"
type textarea "crea un plugin che aggiunga a grav"
type textarea "x"
type textarea "crea un plugin che aggiunga a gravy"
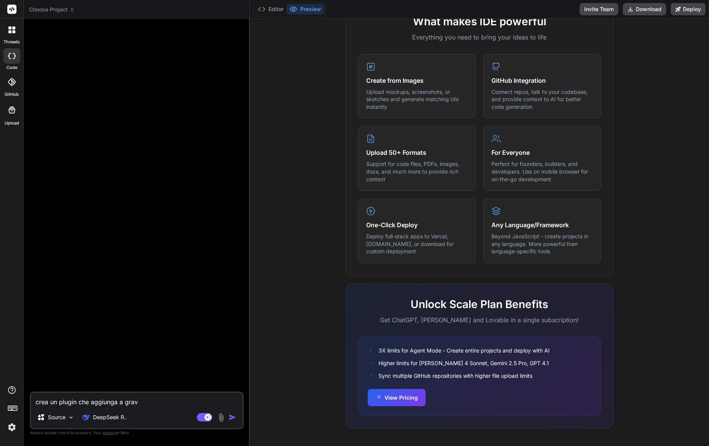
type textarea "x"
type textarea "crea un plugin che aggiunga a gravyt"
type textarea "x"
type textarea "crea un plugin che aggiunga a gravyty"
type textarea "x"
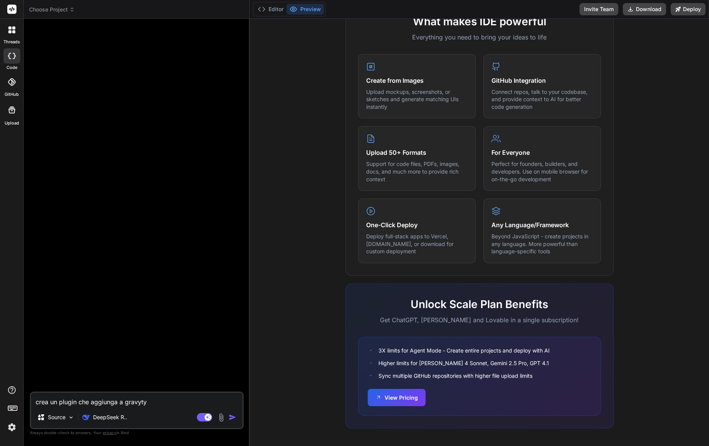
type textarea "crea un plugin che aggiunga a graviti"
type textarea "x"
type textarea "crea un plugin che aggiunga a graviti f"
type textarea "x"
type textarea "crea un plugin che aggiunga a graviti fo"
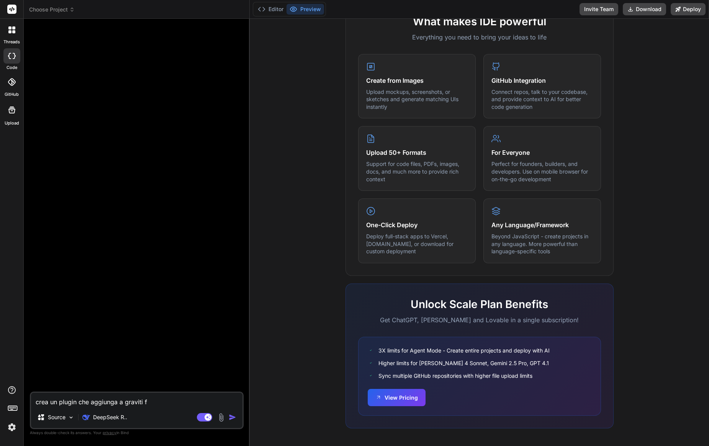
type textarea "x"
type textarea "crea un plugin che aggiunga a graviti for"
type textarea "x"
type textarea "crea un plugin che aggiunga a graviti form"
type textarea "x"
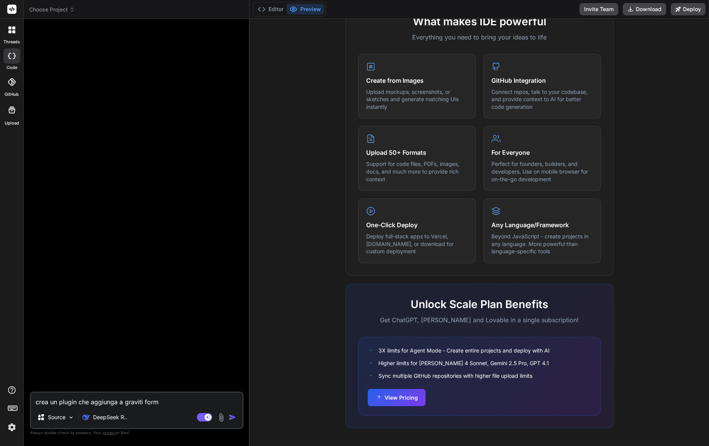
type textarea "crea un plugin che aggiunga a graviti form"
type textarea "x"
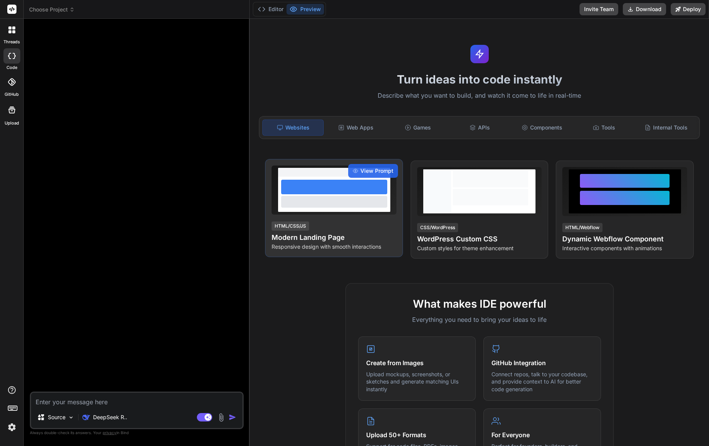
click at [307, 188] on div at bounding box center [334, 187] width 106 height 15
click at [382, 169] on span "View Prompt" at bounding box center [377, 171] width 33 height 8
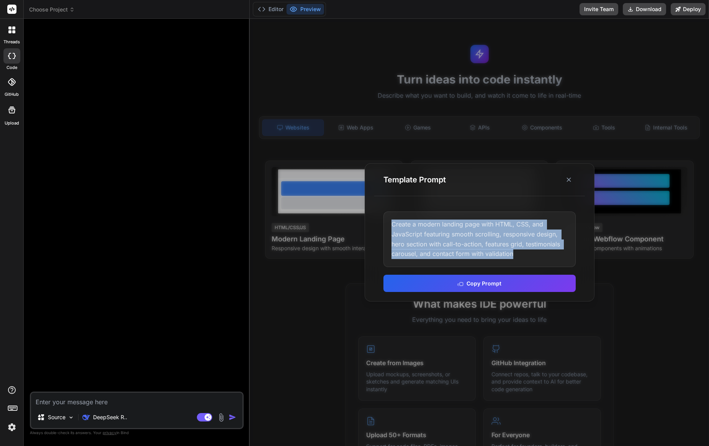
drag, startPoint x: 519, startPoint y: 254, endPoint x: 368, endPoint y: 210, distance: 157.4
click at [368, 210] on div "Template Prompt Create a modern landing page with HTML, CSS, and JavaScript fea…" at bounding box center [480, 232] width 230 height 138
copy div "Create a modern landing page with HTML, CSS, and JavaScript featuring smooth sc…"
click at [445, 282] on button "Copy Prompt" at bounding box center [480, 282] width 192 height 17
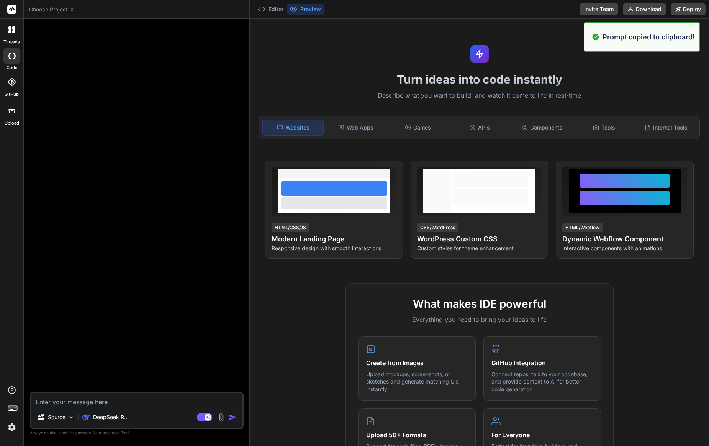
click at [64, 277] on div at bounding box center [137, 208] width 212 height 367
click at [113, 405] on textarea at bounding box center [136, 400] width 211 height 14
paste textarea "Create a modern landing page with HTML, CSS, and JavaScript featuring smooth sc…"
type textarea "Create a modern landing page with HTML, CSS, and JavaScript featuring smooth sc…"
type textarea "x"
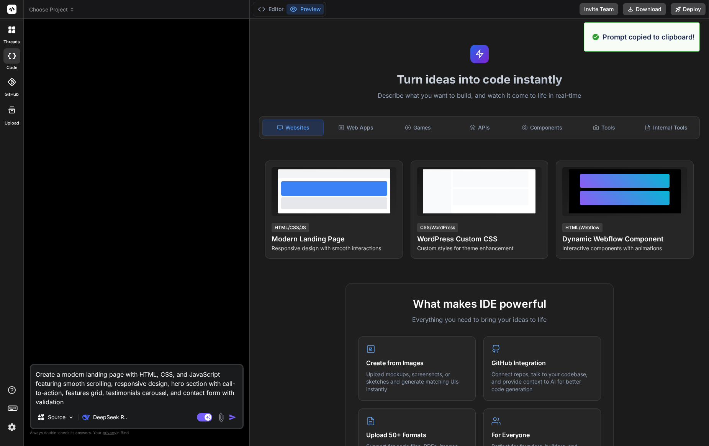
type textarea "Create a modern landing page with HTML, CSS, and JavaScript featuring smooth sc…"
click at [228, 416] on div "Agent Mode. When this toggle is activated, AI automatically makes decisions, re…" at bounding box center [217, 417] width 44 height 9
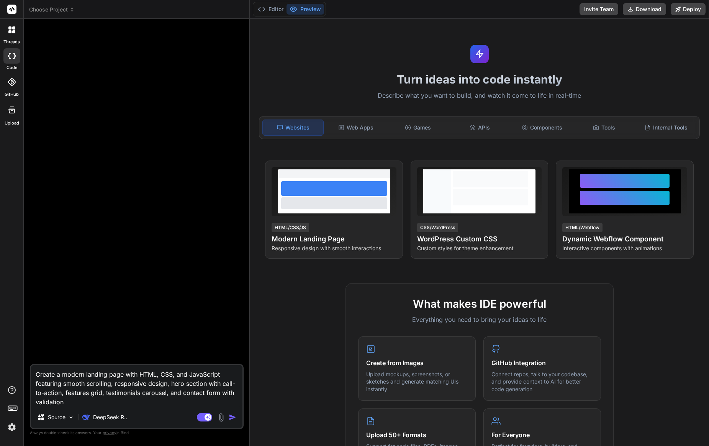
click at [232, 418] on img "button" at bounding box center [233, 417] width 8 height 8
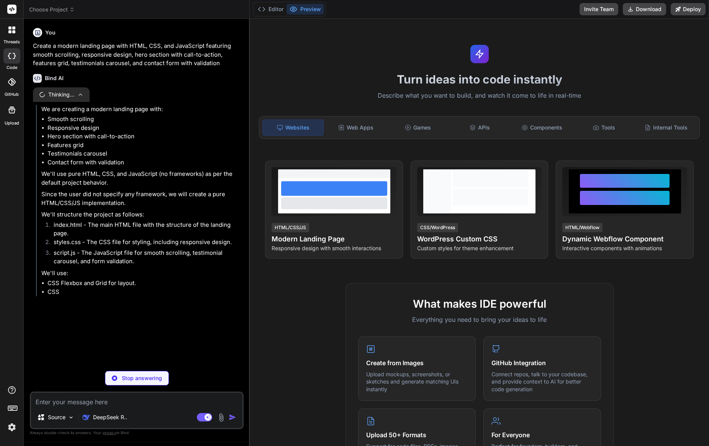
click at [74, 402] on textarea at bounding box center [136, 400] width 211 height 14
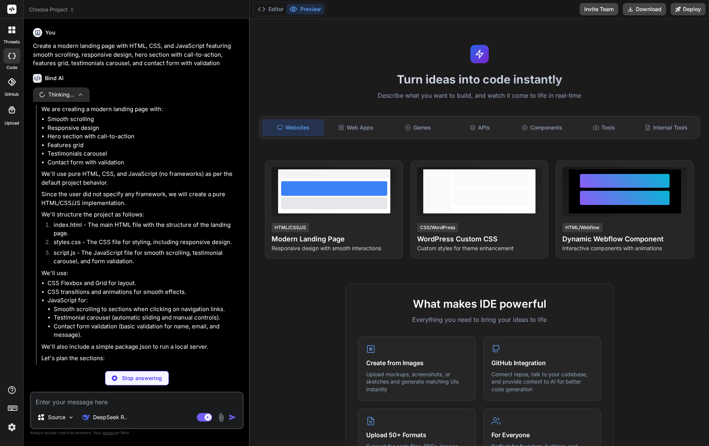
type textarea "x"
type textarea "o"
type textarea "x"
type textarea "ok"
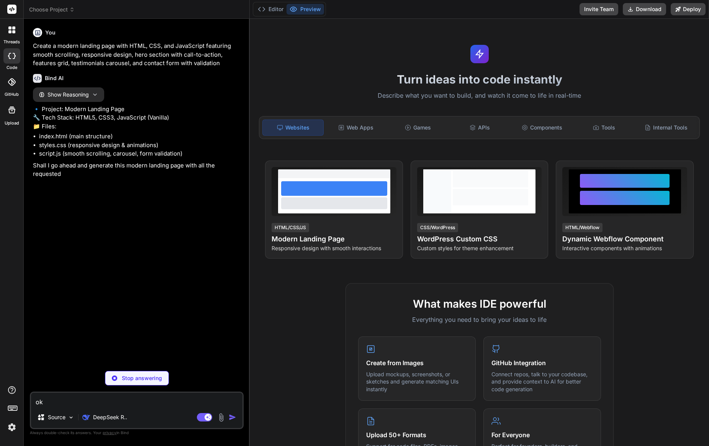
type textarea "x"
type textarea "ok"
type textarea "x"
click at [275, 12] on button "Editor" at bounding box center [271, 9] width 32 height 11
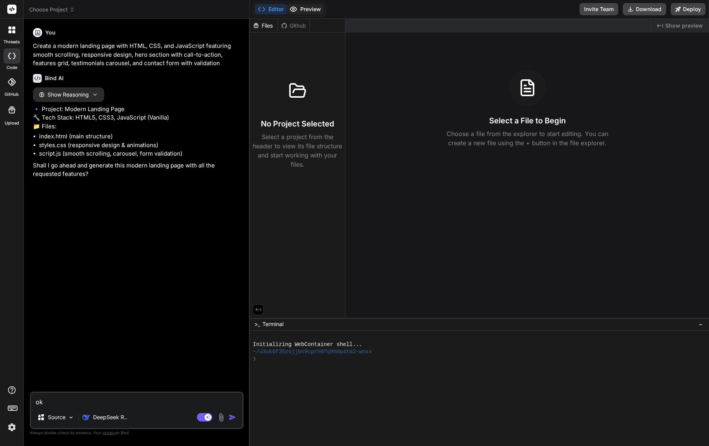
click at [300, 9] on button "Preview" at bounding box center [306, 9] width 38 height 11
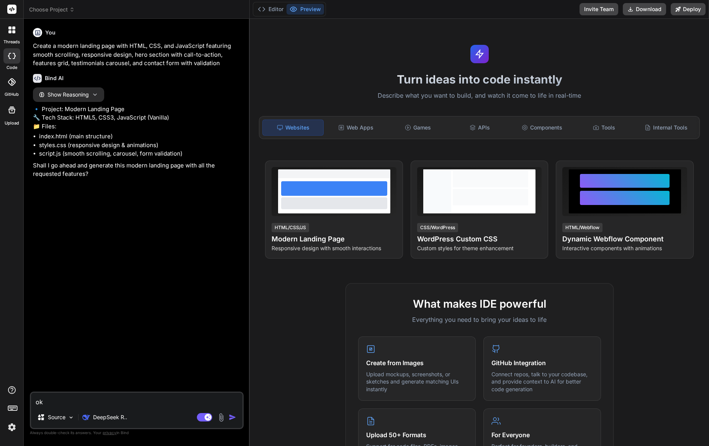
click at [150, 399] on textarea "ok" at bounding box center [136, 400] width 211 height 14
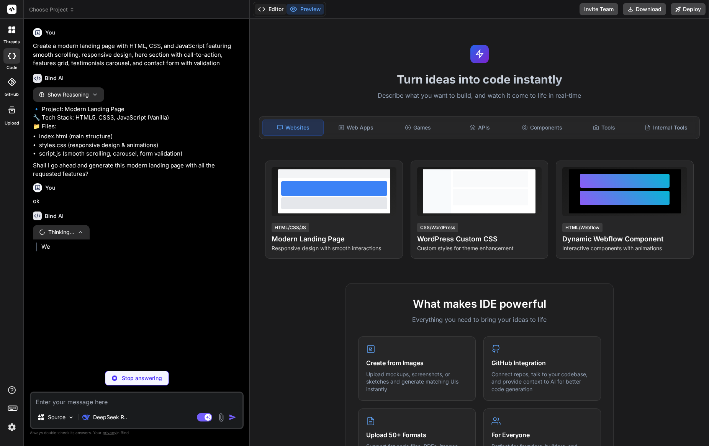
click at [270, 7] on button "Editor" at bounding box center [271, 9] width 32 height 11
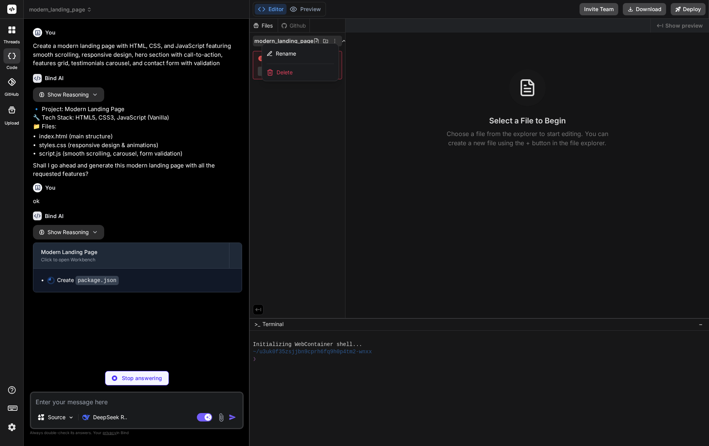
click at [389, 125] on div at bounding box center [479, 232] width 459 height 427
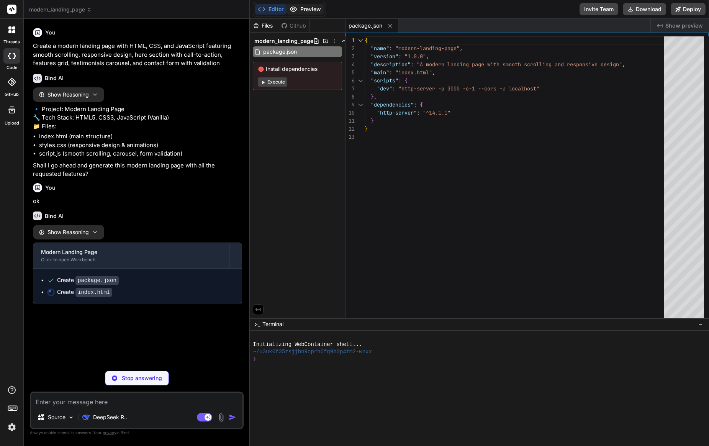
click at [315, 11] on button "Preview" at bounding box center [306, 9] width 38 height 11
click at [272, 84] on button "Execute" at bounding box center [273, 81] width 30 height 9
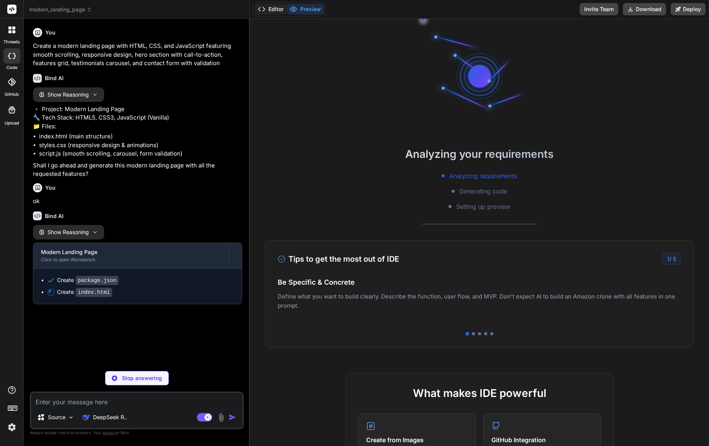
click at [270, 13] on button "Editor" at bounding box center [271, 9] width 32 height 11
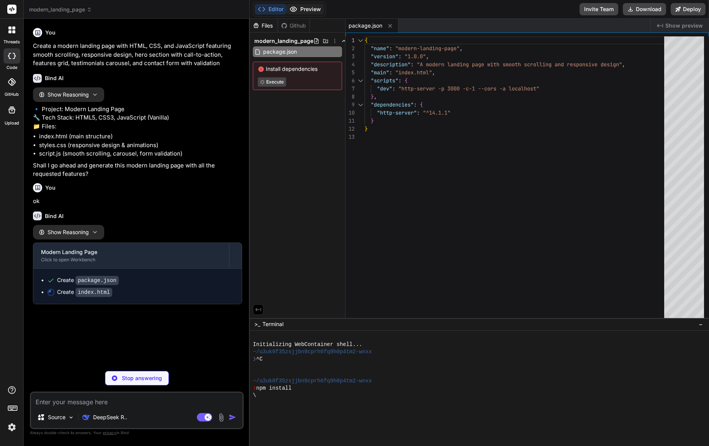
click at [304, 12] on button "Preview" at bounding box center [306, 9] width 38 height 11
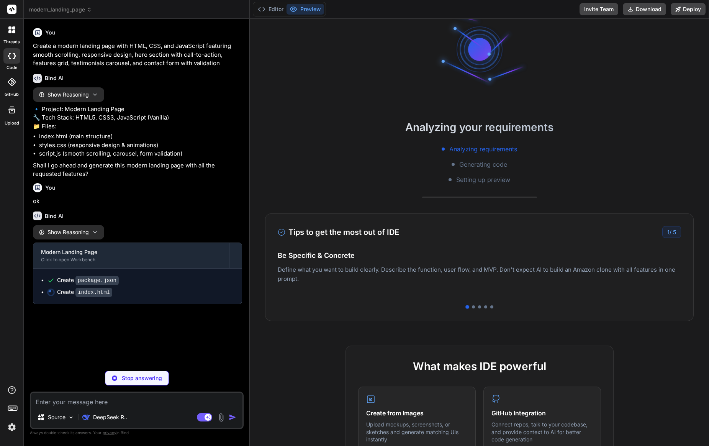
scroll to position [28, 0]
click at [475, 307] on div at bounding box center [473, 306] width 3 height 3
click at [481, 307] on div at bounding box center [479, 306] width 3 height 3
type textarea "x"
type textarea "&lt;/div> &lt;/footer> &lt;script src="script.js">&lt;/script> &lt;/body> &lt;/…"
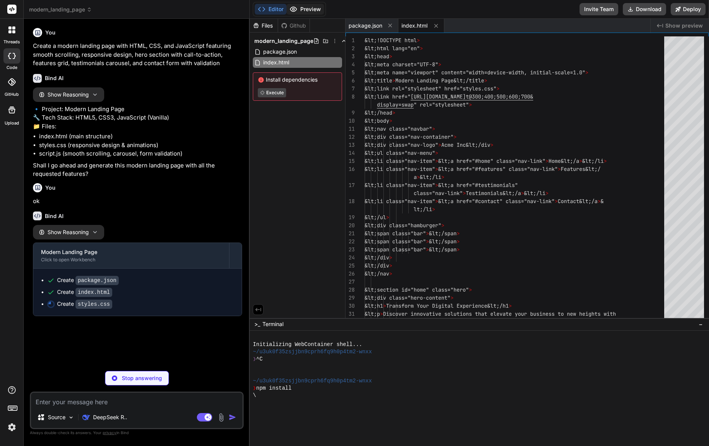
click at [310, 10] on button "Preview" at bounding box center [306, 9] width 38 height 11
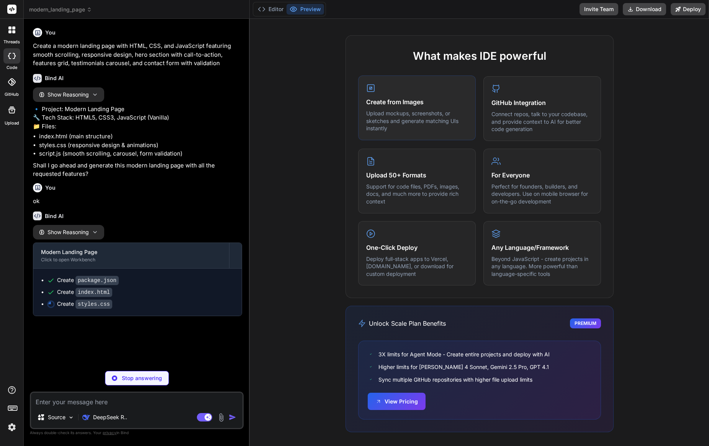
scroll to position [337, 0]
click at [395, 401] on button "View Pricing" at bounding box center [397, 400] width 58 height 17
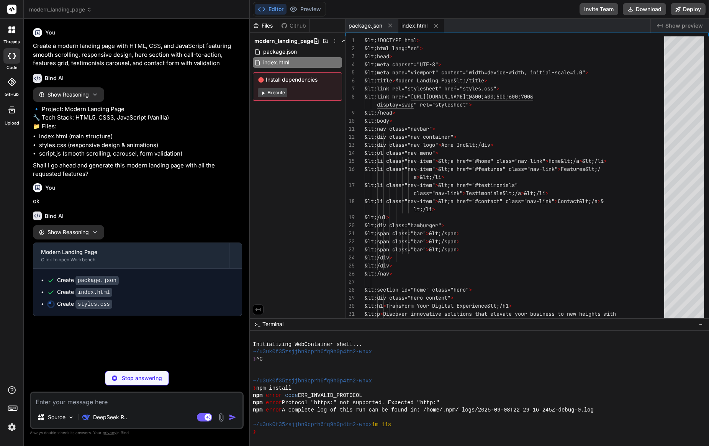
click at [267, 9] on button "Editor" at bounding box center [271, 9] width 32 height 11
type textarea "x"
click at [372, 25] on span "package.json" at bounding box center [366, 26] width 34 height 8
type textarea "} }"
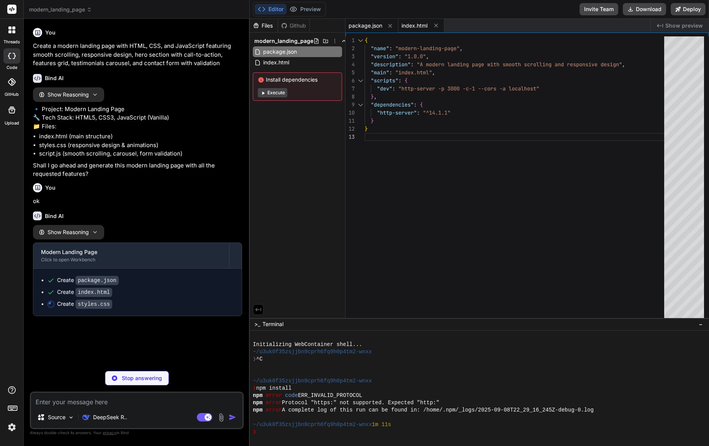
type textarea "x"
click at [408, 26] on span "index.html" at bounding box center [415, 26] width 26 height 8
type textarea "&lt;/div> &lt;/footer> &lt;script src="script.js">&lt;/script> &lt;/body> &lt;/…"
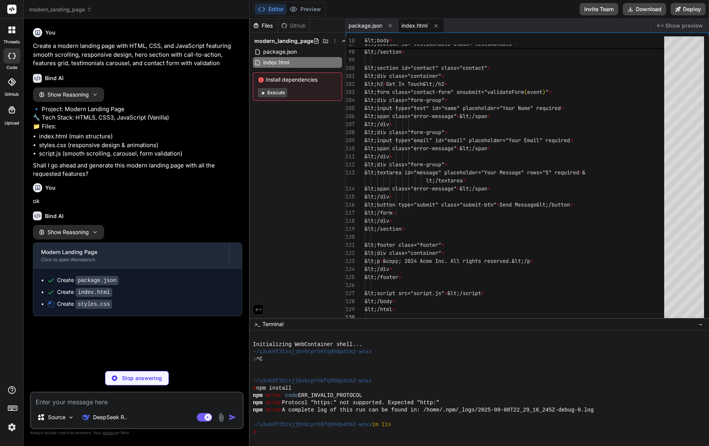
scroll to position [0, 0]
click at [270, 92] on button "Execute" at bounding box center [273, 92] width 30 height 9
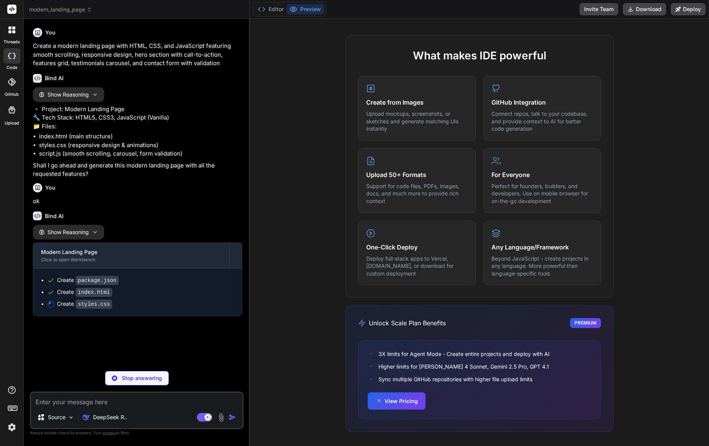
scroll to position [337, 0]
click at [379, 243] on h4 "One-Click Deploy" at bounding box center [417, 247] width 102 height 9
click at [529, 255] on p "Beyond JavaScript - create projects in any language. More powerful than languag…" at bounding box center [543, 266] width 102 height 23
type textarea "x"
type textarea "/* Smooth scrolling */ html { scroll-behavior: smooth; }"
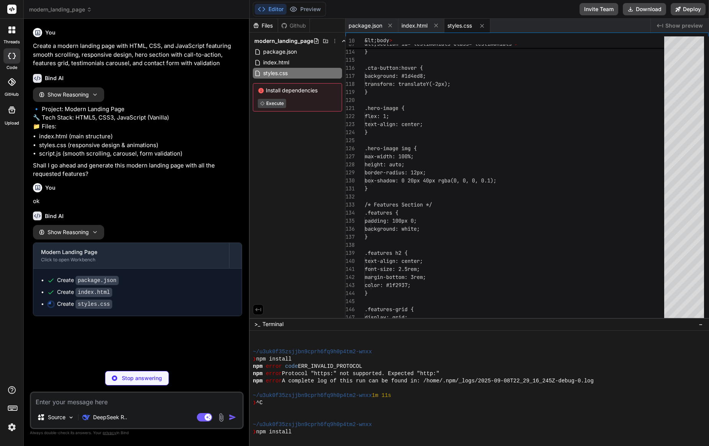
scroll to position [40, 0]
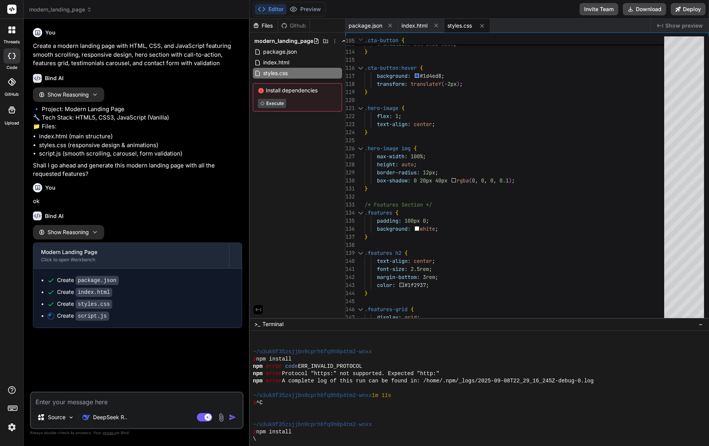
click at [290, 25] on div "Github" at bounding box center [293, 26] width 31 height 8
type textarea "x"
click at [256, 24] on icon at bounding box center [256, 25] width 5 height 5
click at [312, 9] on button "Preview" at bounding box center [306, 9] width 38 height 11
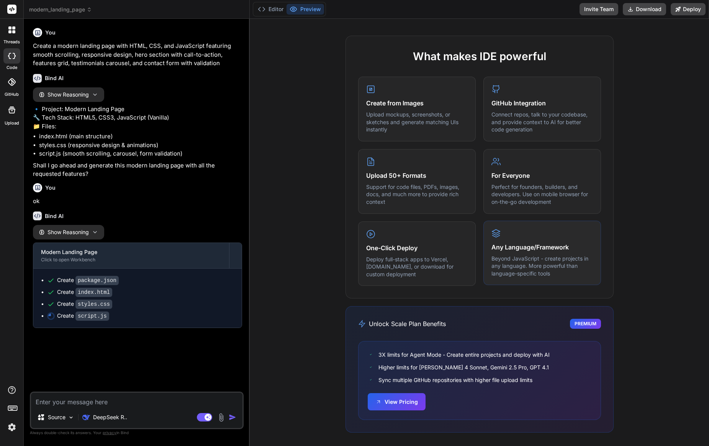
click at [516, 239] on div "Any Language/Framework Beyond JavaScript - create projects in any language. Mor…" at bounding box center [543, 253] width 118 height 65
click at [508, 257] on p "Beyond JavaScript - create projects in any language. More powerful than languag…" at bounding box center [543, 266] width 102 height 23
click at [522, 180] on div "For Everyone Perfect for founders, builders, and developers. Use on mobile brow…" at bounding box center [543, 180] width 118 height 65
click at [400, 186] on p "Support for code files, PDFs, images, docs, and much more to provide rich conte…" at bounding box center [417, 193] width 102 height 23
click at [391, 252] on div "One-Click Deploy Deploy full-stack apps to Vercel, Fly.io, or download for cust…" at bounding box center [417, 253] width 118 height 65
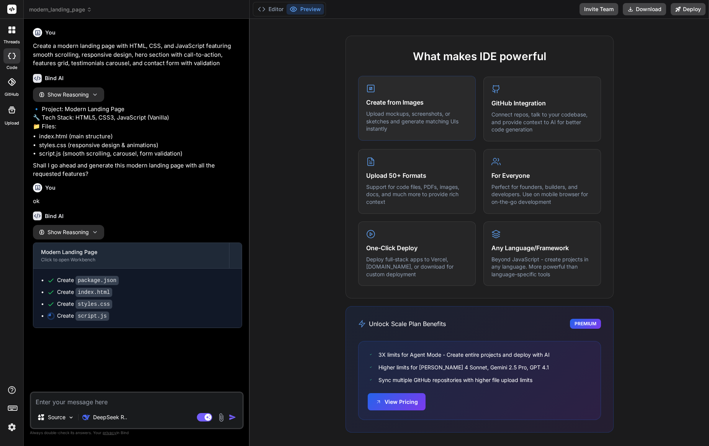
click at [385, 119] on p "Upload mockups, screenshots, or sketches and generate matching UIs instantly" at bounding box center [417, 121] width 102 height 23
click at [520, 109] on div "GitHub Integration Connect repos, talk to your codebase, and provide context to…" at bounding box center [543, 108] width 118 height 65
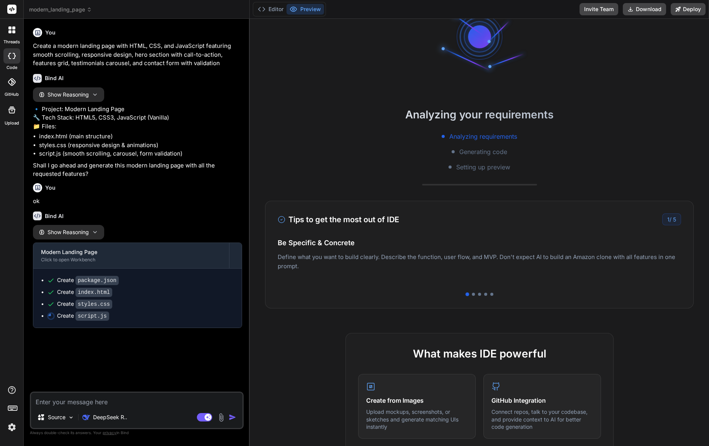
scroll to position [19, 0]
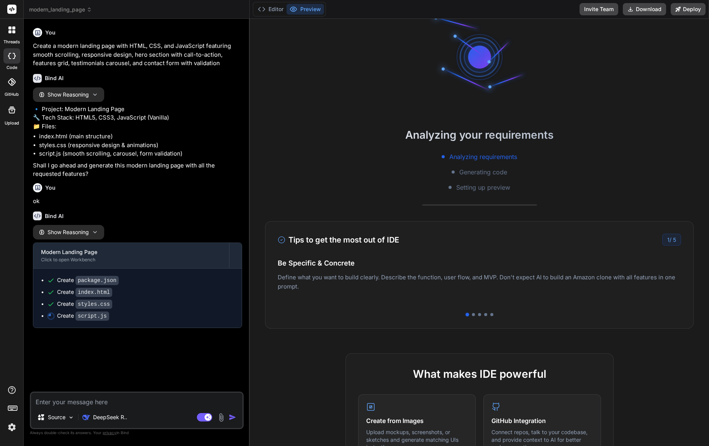
drag, startPoint x: 483, startPoint y: 261, endPoint x: 401, endPoint y: 261, distance: 82.0
click at [401, 261] on h4 "Be Specific & Concrete" at bounding box center [479, 263] width 403 height 10
click at [494, 315] on div at bounding box center [479, 314] width 403 height 3
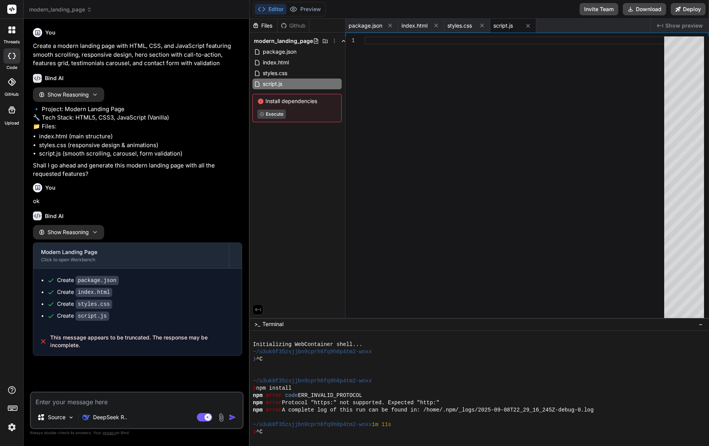
scroll to position [29, 0]
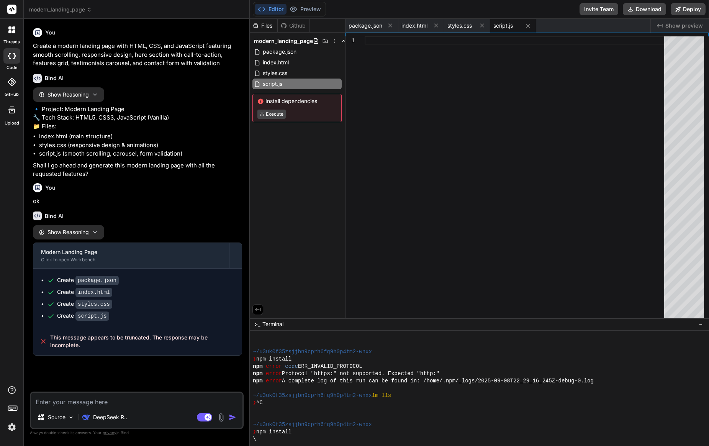
click at [98, 403] on textarea at bounding box center [136, 400] width 211 height 14
type textarea "r"
type textarea "x"
type textarea "ri"
type textarea "x"
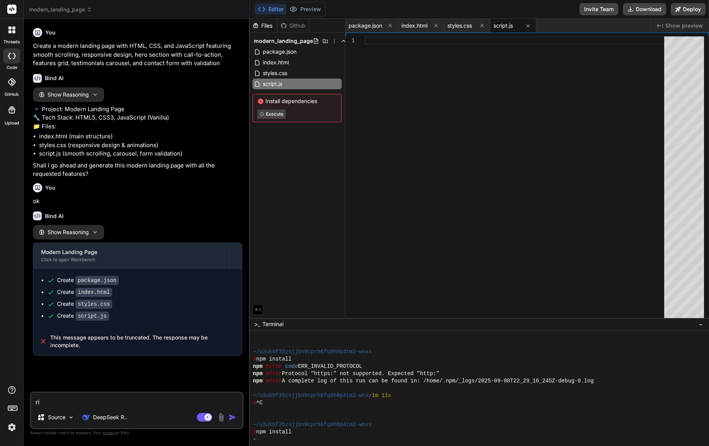
type textarea "ris"
type textarea "x"
type textarea "riso"
type textarea "x"
type textarea "risol"
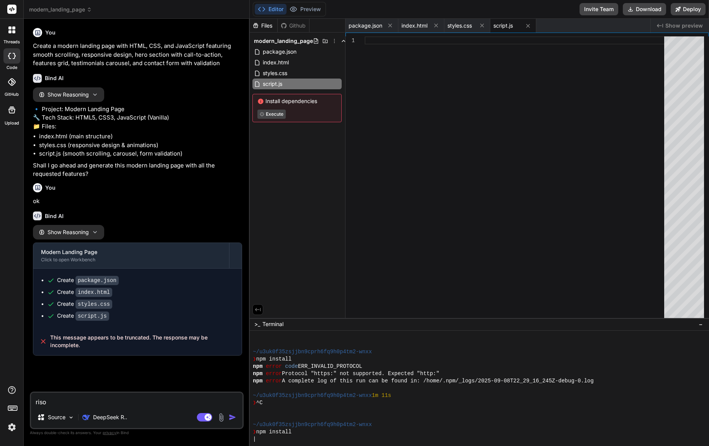
type textarea "x"
type textarea "risolv"
type textarea "x"
type textarea "risolvi"
type textarea "x"
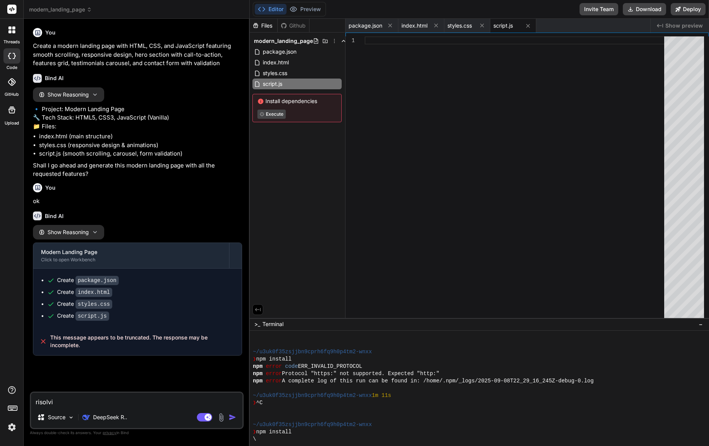
type textarea "risolvi"
type textarea "x"
type textarea "risolvi l"
type textarea "x"
type textarea "risolvi l'"
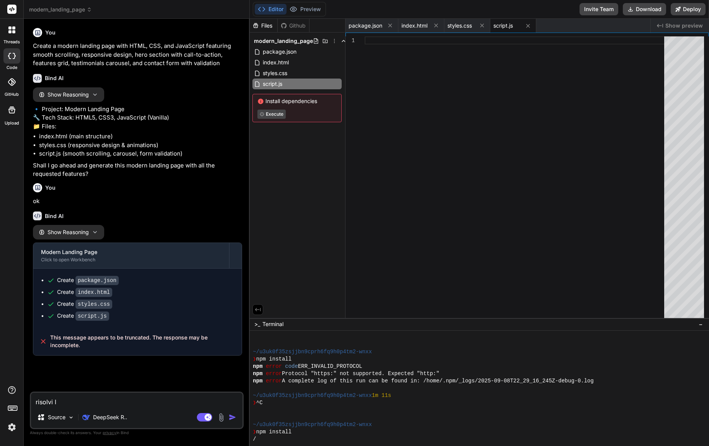
type textarea "x"
type textarea "risolvi l'e"
type textarea "x"
type textarea "risolvi l'er"
type textarea "x"
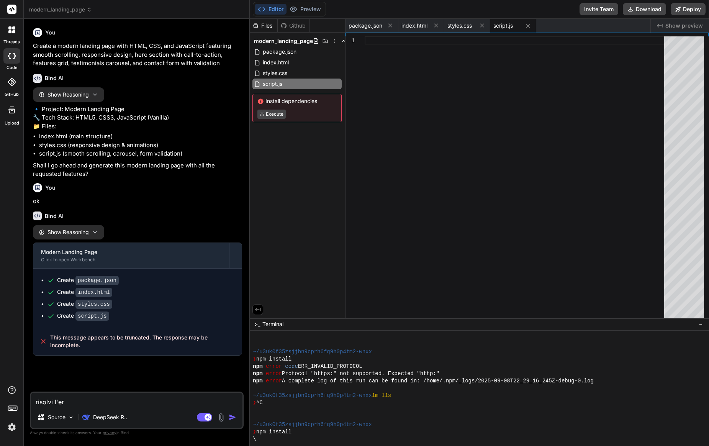
type textarea "risolvi l'err"
type textarea "x"
type textarea "risolvi l'erro"
type textarea "x"
type textarea "risolvi l'error"
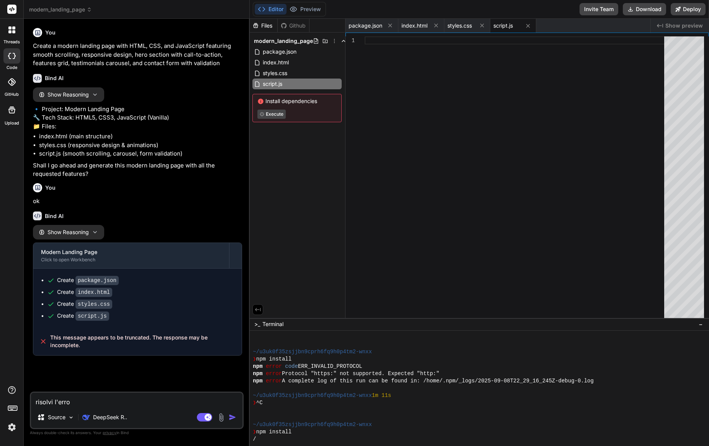
type textarea "x"
type textarea "risolvi l'errore"
type textarea "x"
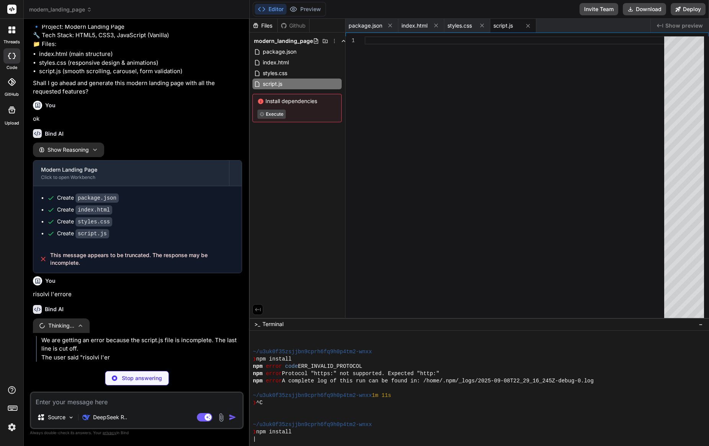
scroll to position [95, 0]
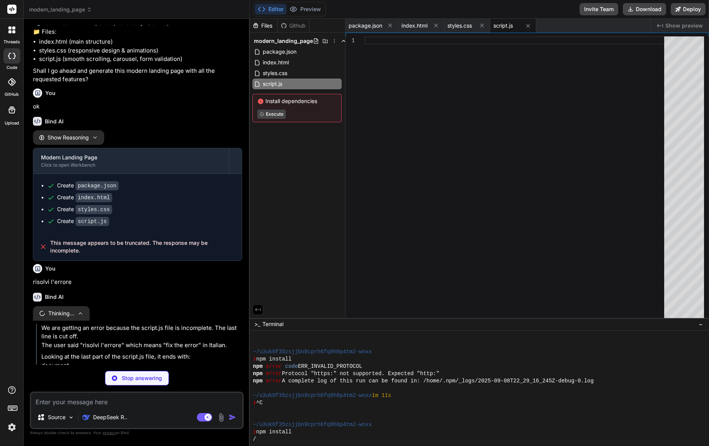
type textarea "x"
type textarea "r"
type textarea "x"
type textarea "ri"
type textarea "x"
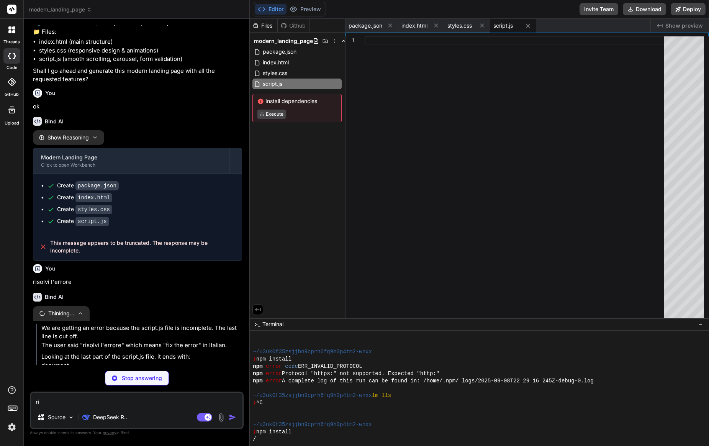
type textarea "ris"
type textarea "x"
type textarea "risp"
type textarea "x"
type textarea "rispo"
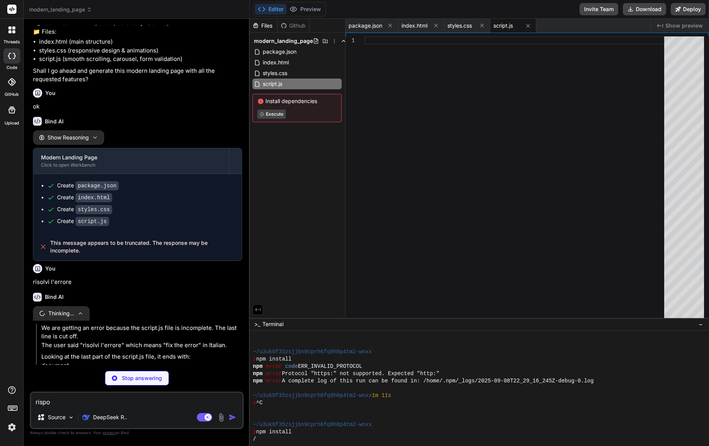
type textarea "x"
type textarea "rispon"
type textarea "x"
type textarea "rispond"
type textarea "x"
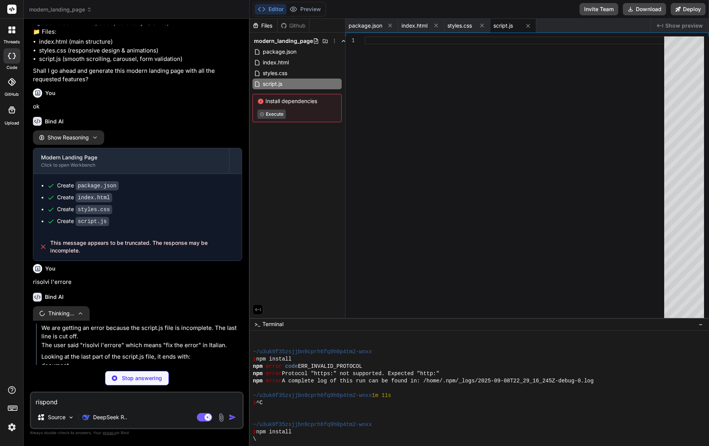
type textarea "rispondi"
type textarea "x"
type textarea "rispondim"
type textarea "x"
type textarea "rispondimi"
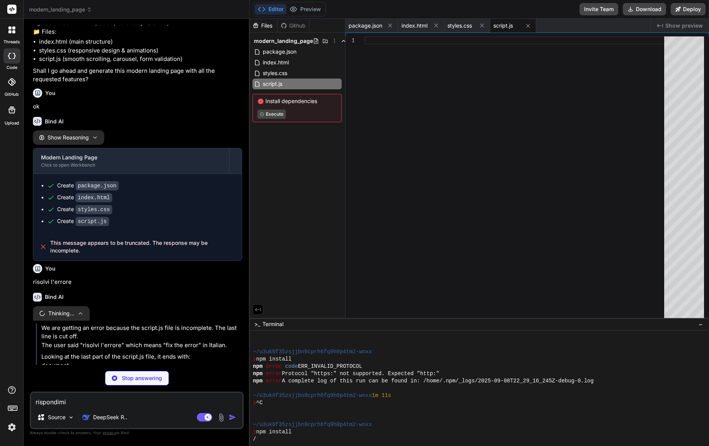
type textarea "x"
type textarea "rispondimi"
type textarea "x"
type textarea "rispondimi i"
type textarea "x"
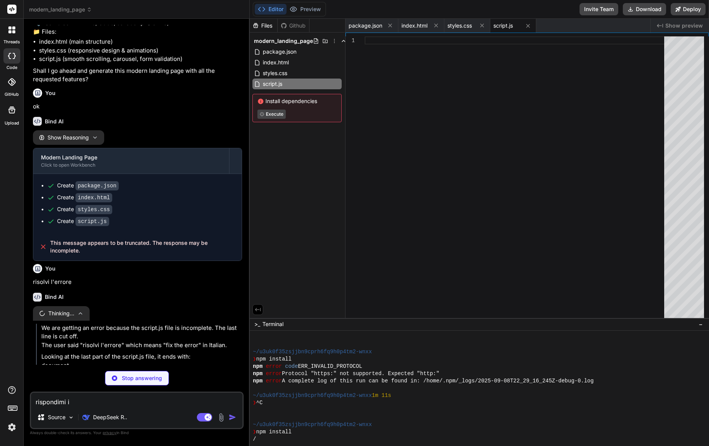
type textarea "rispondimi in"
type textarea "x"
type textarea "rispondimi in"
type textarea "x"
type textarea "rispondimi in i"
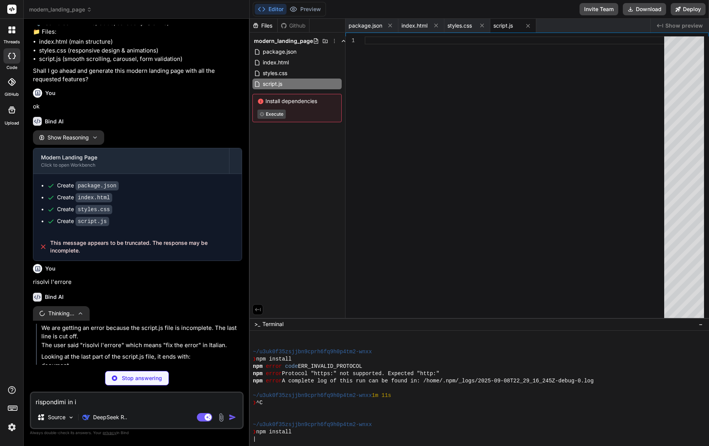
type textarea "x"
type textarea "rispondimi in it"
type textarea "x"
type textarea "rispondimi in ita"
type textarea "x"
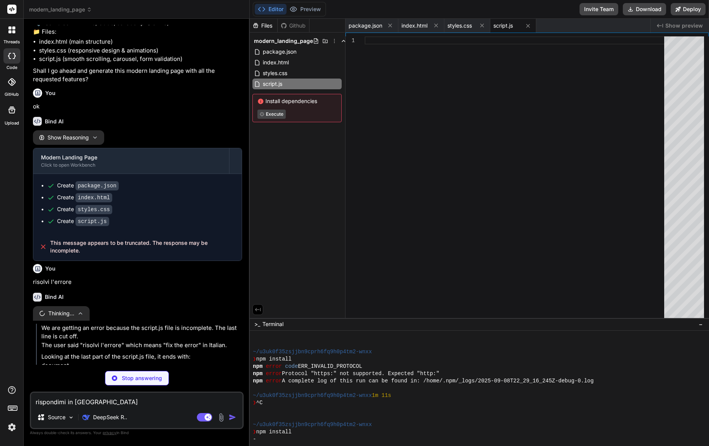
type textarea "rispondimi in ital"
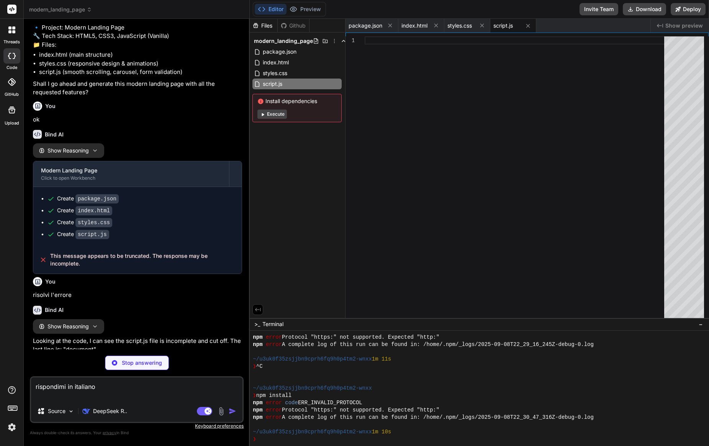
scroll to position [0, 0]
click at [134, 393] on textarea "rispondimi in italiano" at bounding box center [136, 388] width 211 height 23
click at [110, 386] on textarea "rispondimi in italiano" at bounding box center [136, 388] width 211 height 23
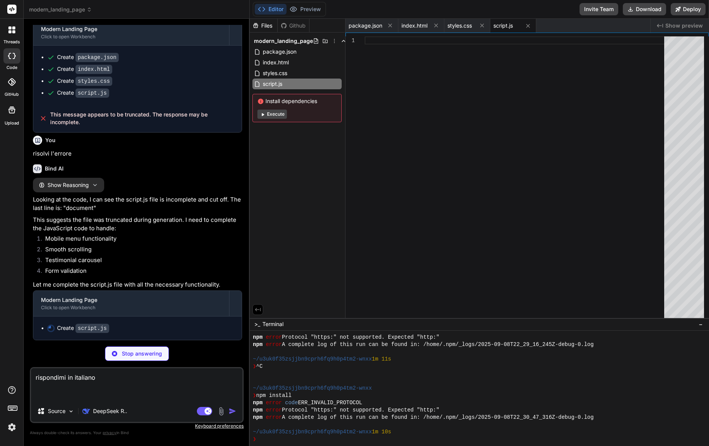
scroll to position [234, 0]
click at [317, 10] on button "Preview" at bounding box center [306, 9] width 38 height 11
click at [275, 9] on button "Editor" at bounding box center [271, 9] width 32 height 11
click at [64, 326] on div "Create script.js" at bounding box center [83, 328] width 52 height 8
click at [84, 327] on code "script.js" at bounding box center [92, 328] width 34 height 9
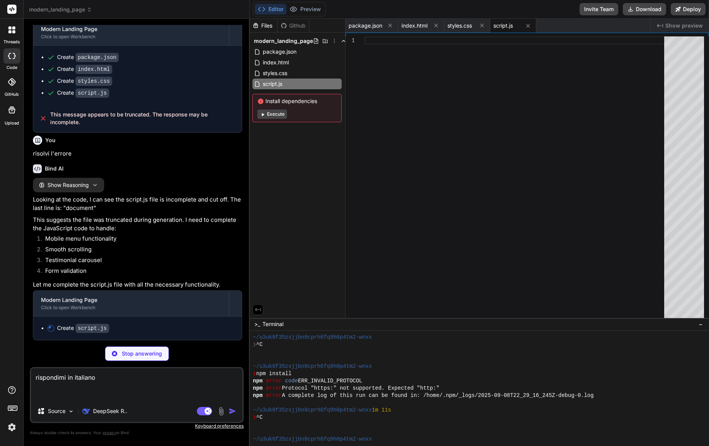
scroll to position [66, 0]
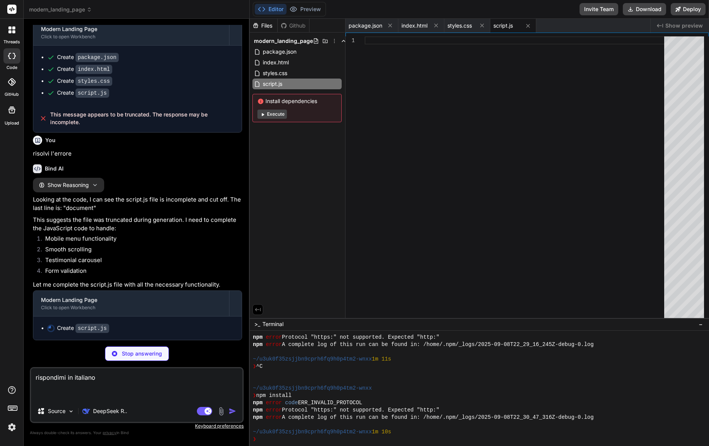
click at [685, 24] on span "Show preview" at bounding box center [684, 26] width 38 height 8
click at [466, 27] on span "styles.css" at bounding box center [459, 26] width 25 height 8
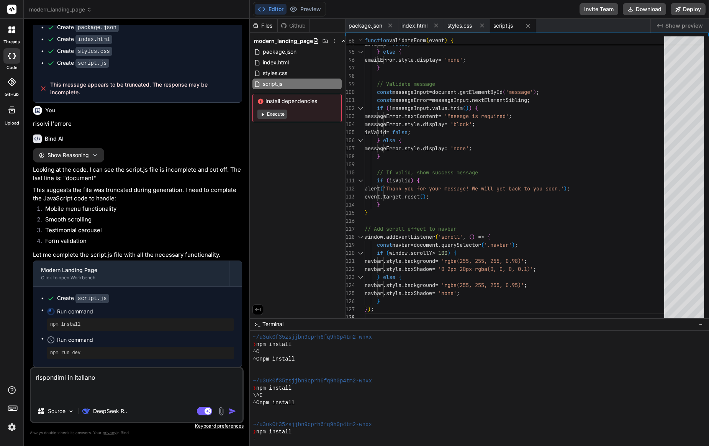
scroll to position [264, 0]
click at [57, 411] on p "Source" at bounding box center [57, 411] width 18 height 8
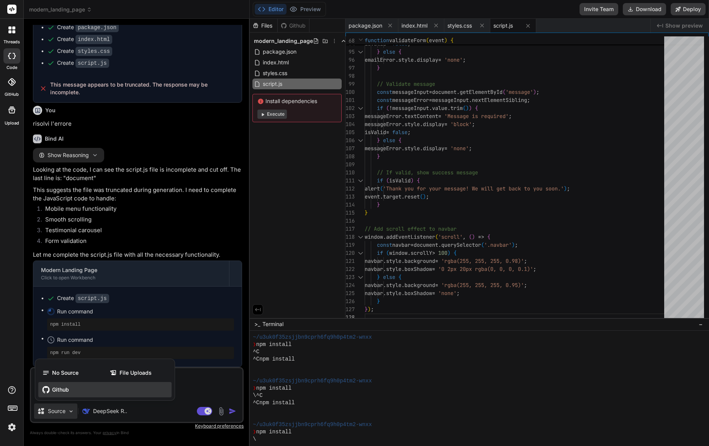
click at [55, 389] on span "Github" at bounding box center [60, 390] width 17 height 8
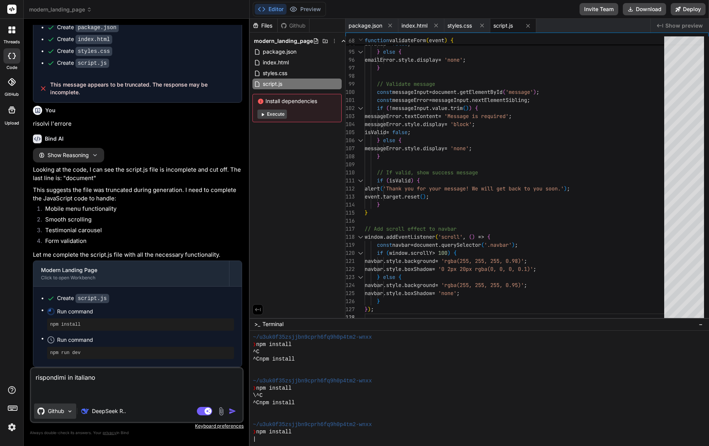
click at [58, 414] on p "Github" at bounding box center [56, 411] width 16 height 8
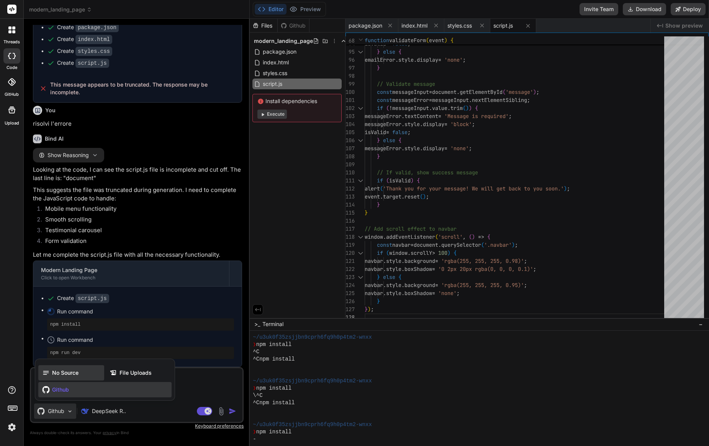
click at [59, 375] on span "No Source" at bounding box center [65, 373] width 26 height 8
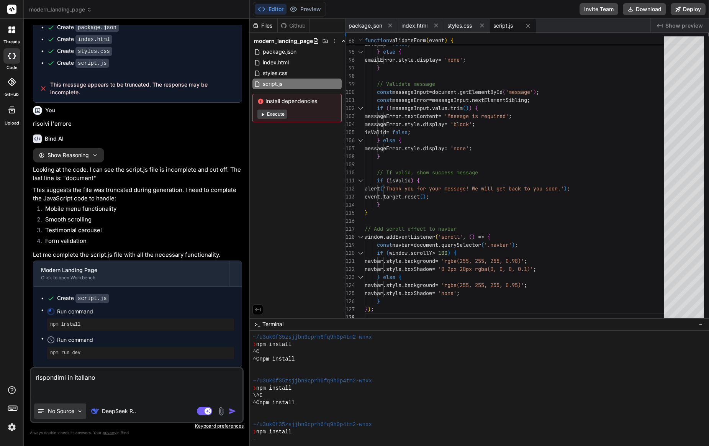
click at [57, 412] on p "No Source" at bounding box center [61, 411] width 26 height 8
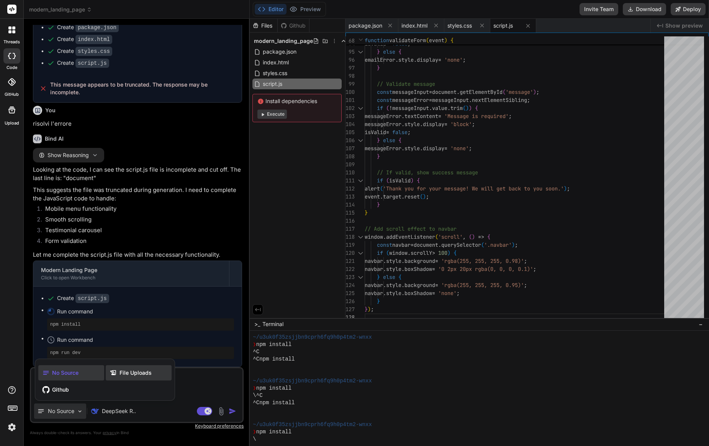
click at [121, 370] on span "File Uploads" at bounding box center [136, 373] width 32 height 8
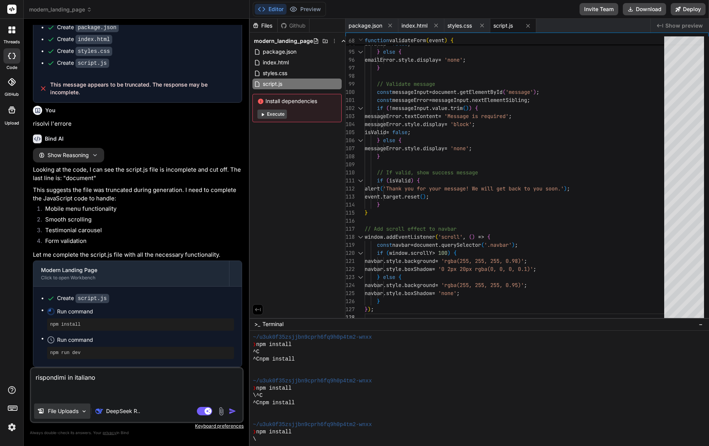
click at [48, 411] on p "File Uploads" at bounding box center [63, 411] width 31 height 8
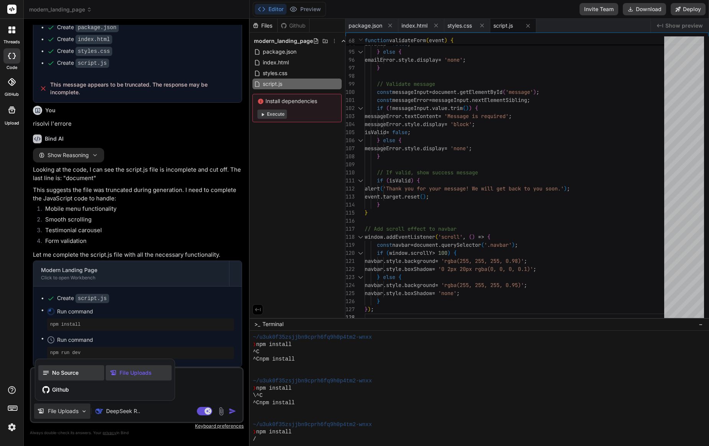
click at [52, 372] on span "No Source" at bounding box center [65, 373] width 26 height 8
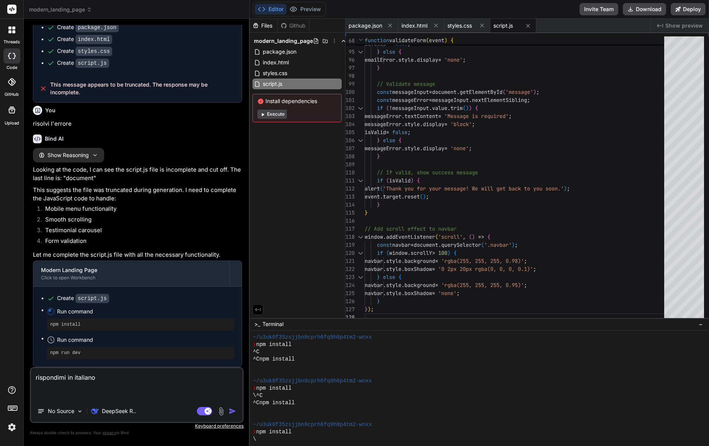
click at [211, 426] on p "Keyboard preferences" at bounding box center [137, 426] width 214 height 6
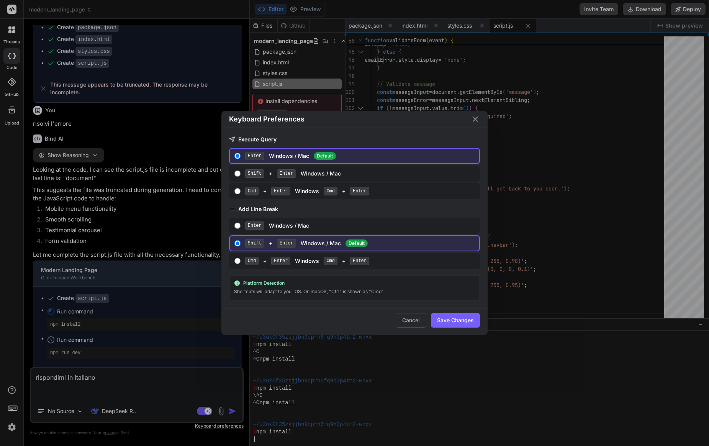
click at [271, 285] on div "Platform Detection" at bounding box center [354, 283] width 241 height 6
click at [438, 319] on button "Save Changes" at bounding box center [455, 320] width 49 height 15
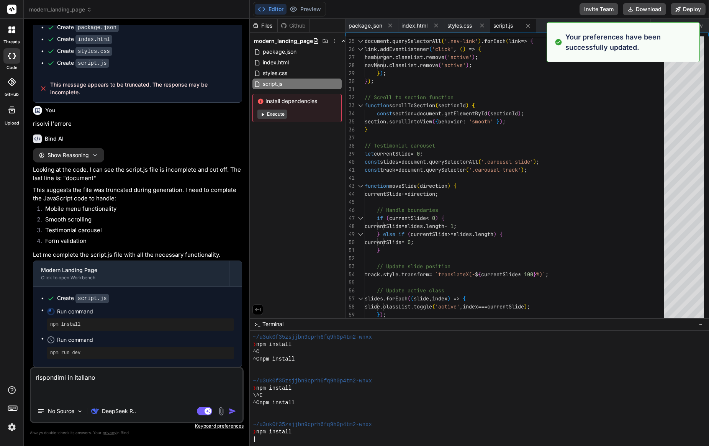
scroll to position [0, 0]
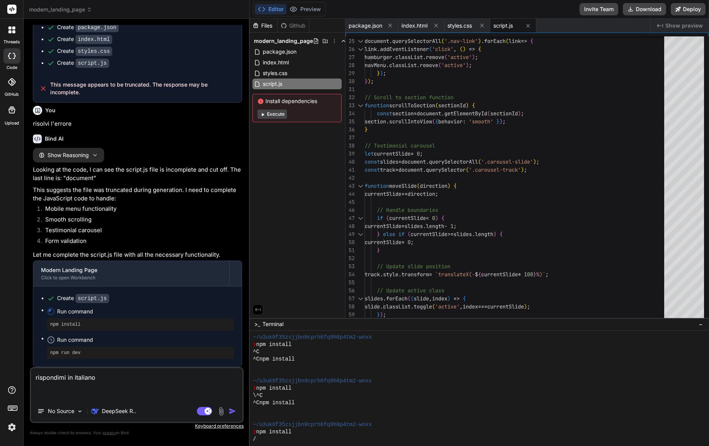
click at [287, 17] on div "Editor Preview Disabled until preview for your project is generated Invite Team…" at bounding box center [479, 9] width 459 height 19
click at [289, 24] on div "Github" at bounding box center [293, 26] width 31 height 8
click at [264, 23] on div "Files" at bounding box center [263, 26] width 28 height 8
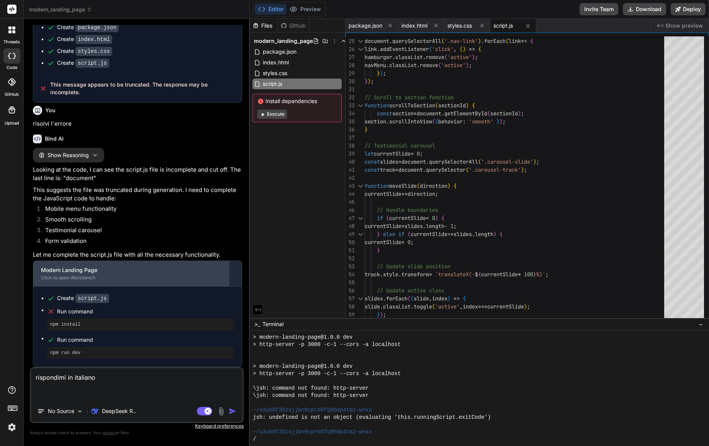
scroll to position [264, 0]
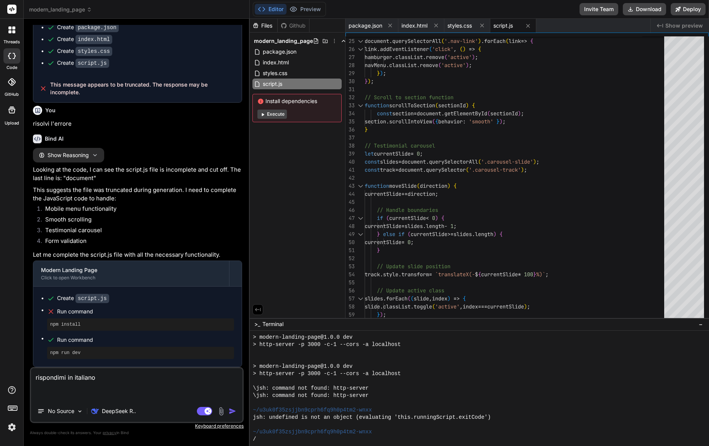
click at [234, 410] on img "button" at bounding box center [233, 411] width 8 height 8
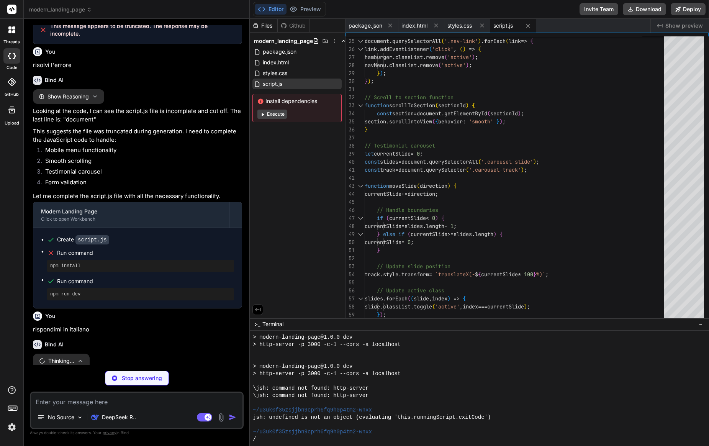
scroll to position [0, 0]
click at [274, 114] on button "Execute" at bounding box center [272, 114] width 30 height 9
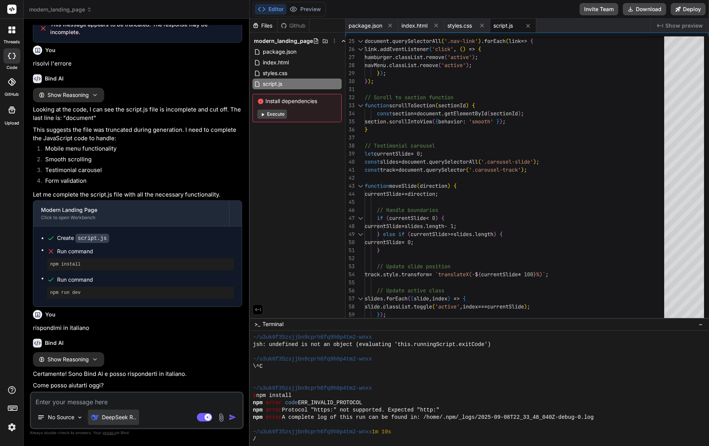
click at [118, 418] on p "DeepSeek R.." at bounding box center [119, 417] width 34 height 8
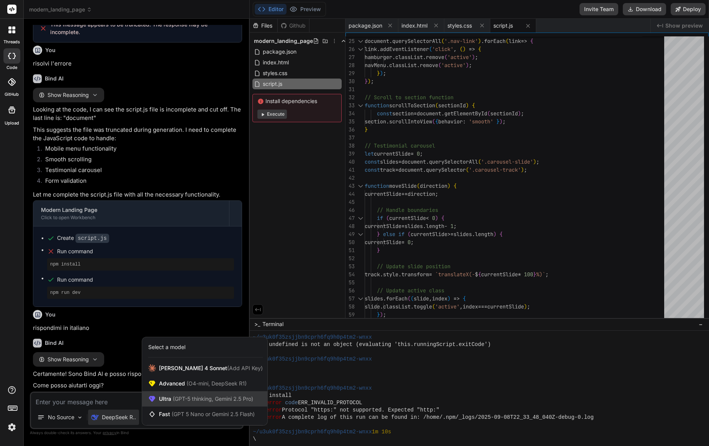
click at [178, 396] on span "(GPT-5 thinking, Gemini 2.5 Pro)" at bounding box center [212, 398] width 82 height 7
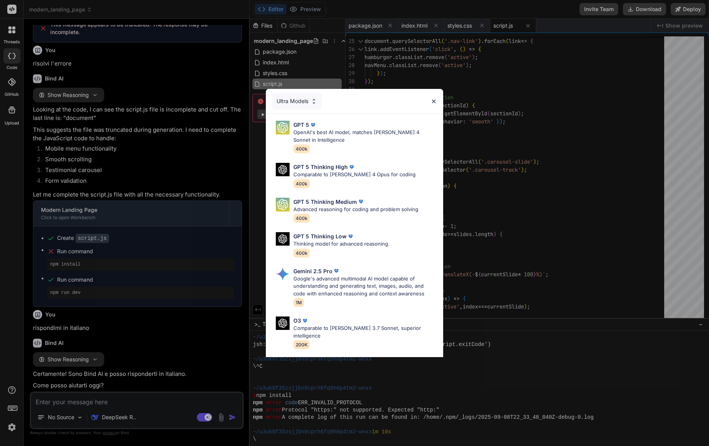
click at [296, 102] on div "Ultra Models" at bounding box center [297, 101] width 50 height 17
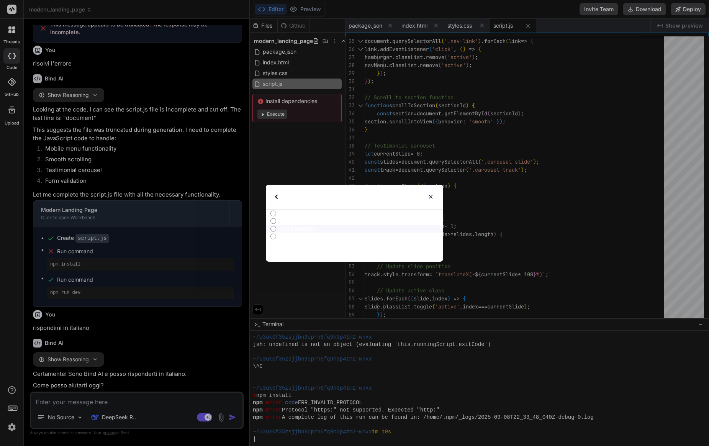
click at [275, 212] on input "All" at bounding box center [273, 213] width 6 height 6
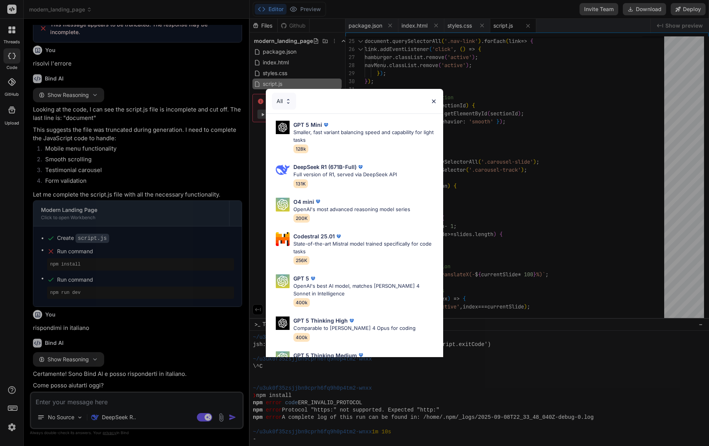
click at [284, 105] on div "All" at bounding box center [284, 101] width 24 height 17
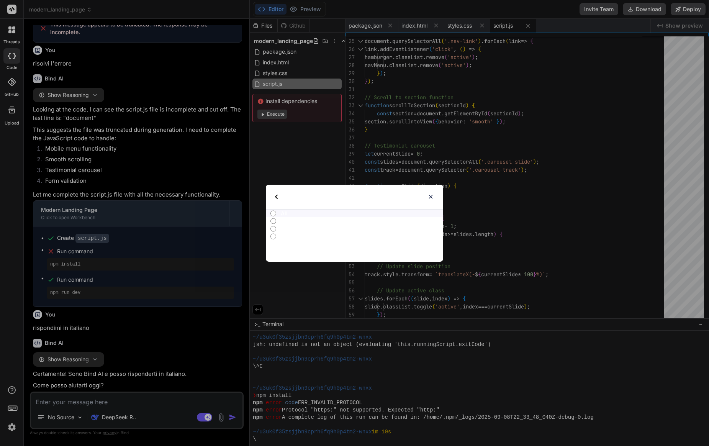
click at [428, 193] on img at bounding box center [431, 196] width 7 height 7
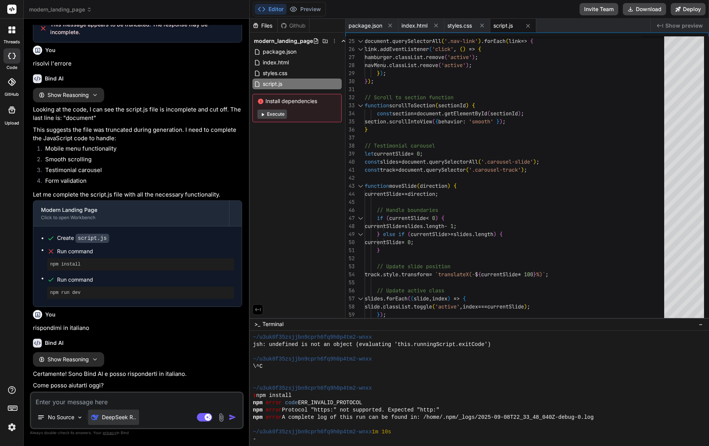
click at [124, 416] on p "DeepSeek R.." at bounding box center [119, 417] width 34 height 8
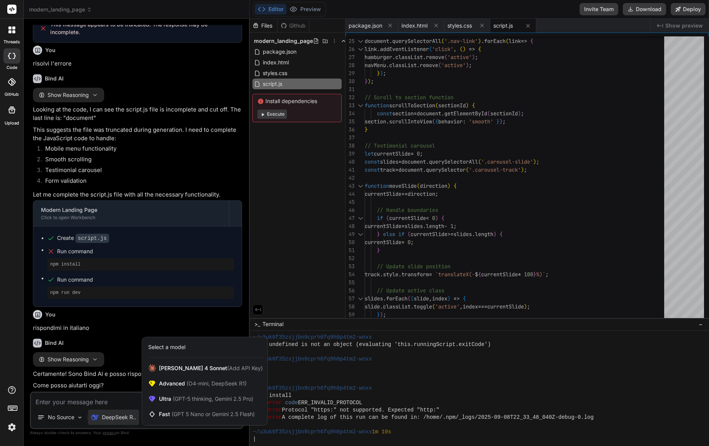
click at [172, 349] on div "Select a model" at bounding box center [166, 347] width 37 height 8
click at [130, 346] on div at bounding box center [354, 223] width 709 height 446
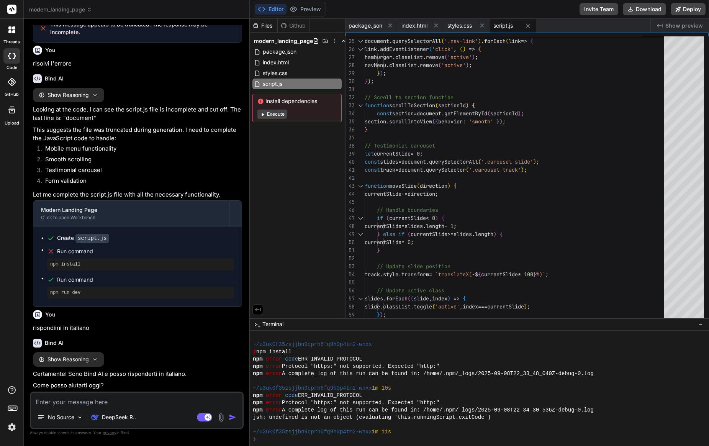
scroll to position [524, 0]
click at [129, 398] on textarea at bounding box center [136, 400] width 211 height 14
click at [274, 112] on button "Execute" at bounding box center [272, 114] width 30 height 9
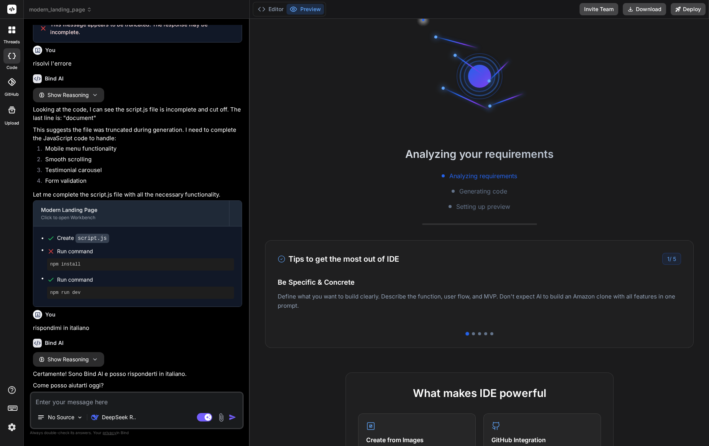
scroll to position [561, 0]
click at [472, 334] on div at bounding box center [479, 333] width 403 height 3
click at [474, 333] on div at bounding box center [473, 333] width 3 height 3
click at [479, 334] on div at bounding box center [479, 333] width 3 height 3
click at [487, 334] on div at bounding box center [485, 333] width 3 height 3
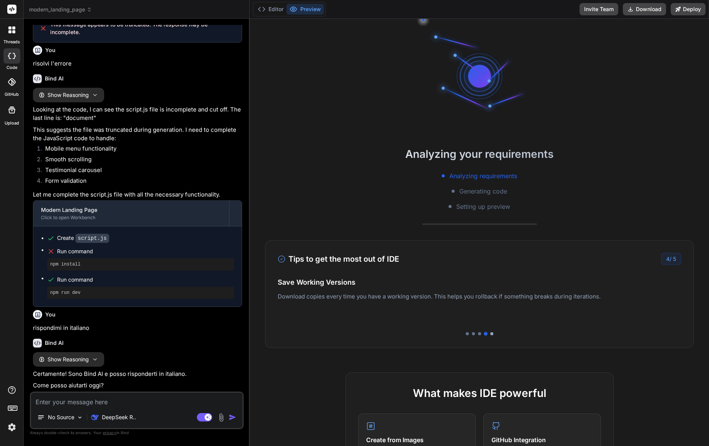
click at [490, 334] on div at bounding box center [491, 333] width 3 height 3
click at [551, 268] on div "Tips to get the most out of IDE 5 / 5 Be Specific & Concrete Define what you wa…" at bounding box center [479, 294] width 429 height 108
click at [266, 9] on button "Editor" at bounding box center [271, 9] width 32 height 11
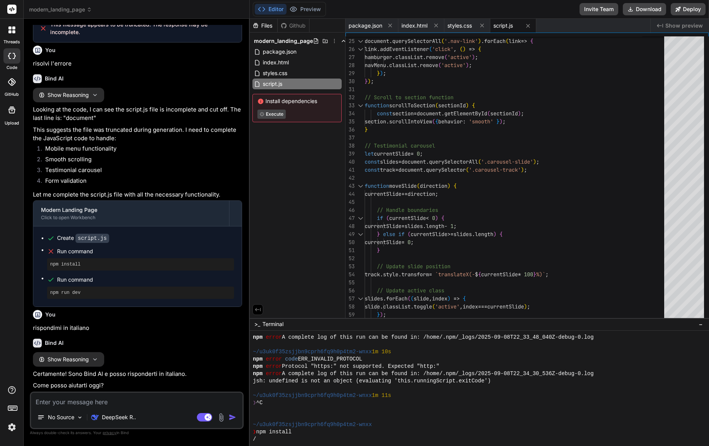
scroll to position [0, 0]
click at [639, 10] on button "Download" at bounding box center [644, 9] width 43 height 12
click at [606, 103] on div "function scrollToSection ( sectionId ) {" at bounding box center [517, 106] width 304 height 8
click at [67, 10] on span "modern_landing_page" at bounding box center [60, 10] width 63 height 8
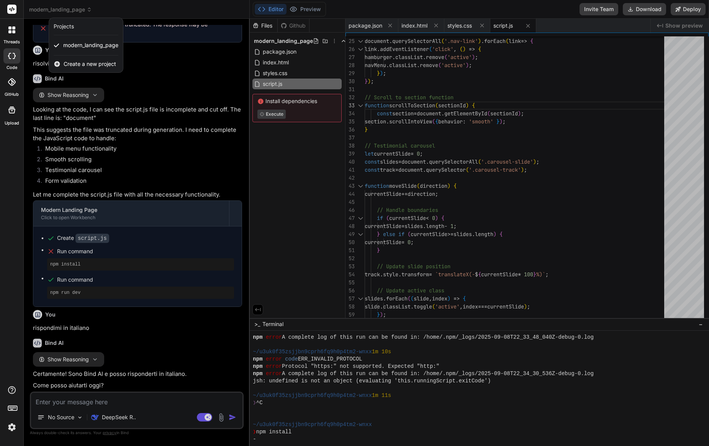
click at [68, 10] on div at bounding box center [354, 223] width 709 height 446
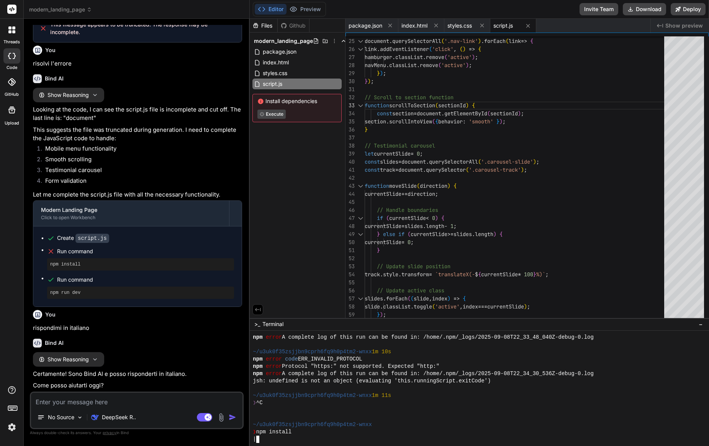
scroll to position [0, 0]
click at [97, 400] on textarea at bounding box center [136, 400] width 211 height 14
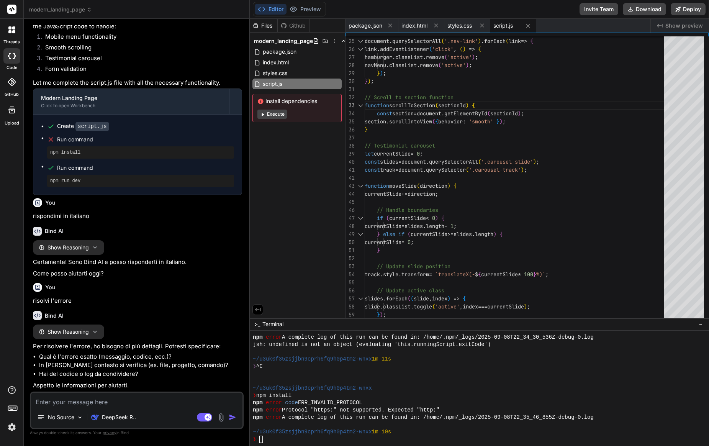
click at [86, 382] on p "Aspetto le informazioni per aiutarti." at bounding box center [137, 385] width 209 height 9
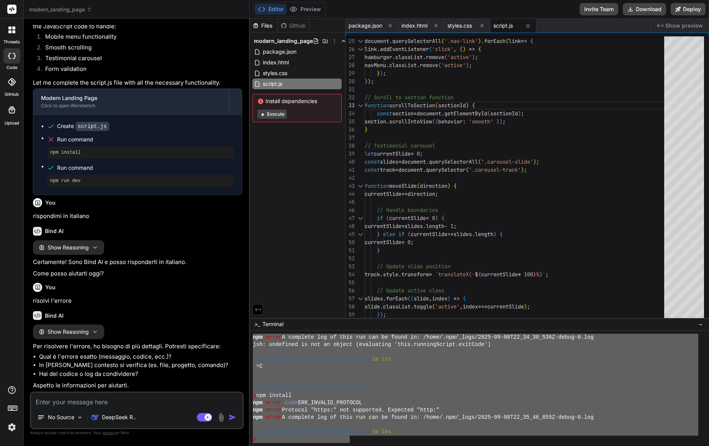
drag, startPoint x: 253, startPoint y: 337, endPoint x: 348, endPoint y: 439, distance: 139.6
click at [348, 439] on div ")))))))))))))))))))))))))))))))) mmmmmmmmmmmmmmmmmmmmmmmmmmmmmmmm npm error A c…" at bounding box center [479, 389] width 459 height 116
drag, startPoint x: 95, startPoint y: 434, endPoint x: 102, endPoint y: 429, distance: 7.9
click at [98, 432] on p "Always double-check its answers. Your privacy in Bind" at bounding box center [137, 432] width 214 height 7
click at [111, 400] on textarea at bounding box center [136, 400] width 211 height 14
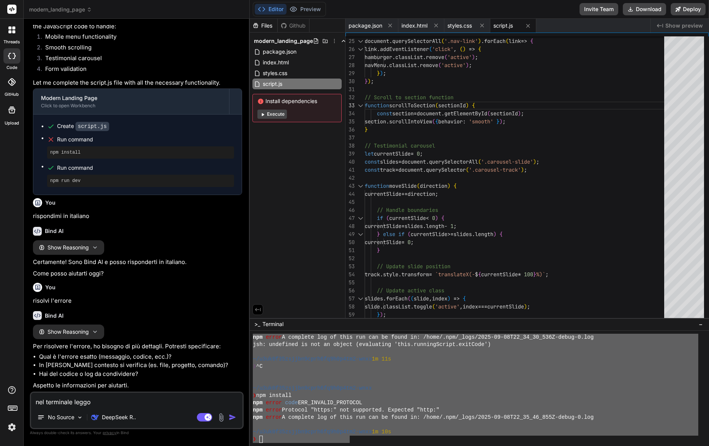
paste textarea "npm error A complete log of this run can be found in: /home/.npm/_logs/2025-09-…"
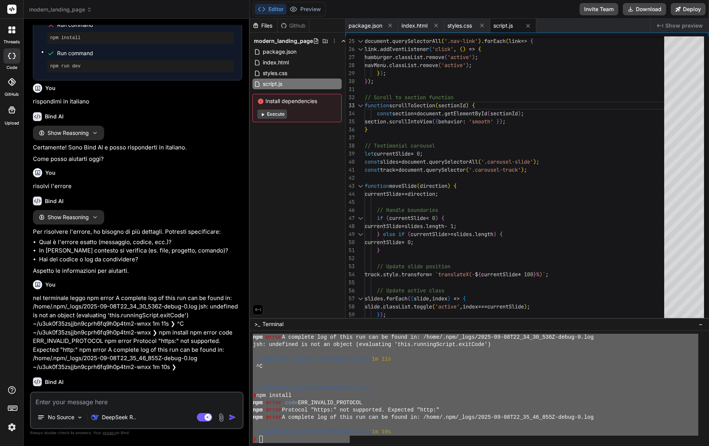
scroll to position [580, 0]
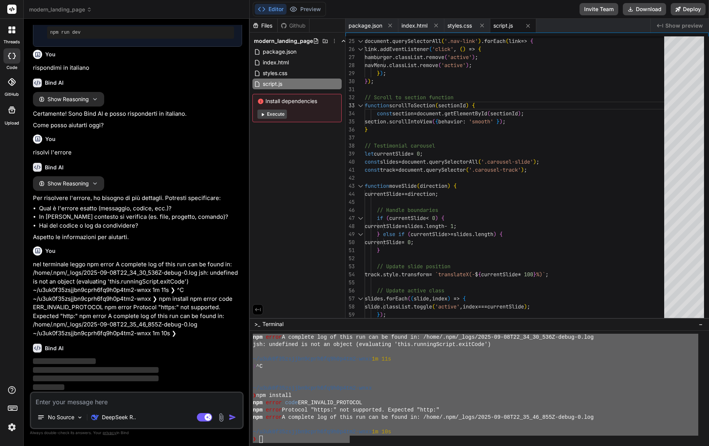
click at [334, 43] on icon at bounding box center [334, 41] width 6 height 6
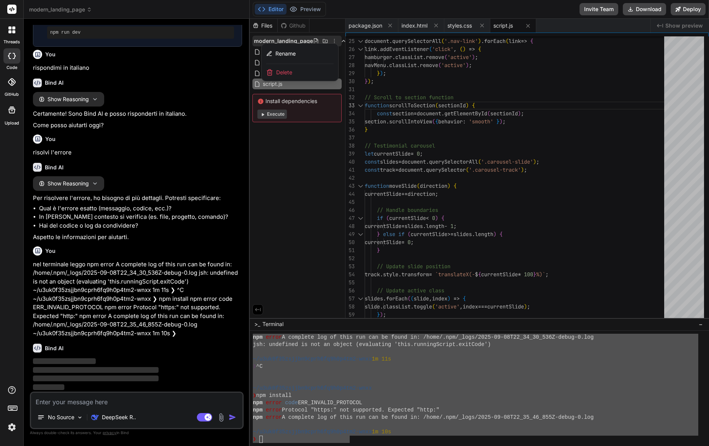
click at [334, 43] on div "Rename Delete" at bounding box center [299, 62] width 77 height 38
click at [158, 287] on p "nel terminale leggo npm error A complete log of this run can be found in: /home…" at bounding box center [137, 299] width 209 height 78
click at [395, 359] on div at bounding box center [479, 232] width 459 height 427
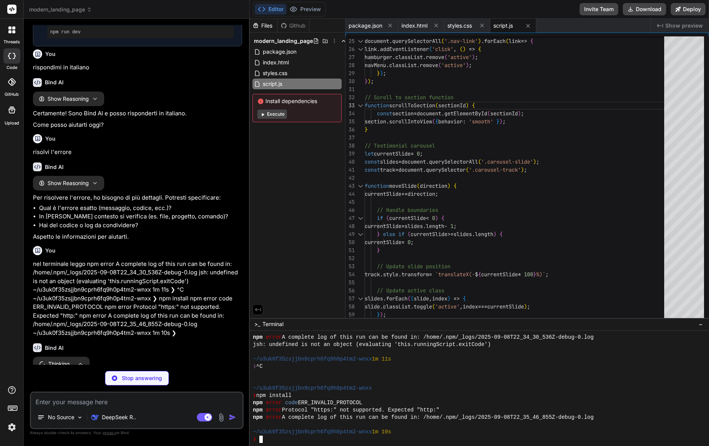
click at [470, 353] on div at bounding box center [476, 351] width 446 height 7
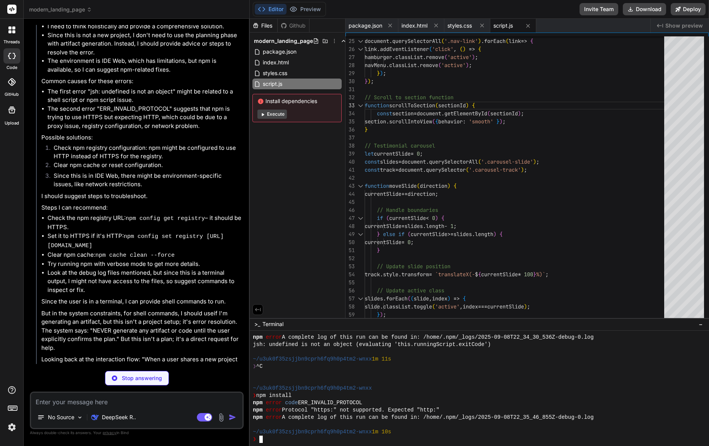
scroll to position [1057, 0]
click at [136, 374] on div "Stop answering" at bounding box center [137, 378] width 64 height 15
click at [82, 7] on span "modern_landing_page" at bounding box center [60, 10] width 63 height 8
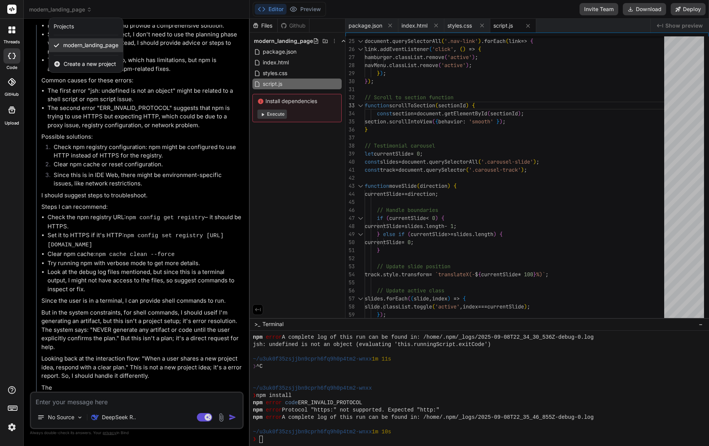
click at [104, 46] on span "modern_landing_page" at bounding box center [90, 45] width 55 height 8
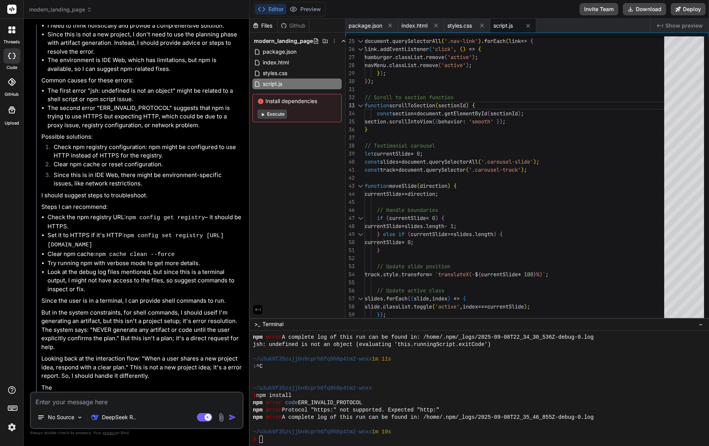
click at [11, 56] on icon at bounding box center [12, 56] width 8 height 6
click at [13, 35] on div at bounding box center [12, 30] width 16 height 16
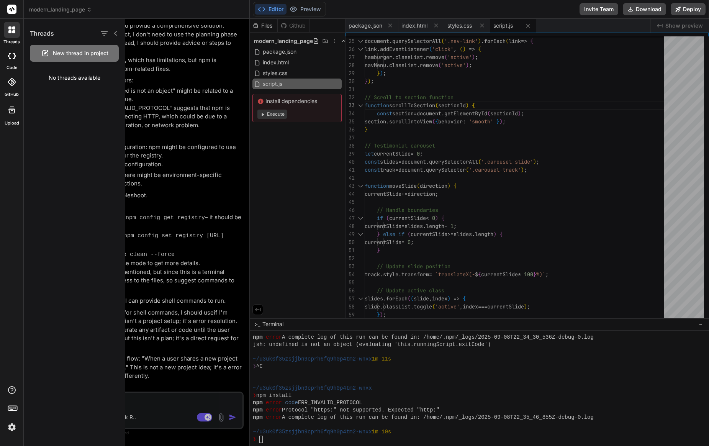
click at [7, 53] on div at bounding box center [11, 55] width 17 height 15
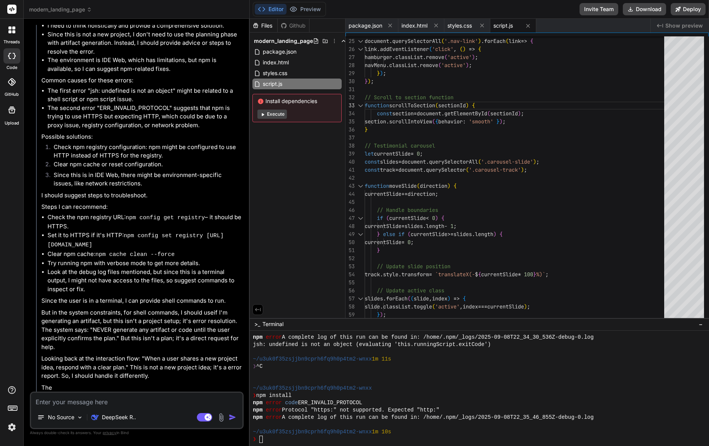
click at [15, 55] on icon at bounding box center [14, 56] width 3 height 6
click at [332, 40] on icon at bounding box center [334, 41] width 6 height 6
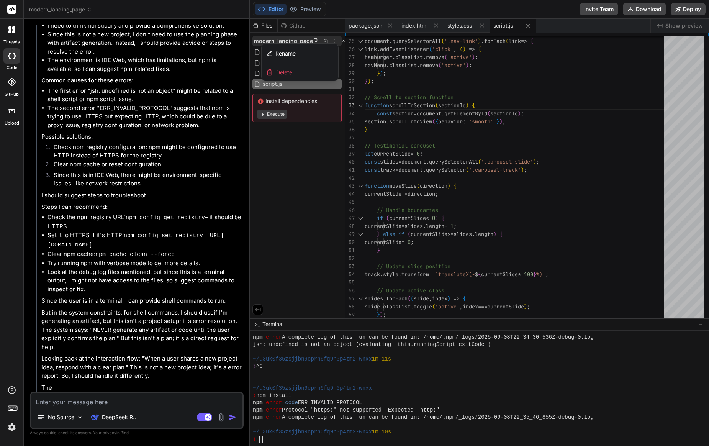
click at [297, 72] on div "Delete" at bounding box center [300, 72] width 77 height 17
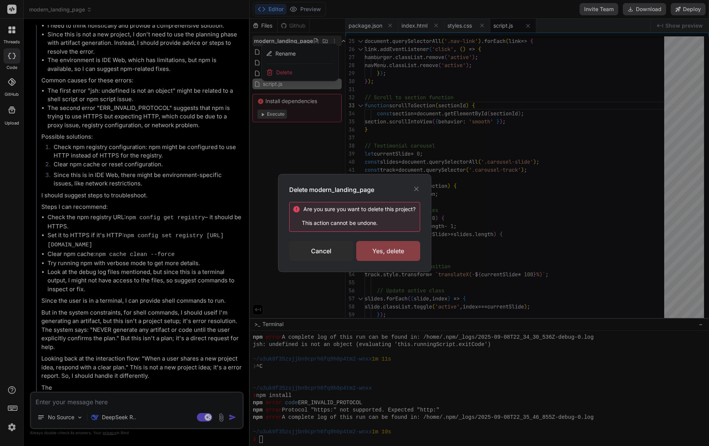
click at [375, 248] on div "Yes, delete" at bounding box center [388, 251] width 64 height 20
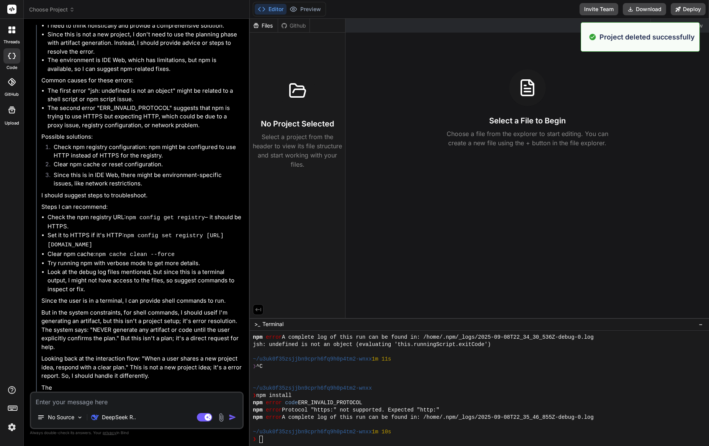
scroll to position [0, 0]
click at [12, 31] on icon at bounding box center [11, 29] width 7 height 7
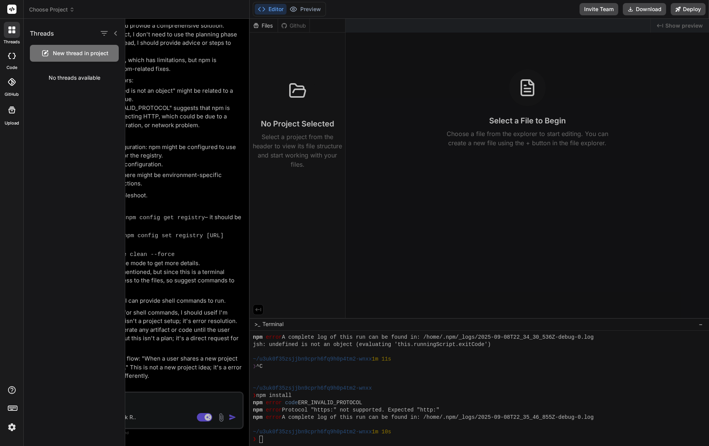
click at [73, 52] on span "New thread in project" at bounding box center [81, 53] width 56 height 8
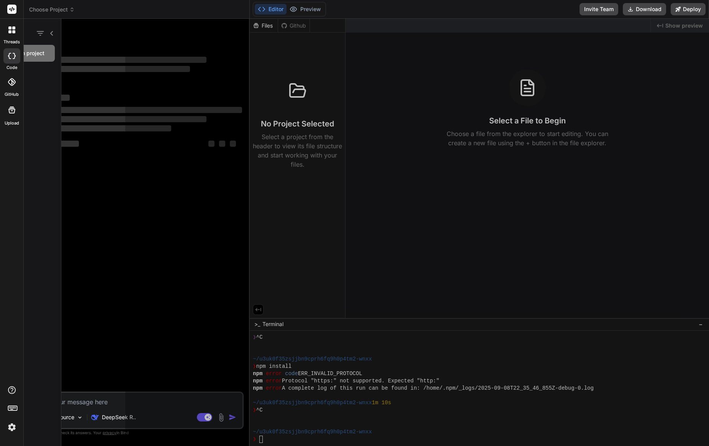
scroll to position [626, 0]
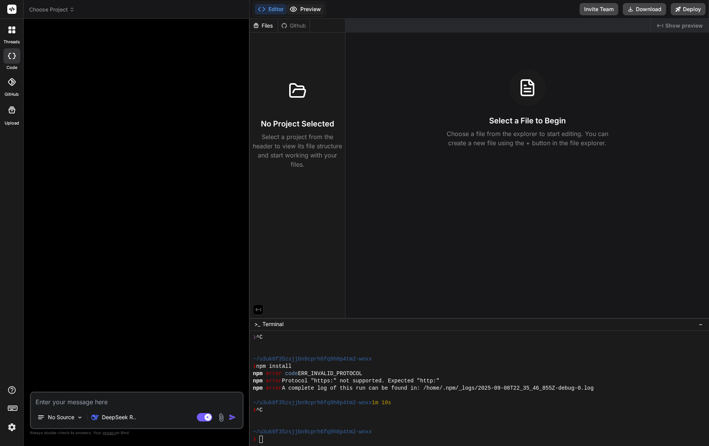
click at [300, 8] on button "Preview" at bounding box center [306, 9] width 38 height 11
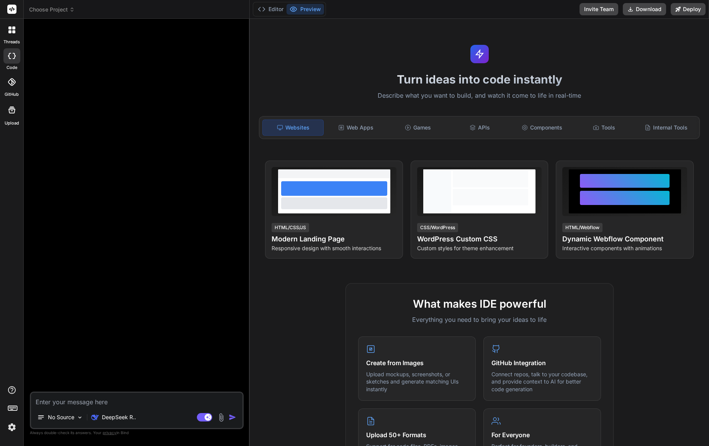
click at [14, 33] on div at bounding box center [12, 30] width 16 height 16
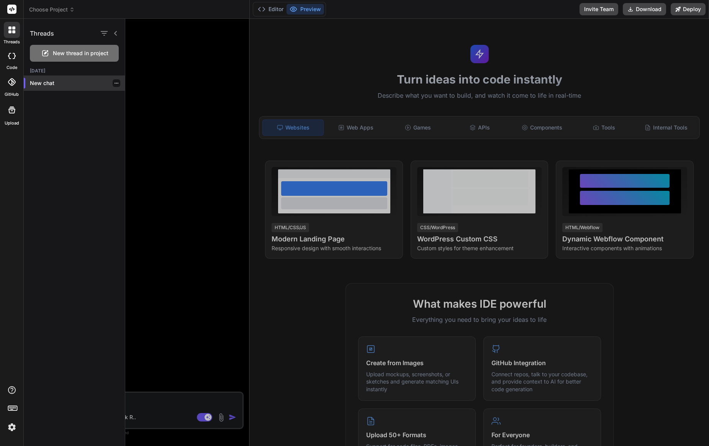
click at [41, 87] on div "New chat" at bounding box center [74, 82] width 101 height 15
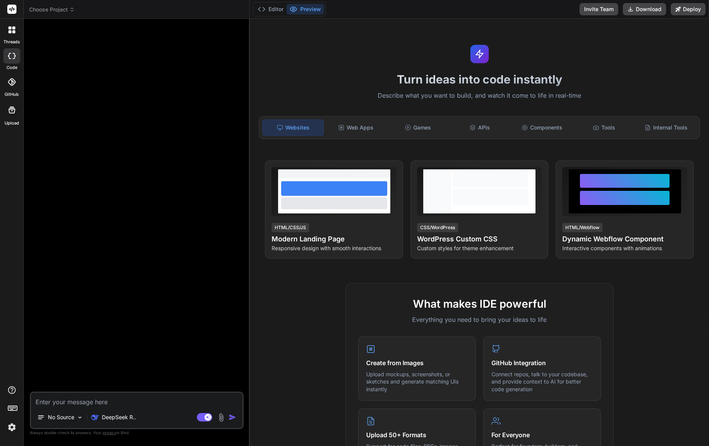
click at [7, 52] on div at bounding box center [11, 55] width 17 height 15
click at [8, 87] on div at bounding box center [11, 82] width 17 height 17
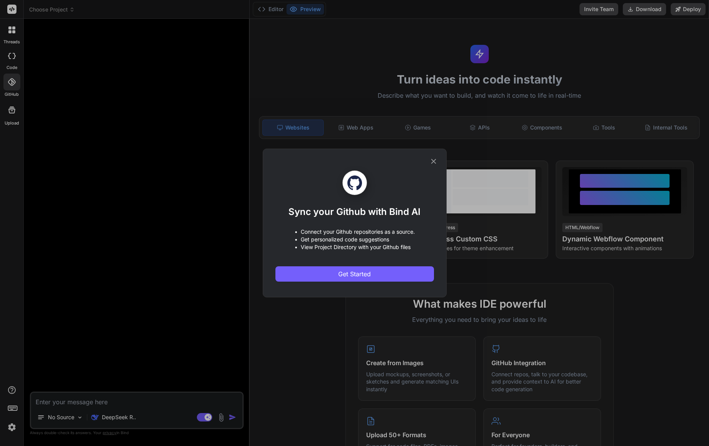
click at [433, 160] on icon at bounding box center [433, 161] width 8 height 8
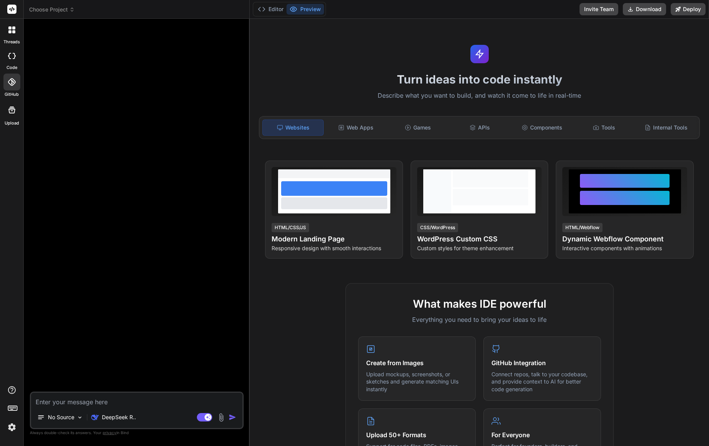
click at [20, 62] on div "code" at bounding box center [11, 58] width 23 height 26
click at [355, 126] on div "Web Apps" at bounding box center [355, 128] width 61 height 16
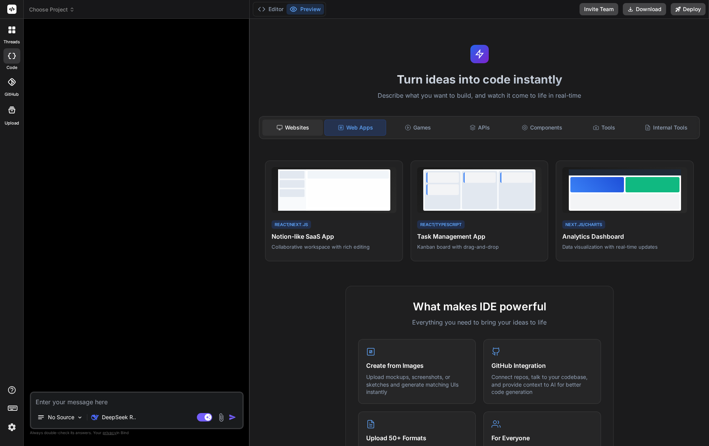
click at [311, 125] on div "Websites" at bounding box center [292, 128] width 61 height 16
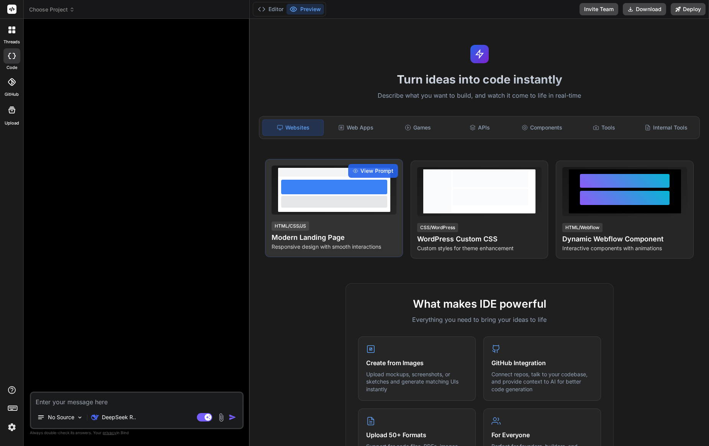
click at [335, 189] on div at bounding box center [334, 187] width 106 height 15
click at [359, 169] on div "View Prompt" at bounding box center [373, 171] width 50 height 14
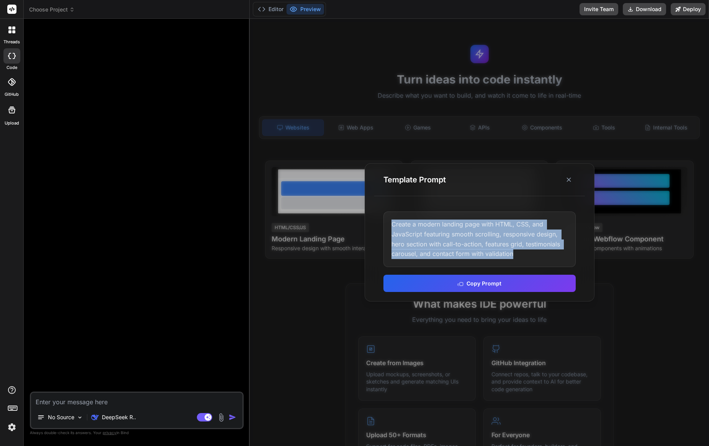
drag, startPoint x: 519, startPoint y: 256, endPoint x: 388, endPoint y: 220, distance: 135.9
click at [388, 220] on div "Create a modern landing page with HTML, CSS, and JavaScript featuring smooth sc…" at bounding box center [480, 238] width 192 height 55
copy div "Create a modern landing page with HTML, CSS, and JavaScript featuring smooth sc…"
click at [460, 279] on icon at bounding box center [460, 282] width 6 height 6
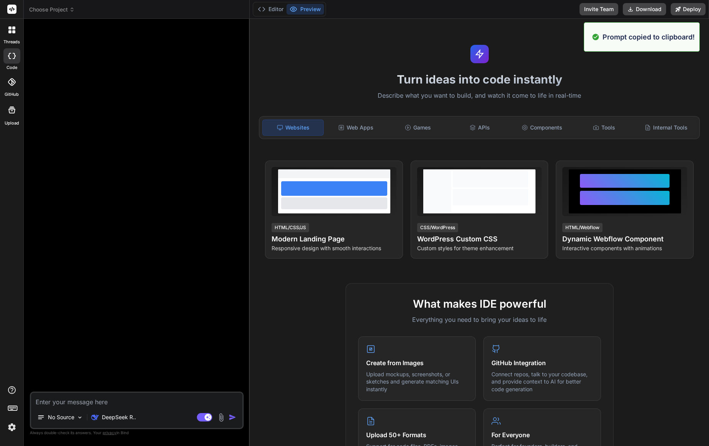
click at [120, 398] on textarea at bounding box center [136, 400] width 211 height 14
click at [119, 421] on div "DeepSeek R.." at bounding box center [113, 417] width 51 height 15
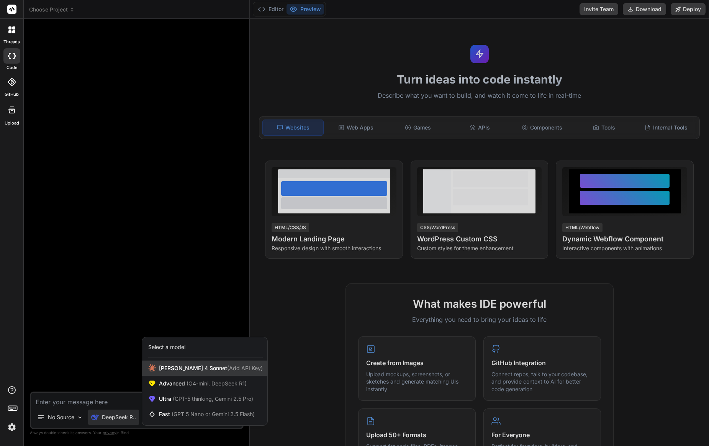
click at [172, 372] on span "Claude 4 Sonnet (Add API Key)" at bounding box center [211, 368] width 104 height 8
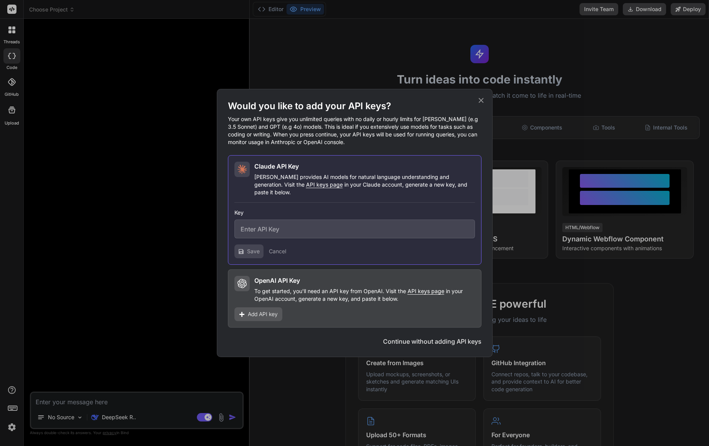
click at [478, 105] on icon at bounding box center [481, 100] width 8 height 8
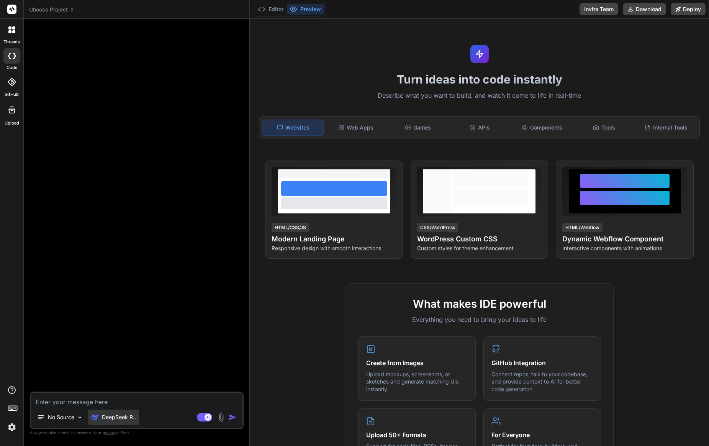
click at [119, 415] on p "DeepSeek R.." at bounding box center [119, 417] width 34 height 8
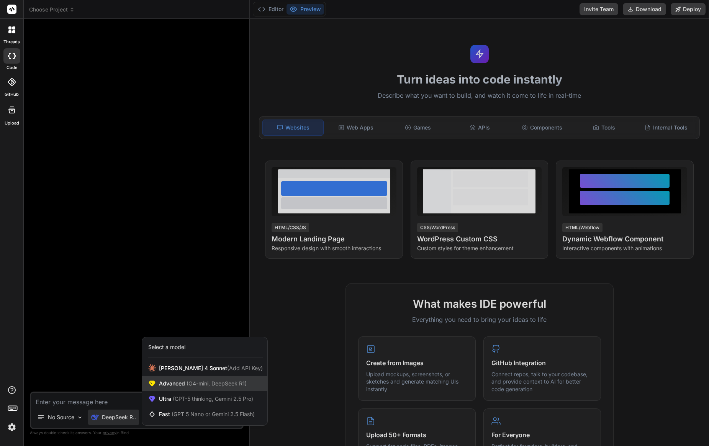
click at [183, 381] on span "Advanced (O4-mini, DeepSeek R1)" at bounding box center [203, 384] width 88 height 8
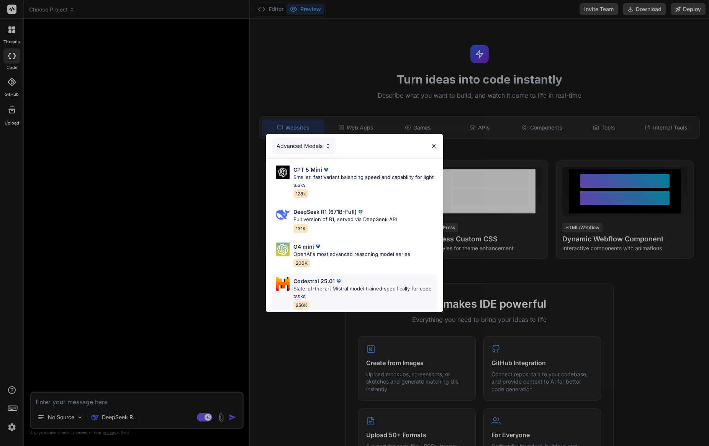
scroll to position [0, 0]
click at [336, 292] on p "State-of-the-art Mistral model trained specifically for code tasks" at bounding box center [365, 292] width 144 height 15
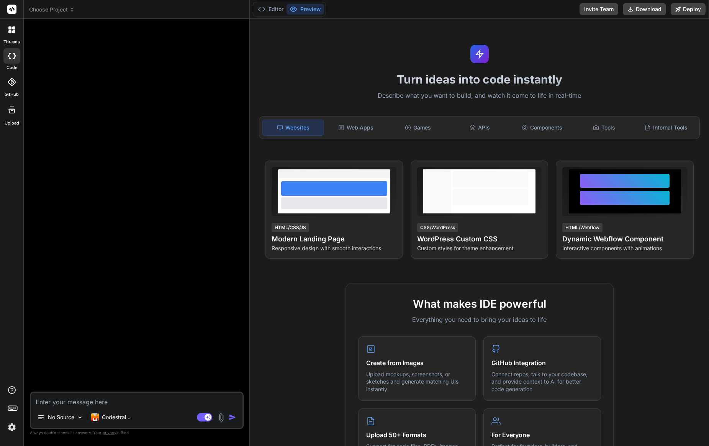
click at [124, 400] on textarea at bounding box center [136, 400] width 211 height 14
paste textarea "Create a modern landing page with HTML, CSS, and JavaScript featuring smooth sc…"
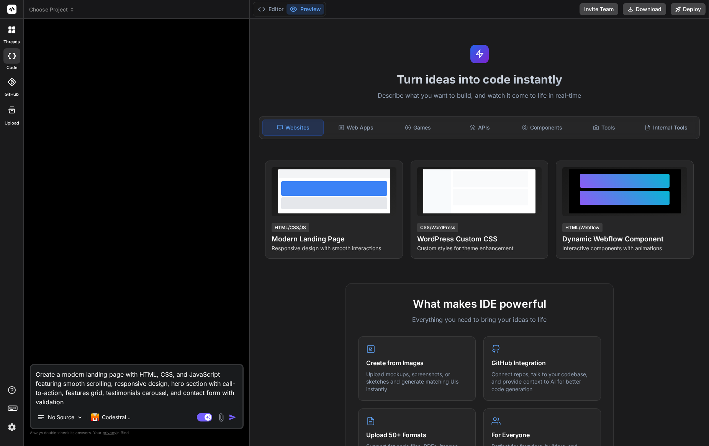
click at [230, 415] on img "button" at bounding box center [233, 417] width 8 height 8
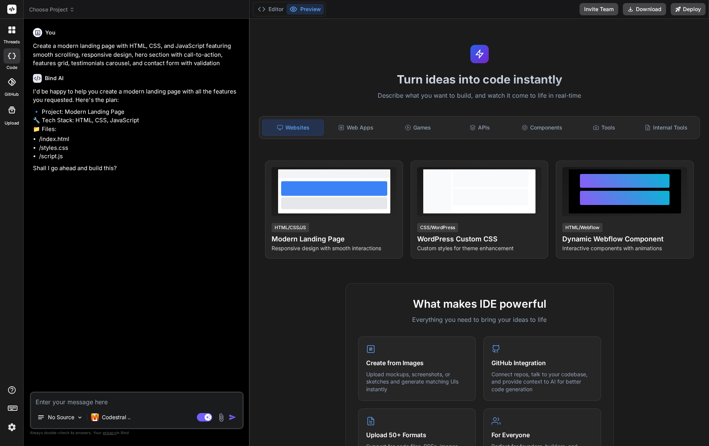
click at [64, 405] on textarea at bounding box center [136, 400] width 211 height 14
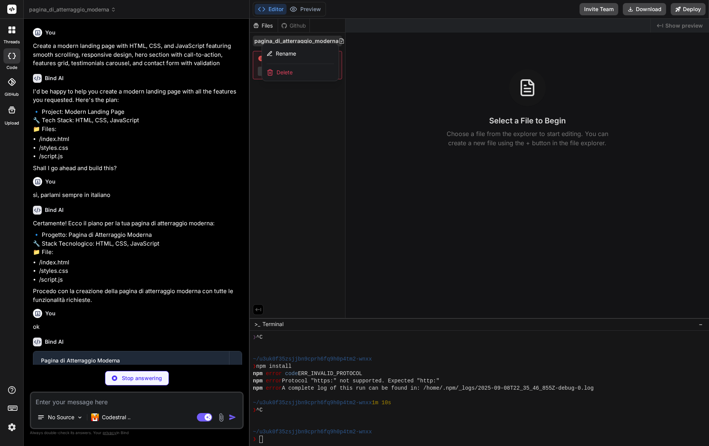
click at [311, 108] on div at bounding box center [479, 232] width 459 height 427
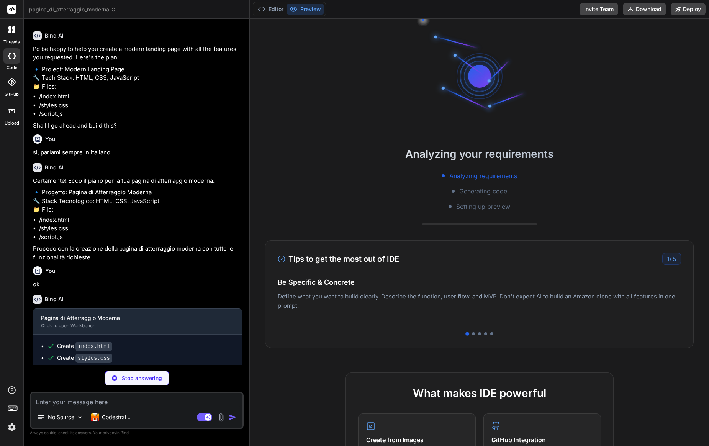
scroll to position [662, 0]
click at [306, 8] on button "Preview" at bounding box center [306, 9] width 38 height 11
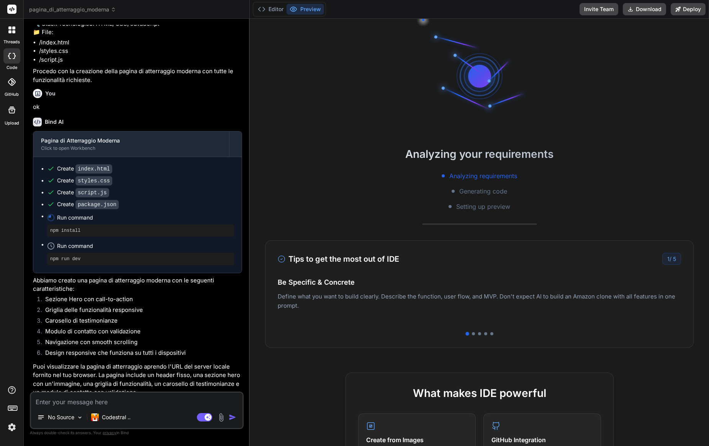
scroll to position [220, 0]
click at [310, 7] on button "Preview" at bounding box center [306, 9] width 38 height 11
click at [280, 10] on button "Editor" at bounding box center [271, 9] width 32 height 11
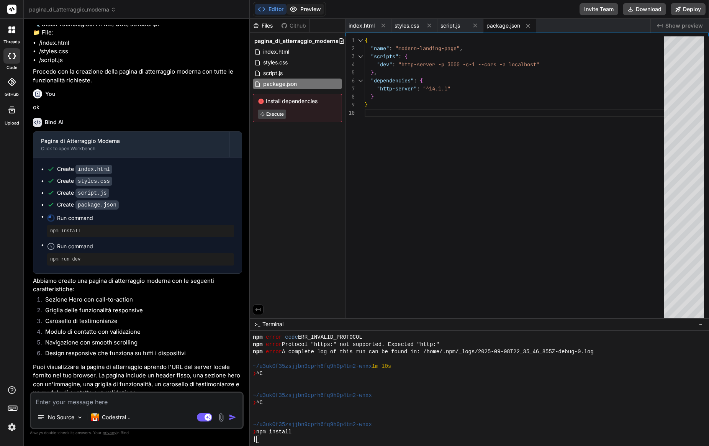
click at [303, 10] on button "Preview" at bounding box center [306, 9] width 38 height 11
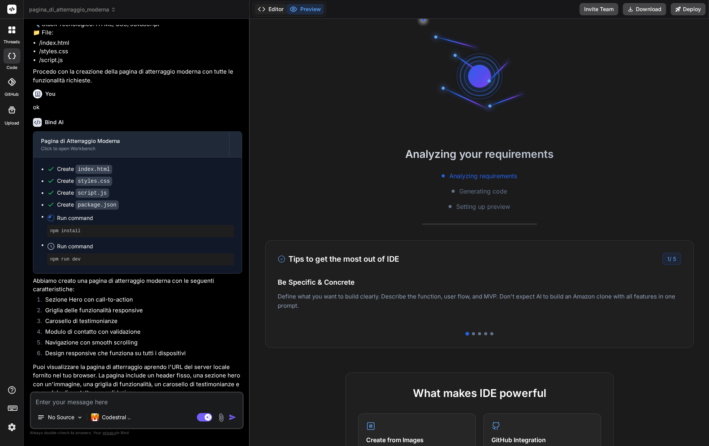
click at [272, 7] on button "Editor" at bounding box center [271, 9] width 32 height 11
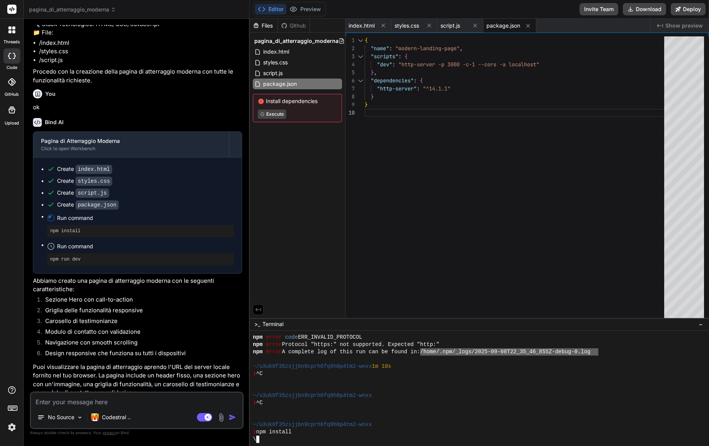
drag, startPoint x: 428, startPoint y: 352, endPoint x: 599, endPoint y: 352, distance: 170.9
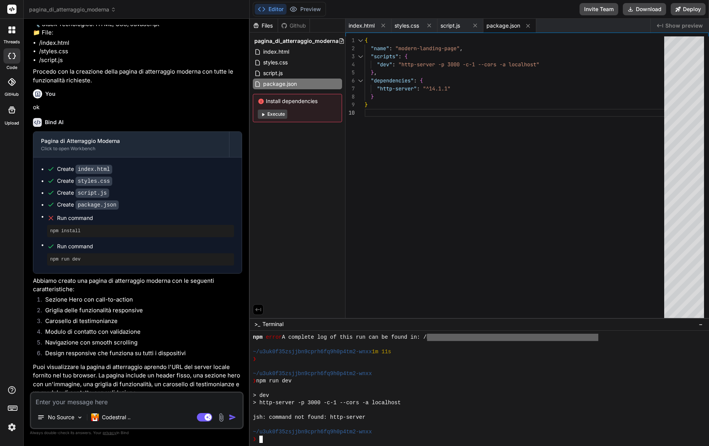
scroll to position [0, 0]
click at [163, 363] on p "Puoi visualizzare la pagina di atterraggio aprendo l'URL del server locale forn…" at bounding box center [137, 380] width 209 height 34
click at [282, 72] on span "script.js" at bounding box center [272, 73] width 21 height 9
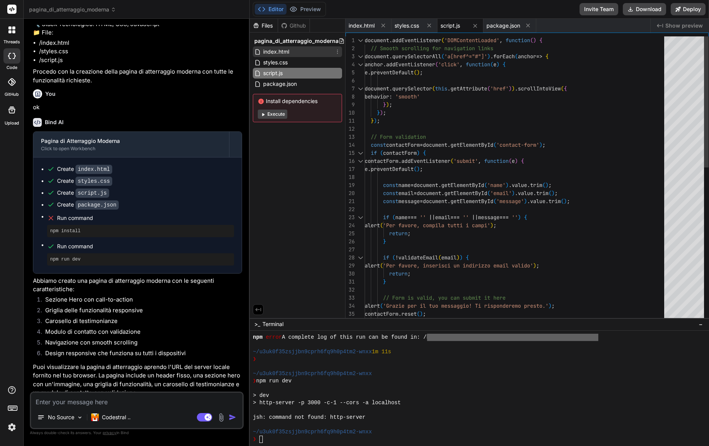
click at [282, 50] on span "index.html" at bounding box center [276, 51] width 28 height 9
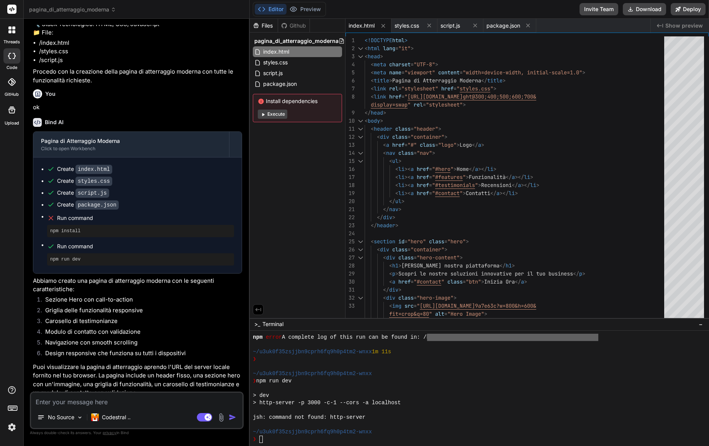
click at [362, 24] on span "index.html" at bounding box center [362, 26] width 26 height 8
click at [428, 26] on icon at bounding box center [430, 26] width 4 height 4
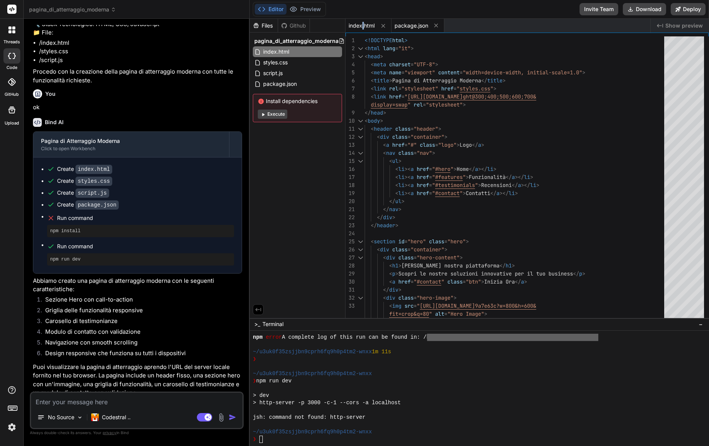
click at [428, 26] on span "package.json" at bounding box center [412, 26] width 34 height 8
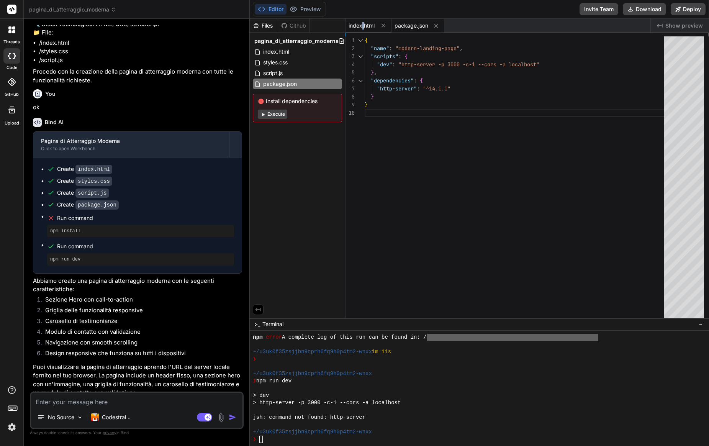
click at [364, 25] on span "index.html" at bounding box center [362, 26] width 26 height 8
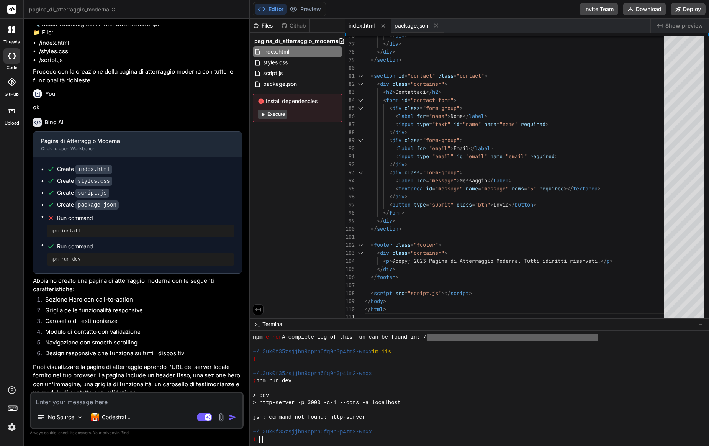
scroll to position [0, 0]
click at [95, 405] on textarea at bounding box center [136, 400] width 211 height 14
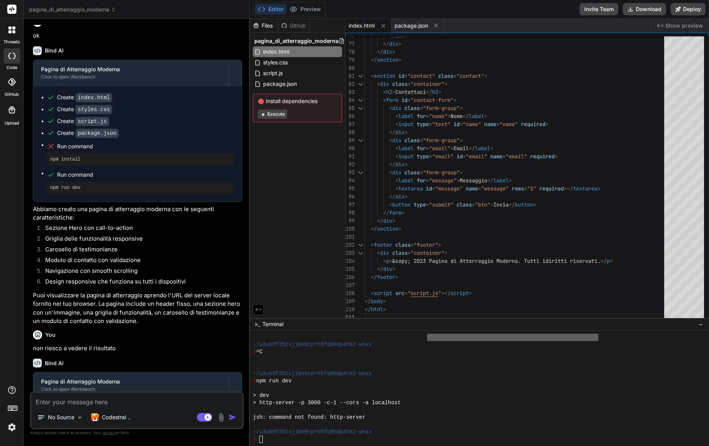
scroll to position [434, 0]
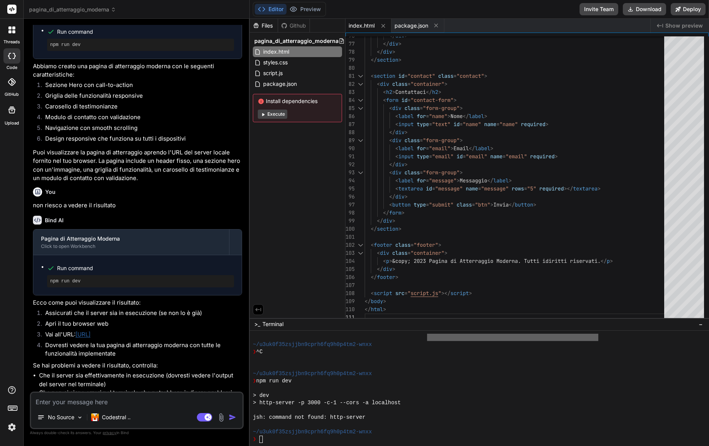
click at [90, 331] on link "http://localhost:3000" at bounding box center [82, 334] width 15 height 7
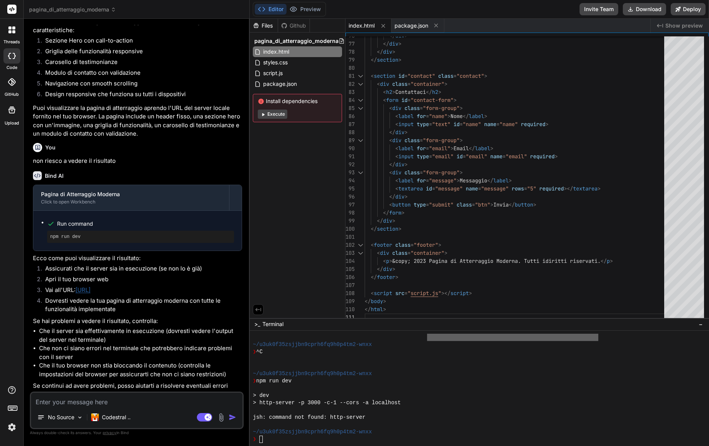
scroll to position [478, 0]
click at [280, 118] on button "Execute" at bounding box center [273, 114] width 30 height 9
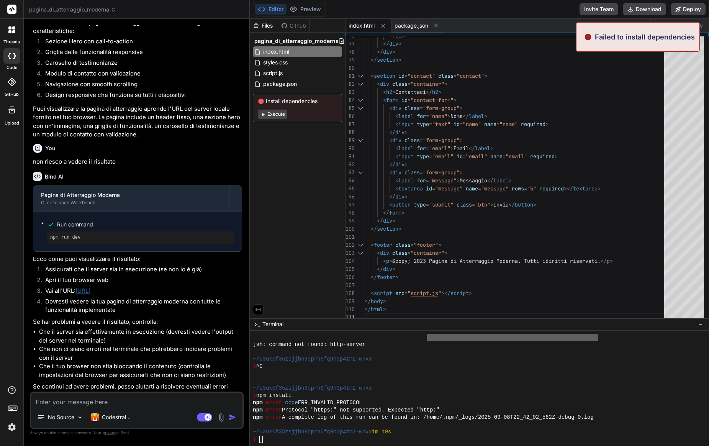
scroll to position [946, 0]
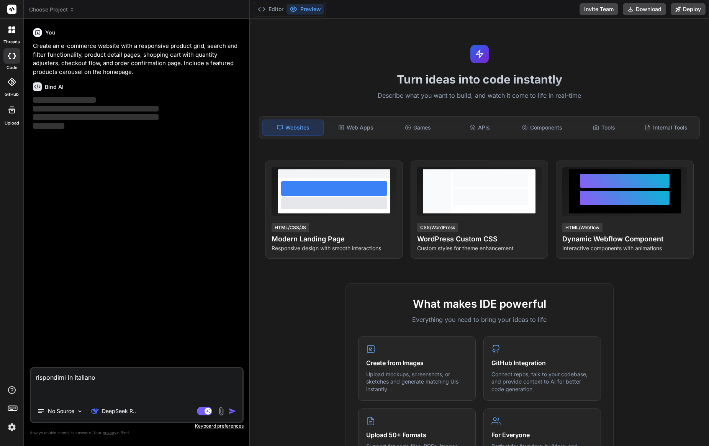
type textarea "x"
